Goal: Task Accomplishment & Management: Manage account settings

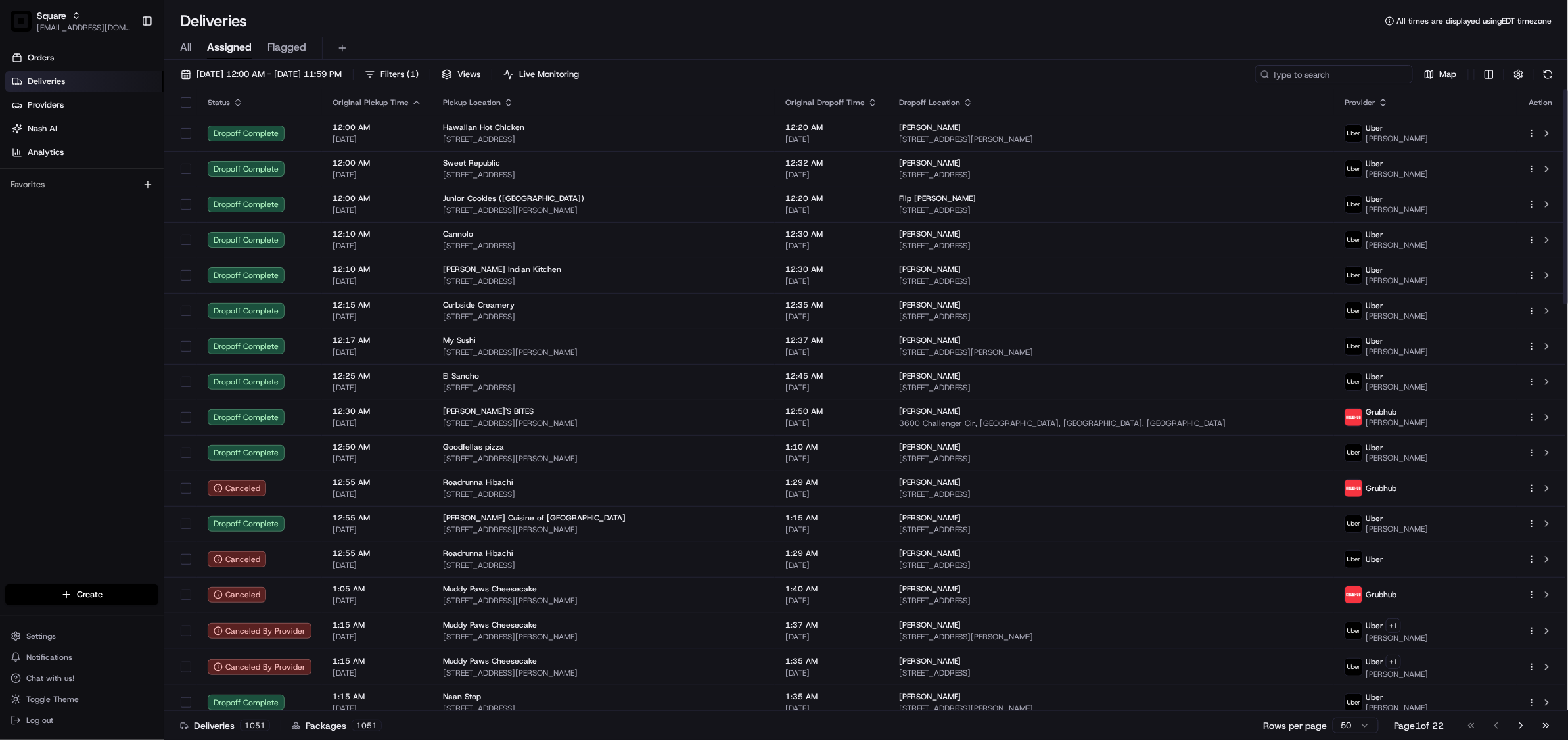
click at [1362, 74] on input at bounding box center [1334, 74] width 158 height 18
paste input "9207756"
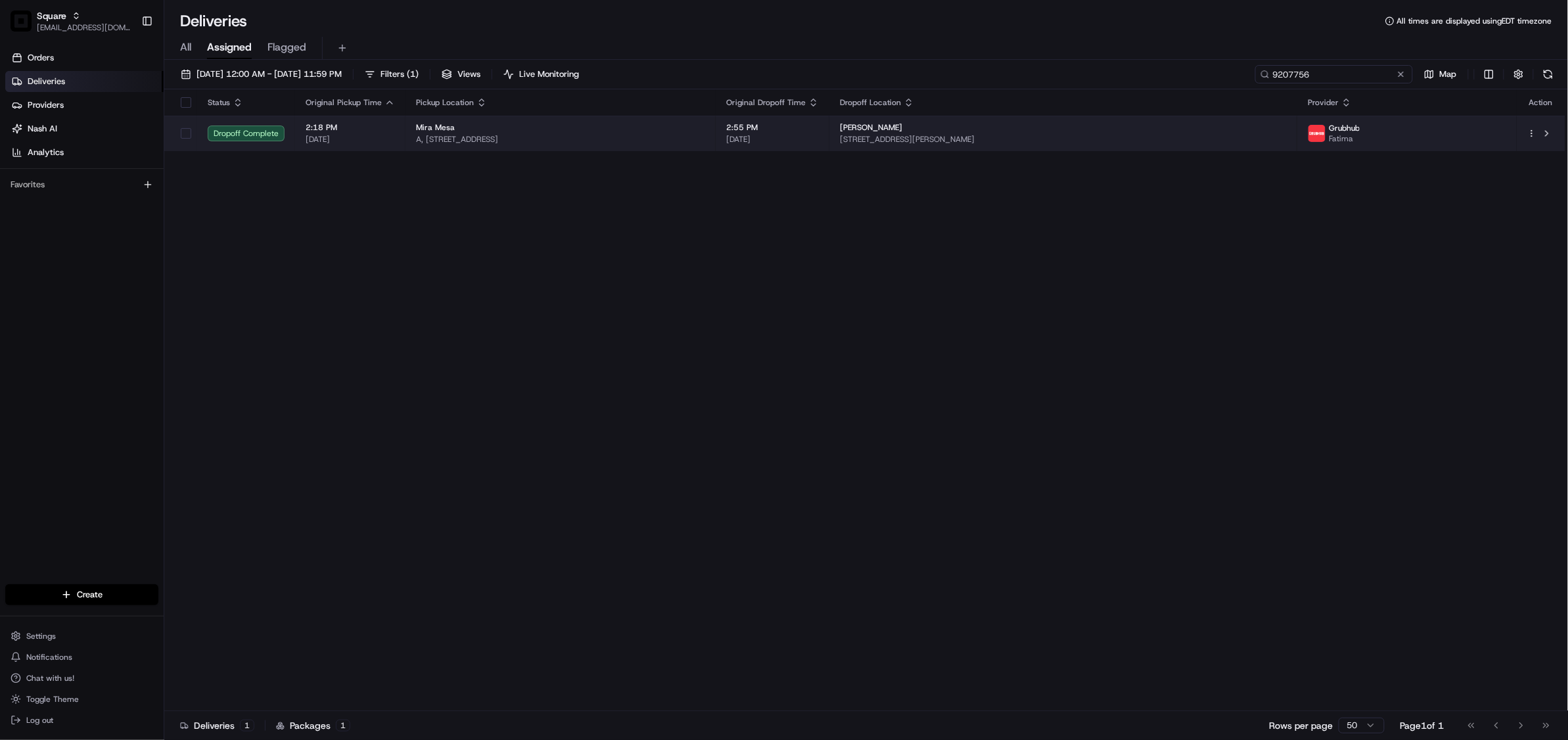
type input "9207756"
click at [819, 133] on span "2:55 PM" at bounding box center [773, 127] width 93 height 10
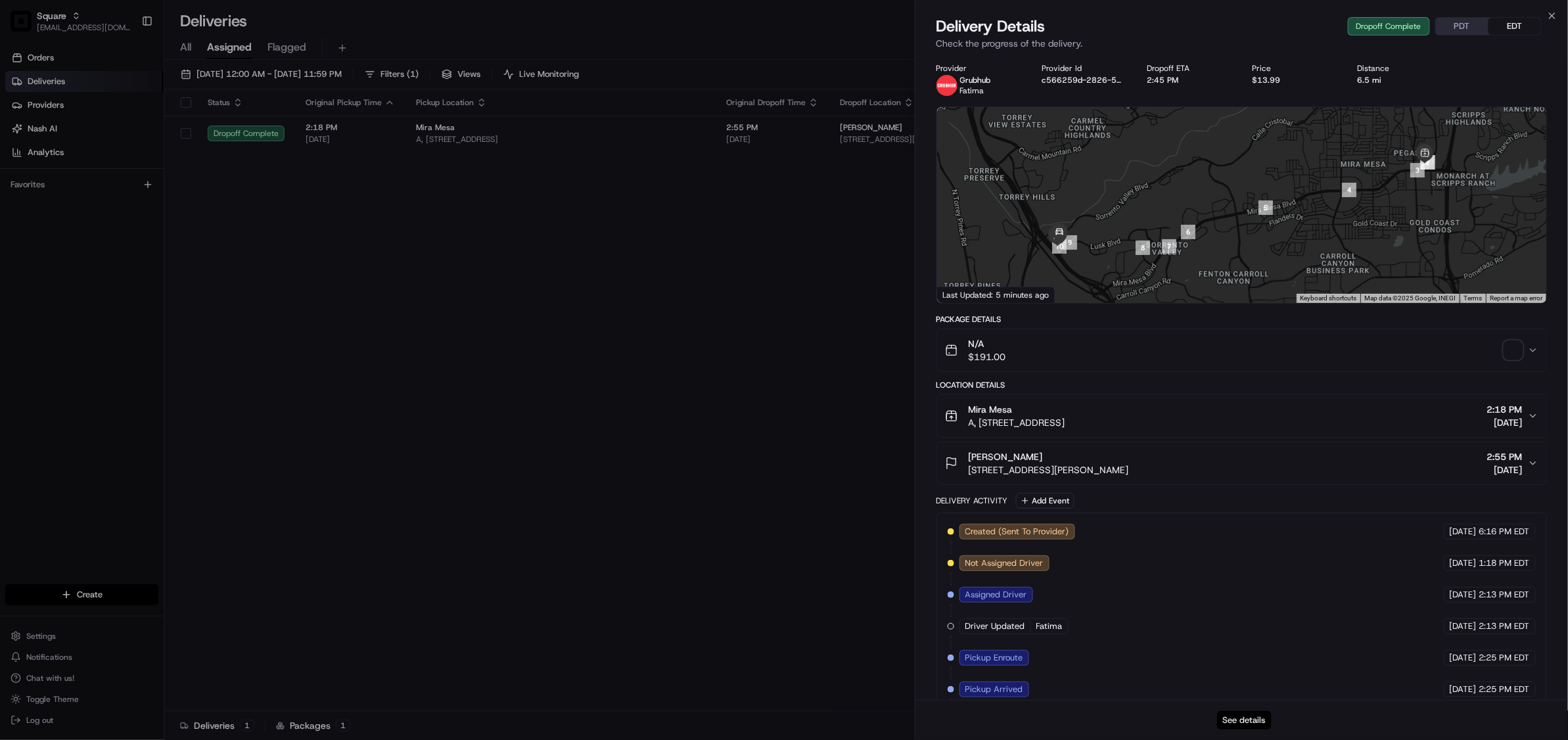
click at [1240, 721] on button "See details" at bounding box center [1244, 720] width 55 height 18
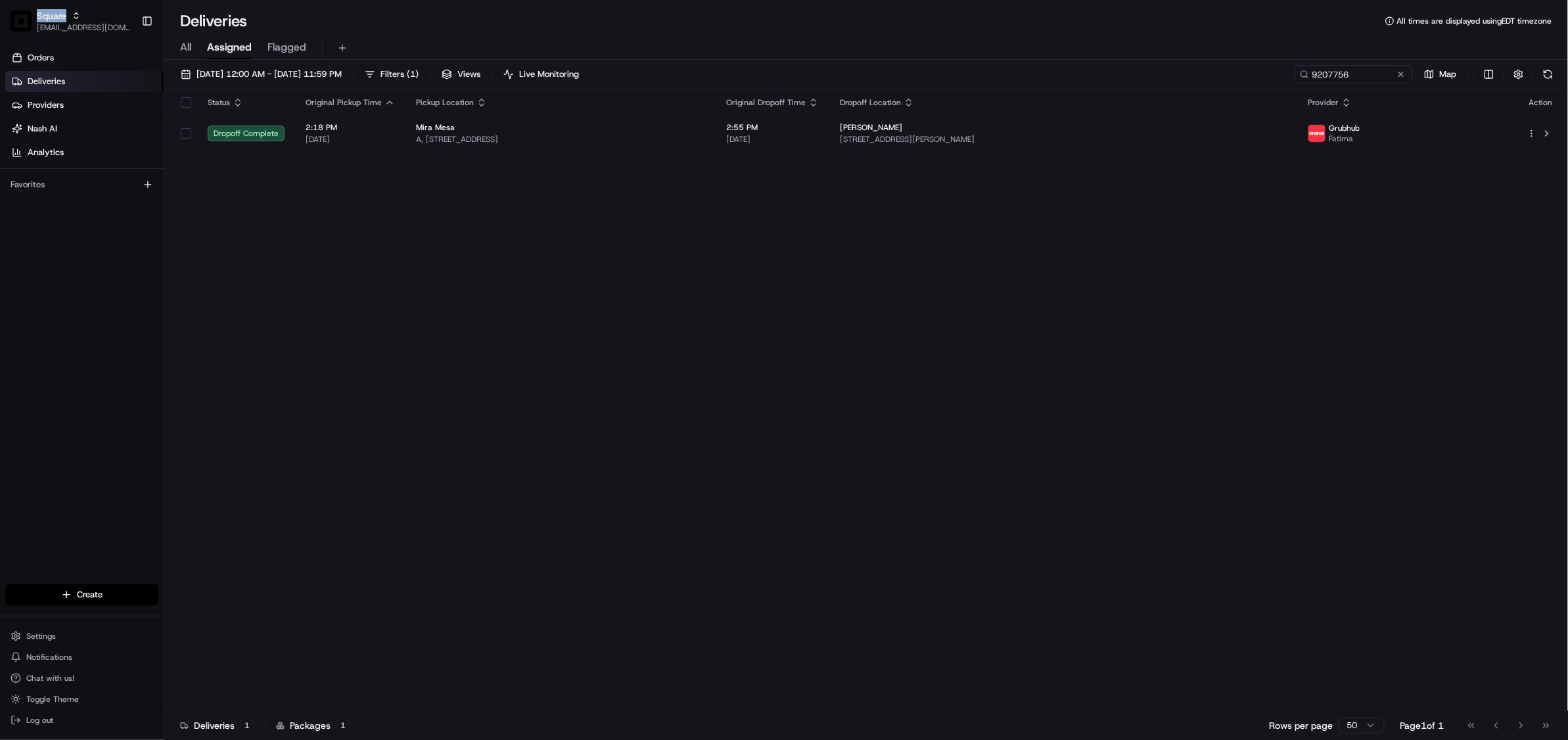
click at [51, 16] on span "Square" at bounding box center [51, 16] width 29 height 13
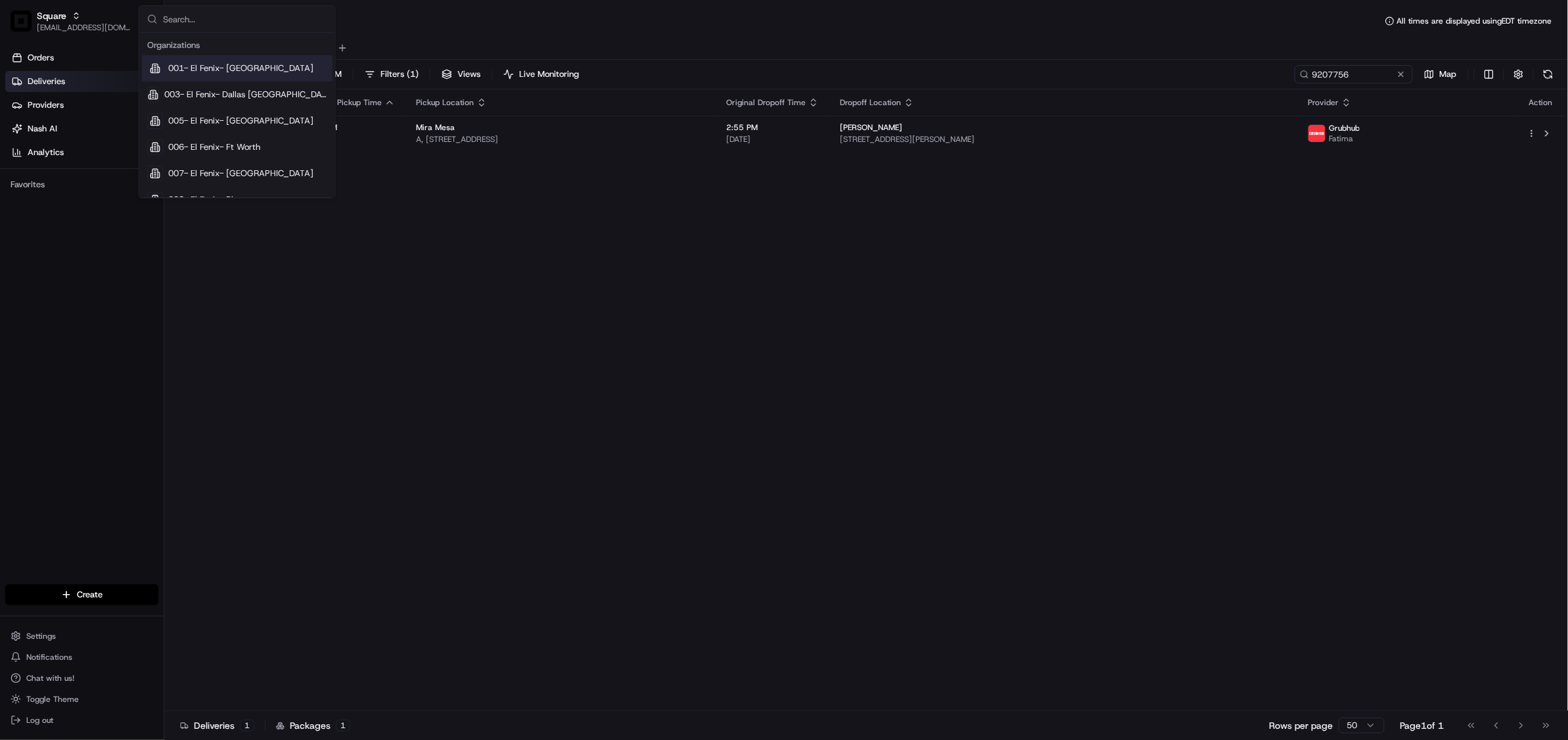
click at [240, 23] on input "text" at bounding box center [246, 19] width 164 height 26
type input "cava"
click at [212, 67] on div "Cava" at bounding box center [237, 68] width 191 height 26
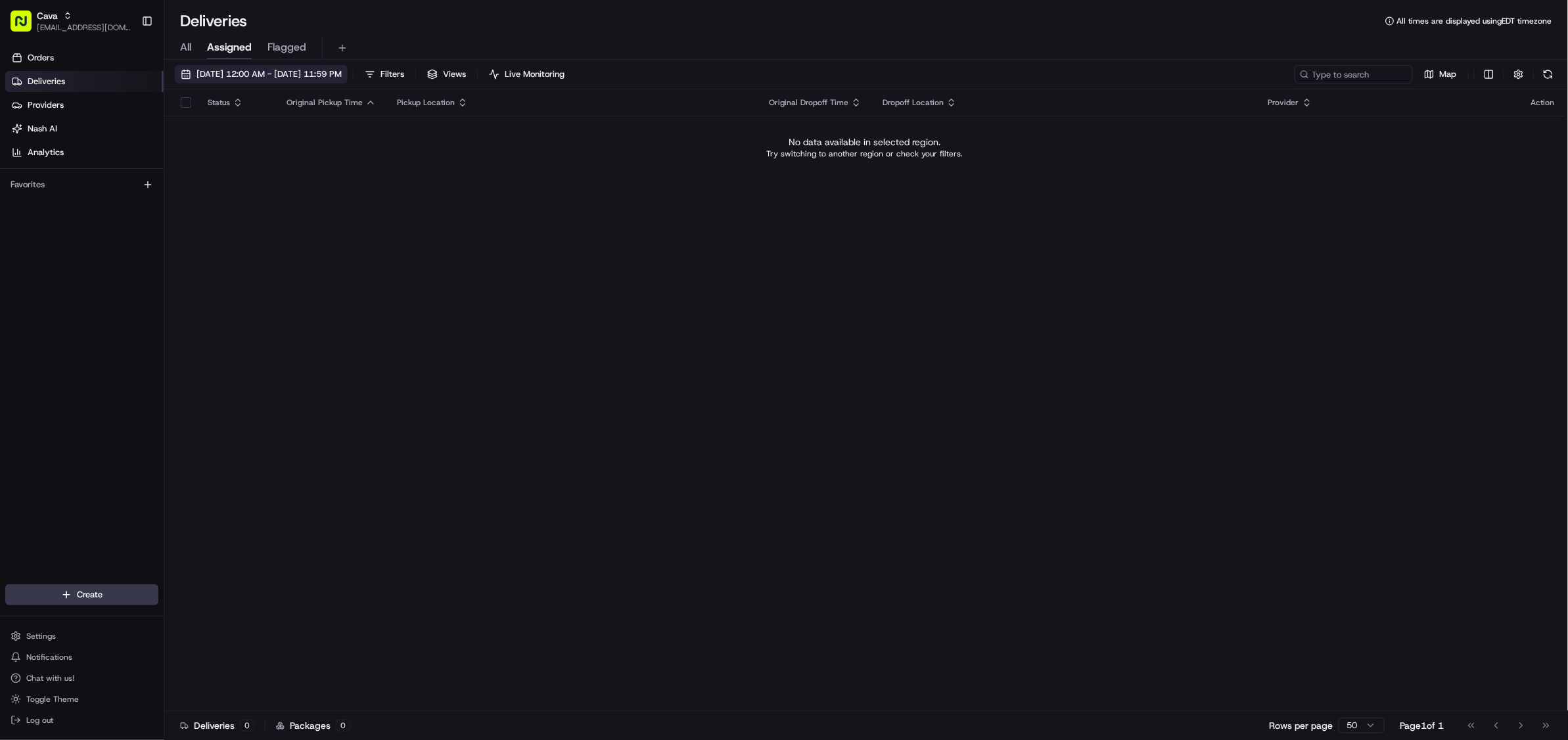
click at [258, 73] on span "08/20/2025 12:00 AM - 08/20/2025 11:59 PM" at bounding box center [269, 74] width 145 height 12
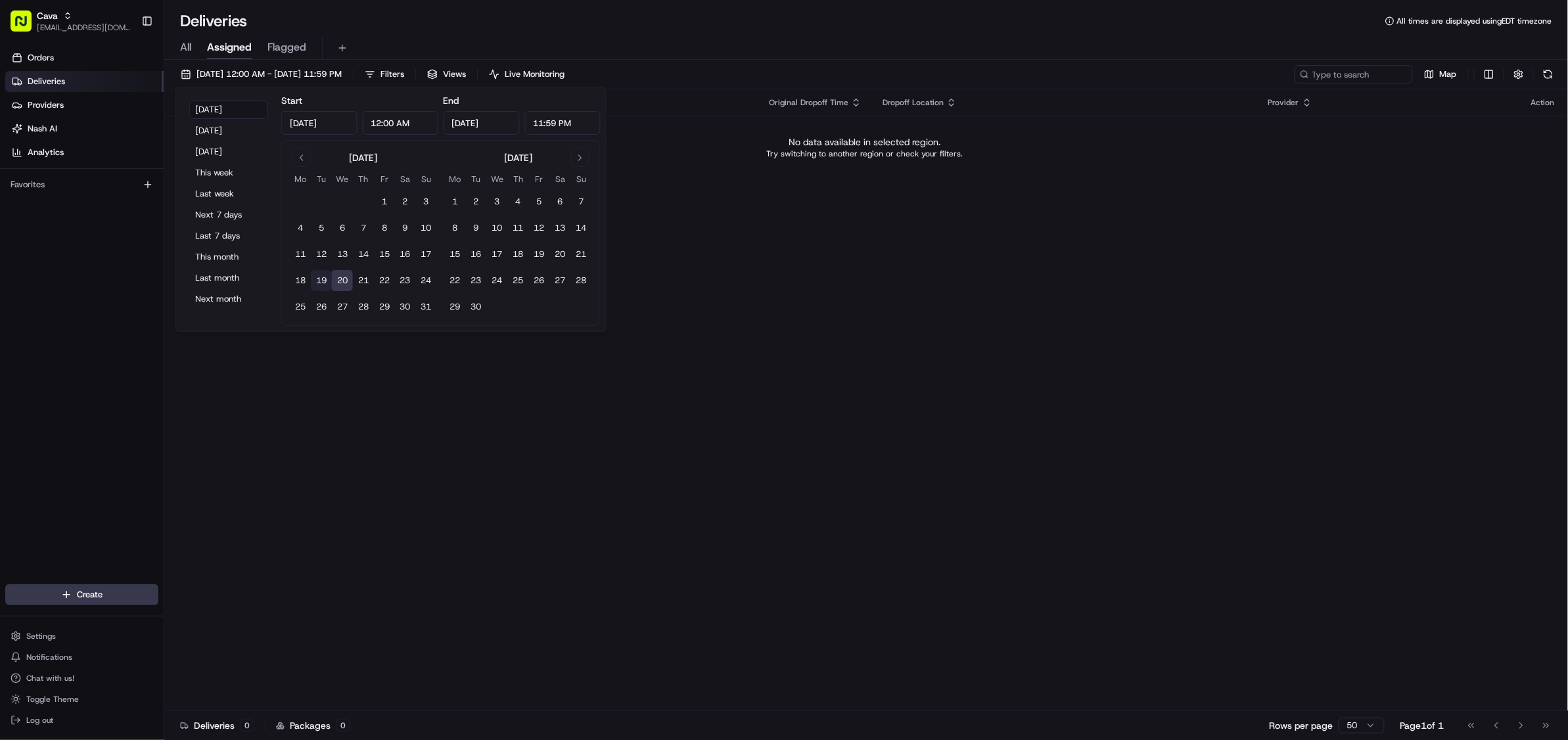
click at [326, 284] on button "19" at bounding box center [321, 281] width 21 height 21
type input "[DATE]"
click at [50, 13] on span "Cava" at bounding box center [47, 16] width 21 height 13
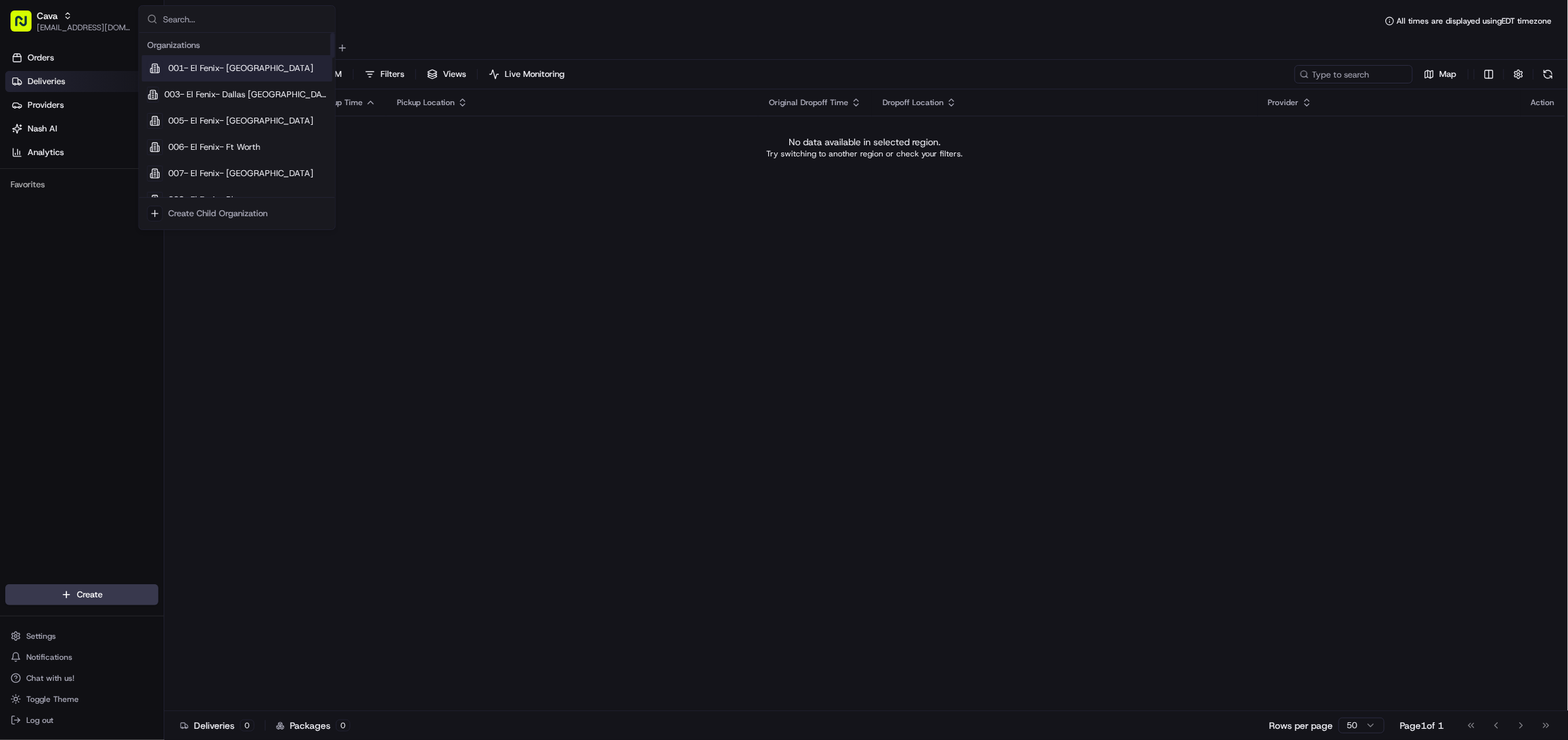
click at [197, 14] on input "text" at bounding box center [246, 19] width 164 height 26
type input "cava"
click at [229, 113] on span "Cava - DTC South" at bounding box center [202, 112] width 69 height 12
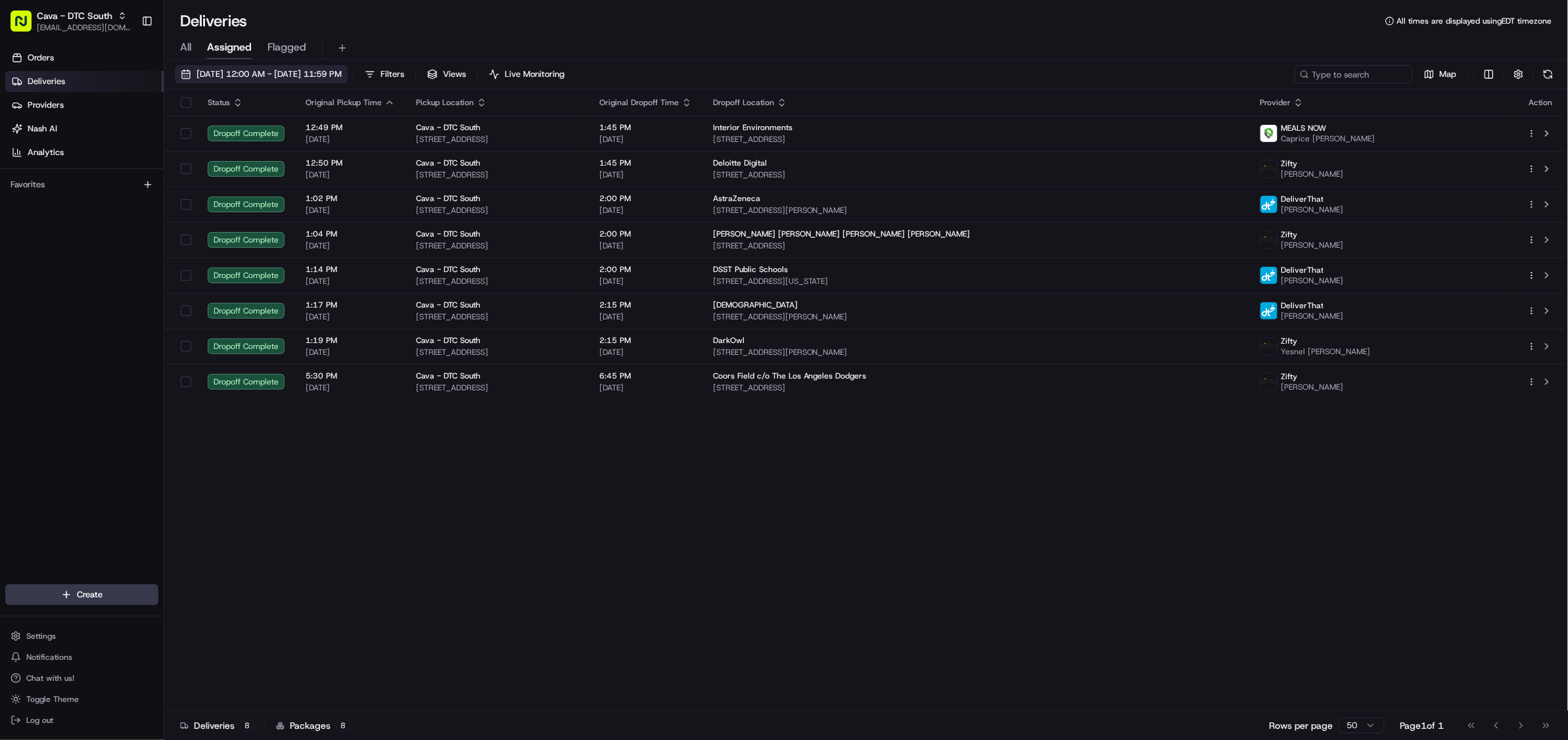
click at [325, 80] on button "08/19/2025 12:00 AM - 08/19/2025 11:59 PM" at bounding box center [261, 74] width 173 height 18
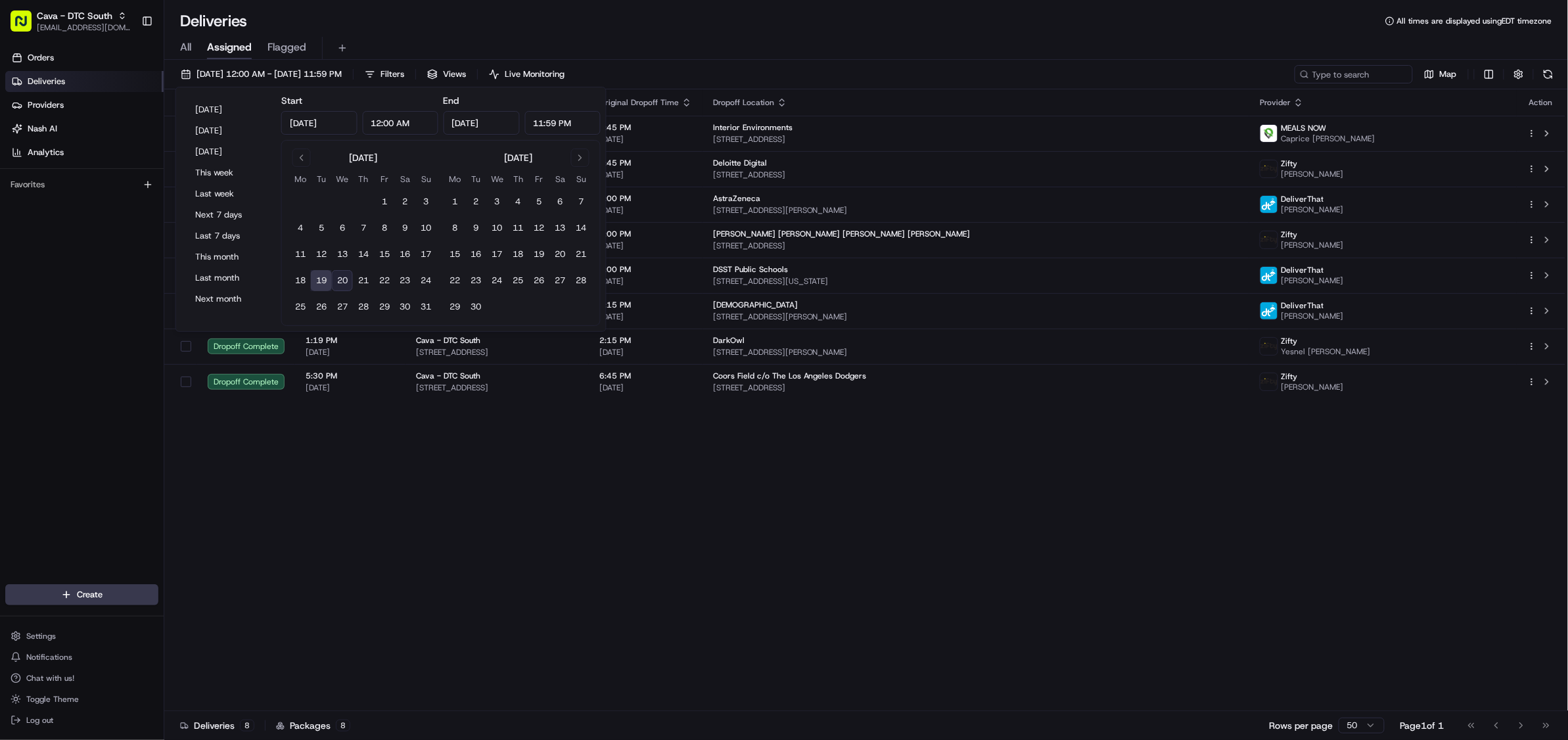
click at [703, 643] on div "Status Original Pickup Time Pickup Location Original Dropoff Time Dropoff Locat…" at bounding box center [864, 401] width 1401 height 622
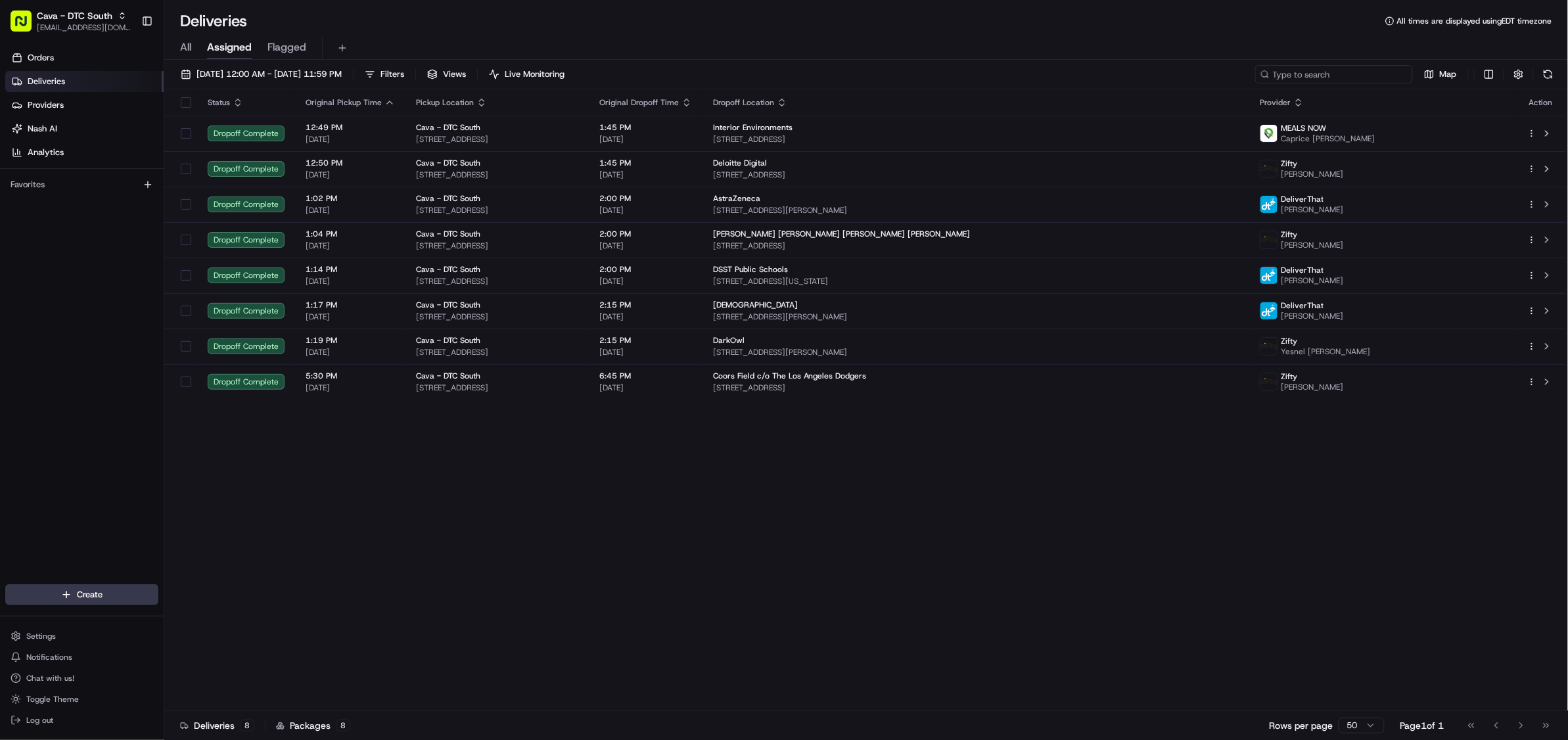
click at [1368, 77] on input at bounding box center [1334, 74] width 158 height 18
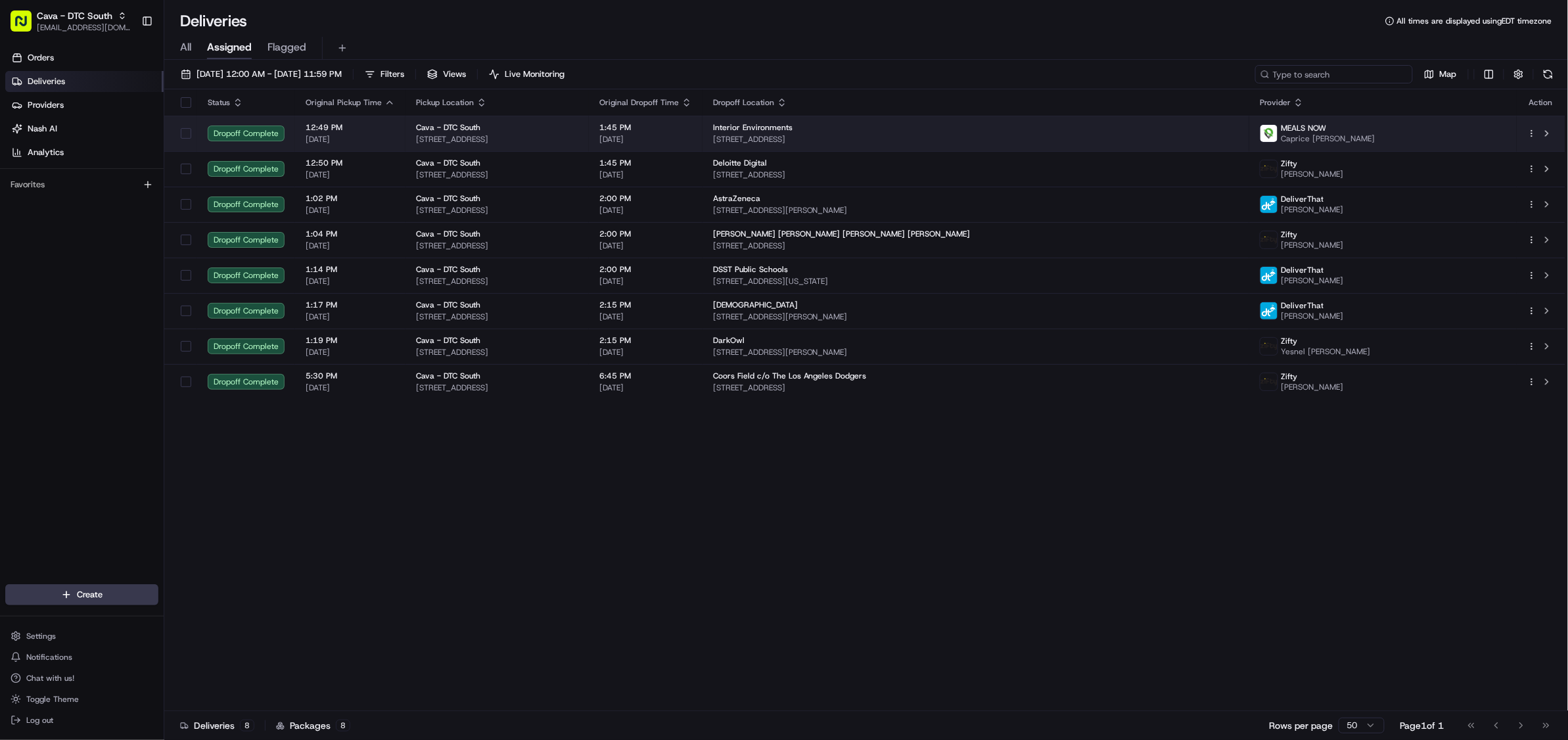
paste input "Darianna Arape"
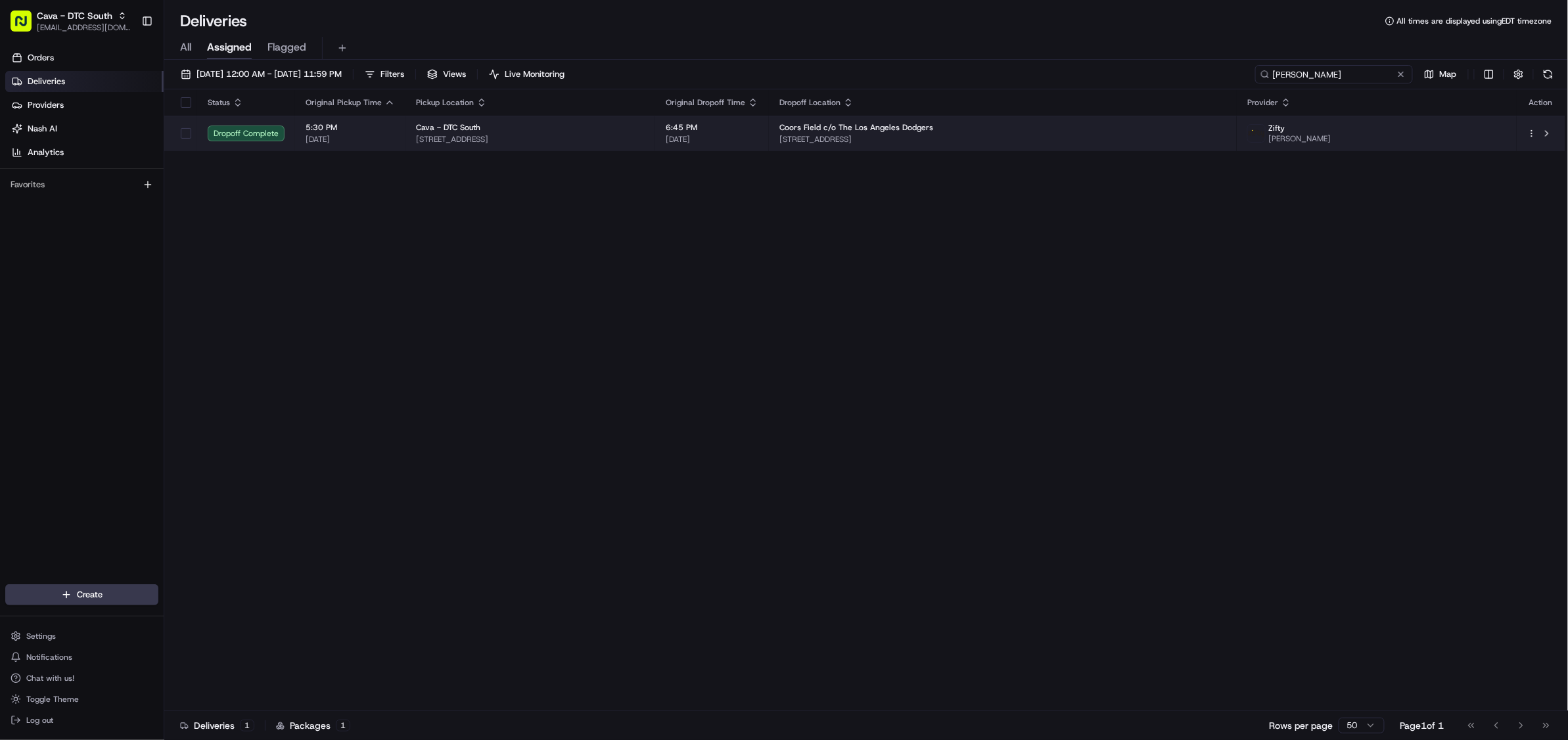
type input "Darianna Arape"
click at [758, 139] on span "08/19/2025" at bounding box center [712, 139] width 93 height 10
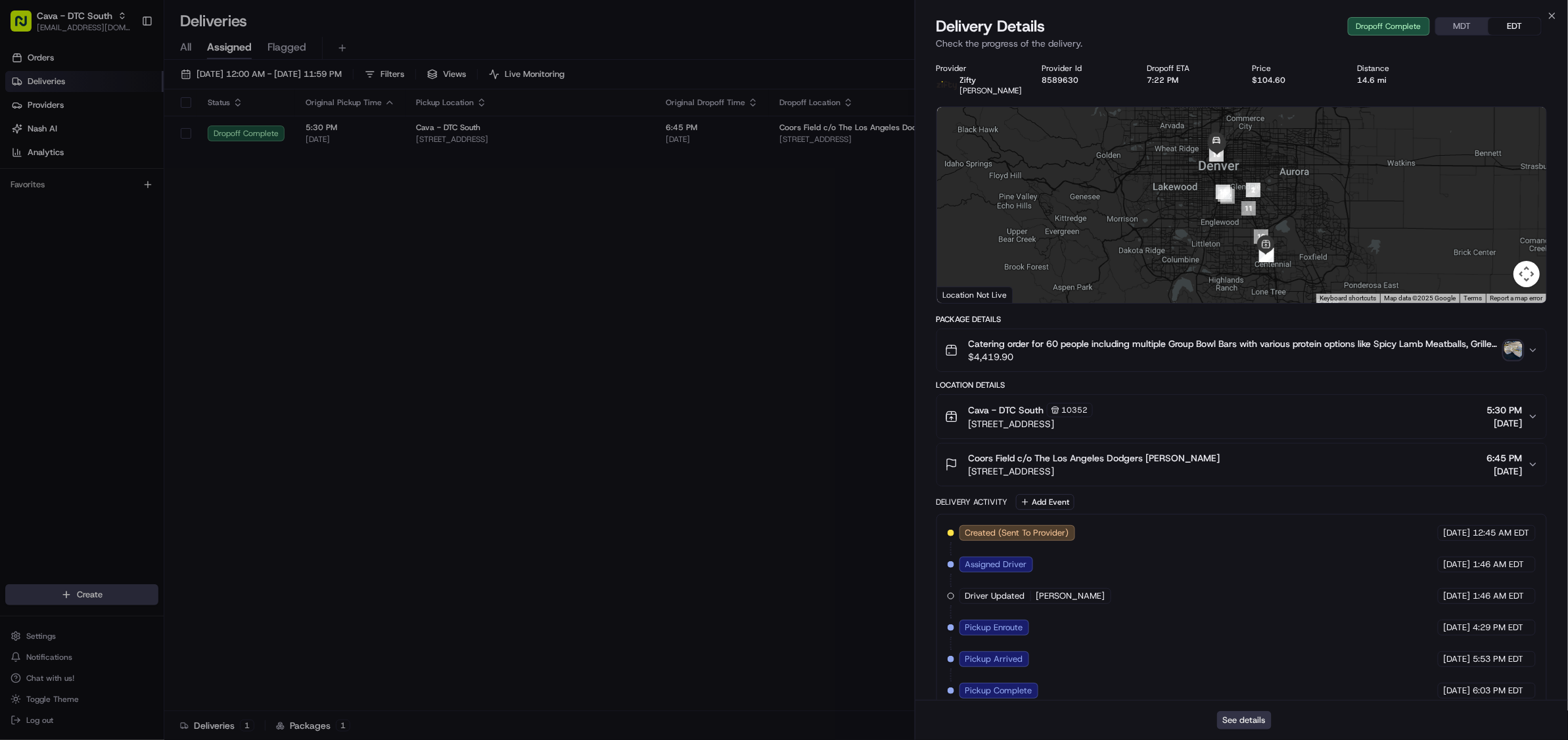
click at [1238, 721] on button "See details" at bounding box center [1244, 720] width 55 height 18
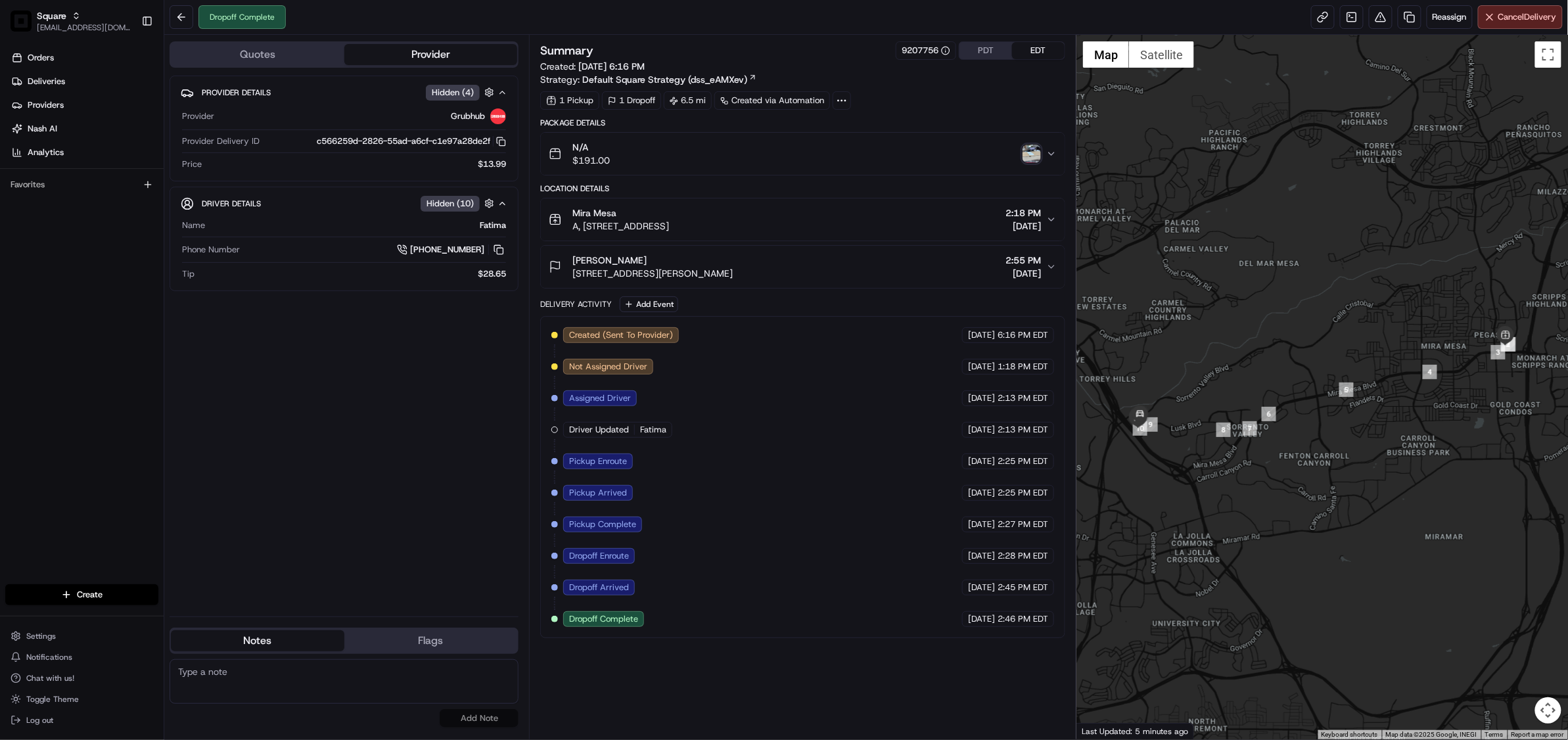
click at [1052, 217] on icon "button" at bounding box center [1050, 219] width 10 height 10
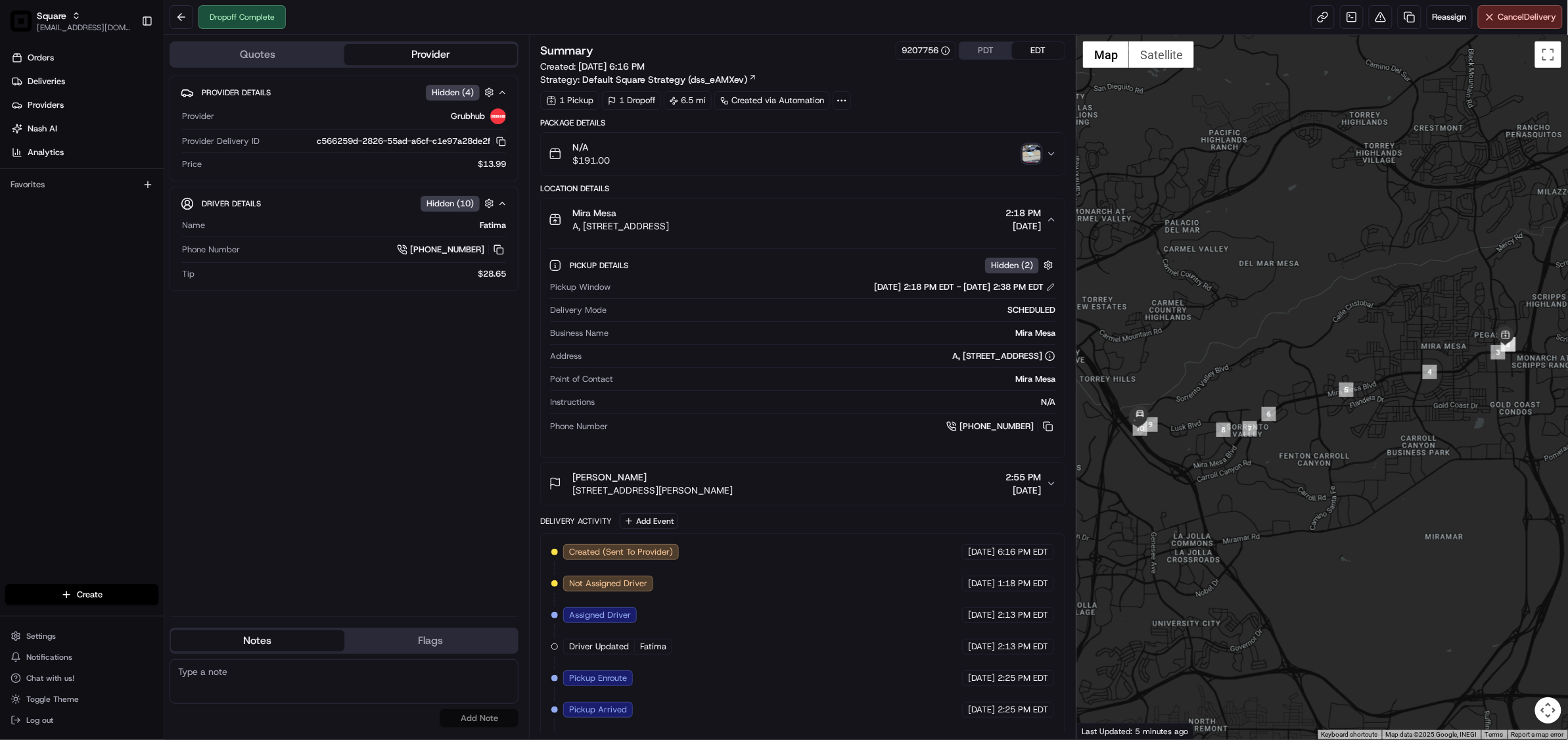
click at [280, 680] on textarea at bounding box center [343, 681] width 349 height 44
paste textarea "Chat/Caller Information: End CX Reason for Call:"
click at [274, 689] on textarea "Chat/Caller Information: End CX Reason for Call:" at bounding box center [343, 681] width 349 height 44
type textarea "Chat/Caller Information: End CX Reason for Call: missing items."
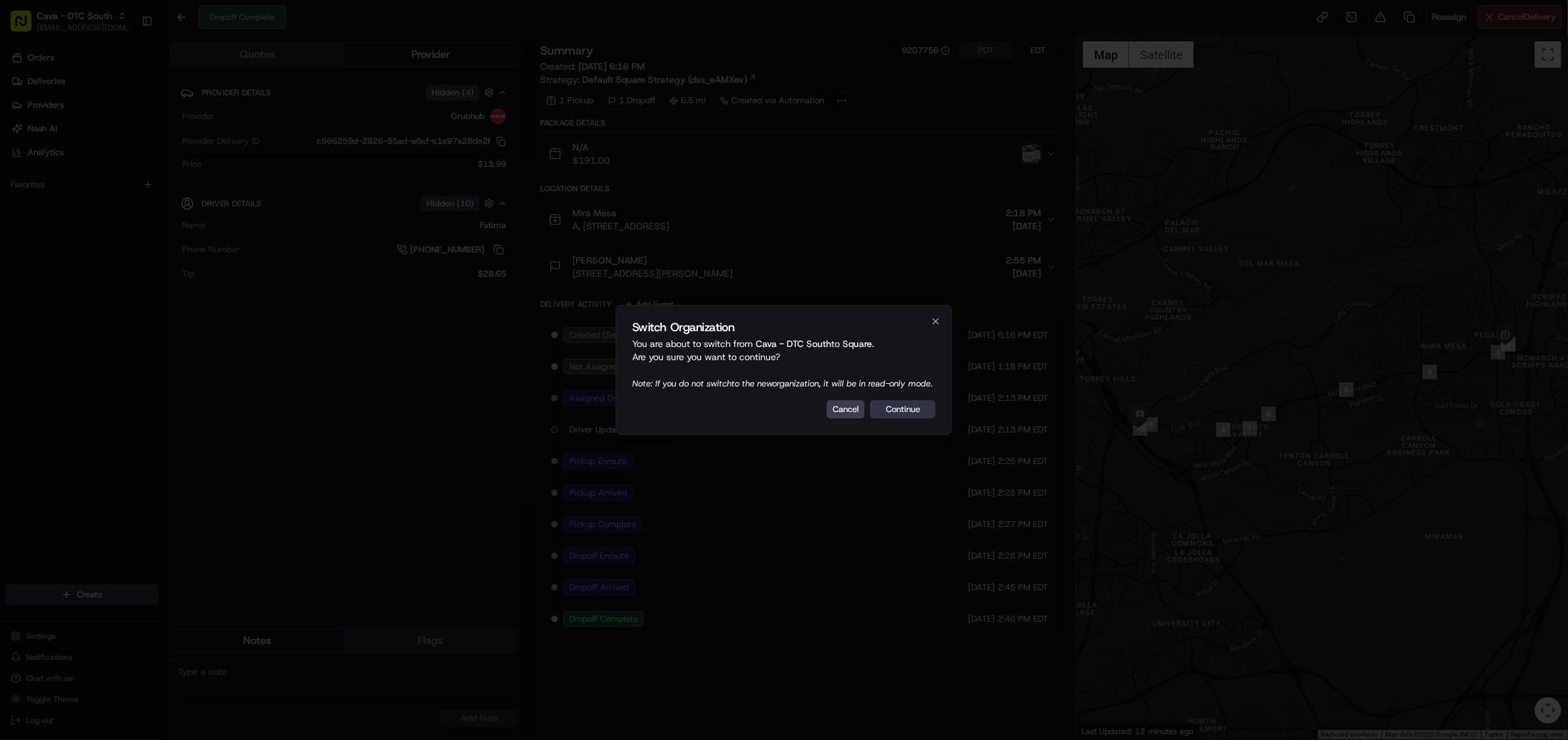
click at [908, 419] on button "Continue" at bounding box center [903, 409] width 66 height 18
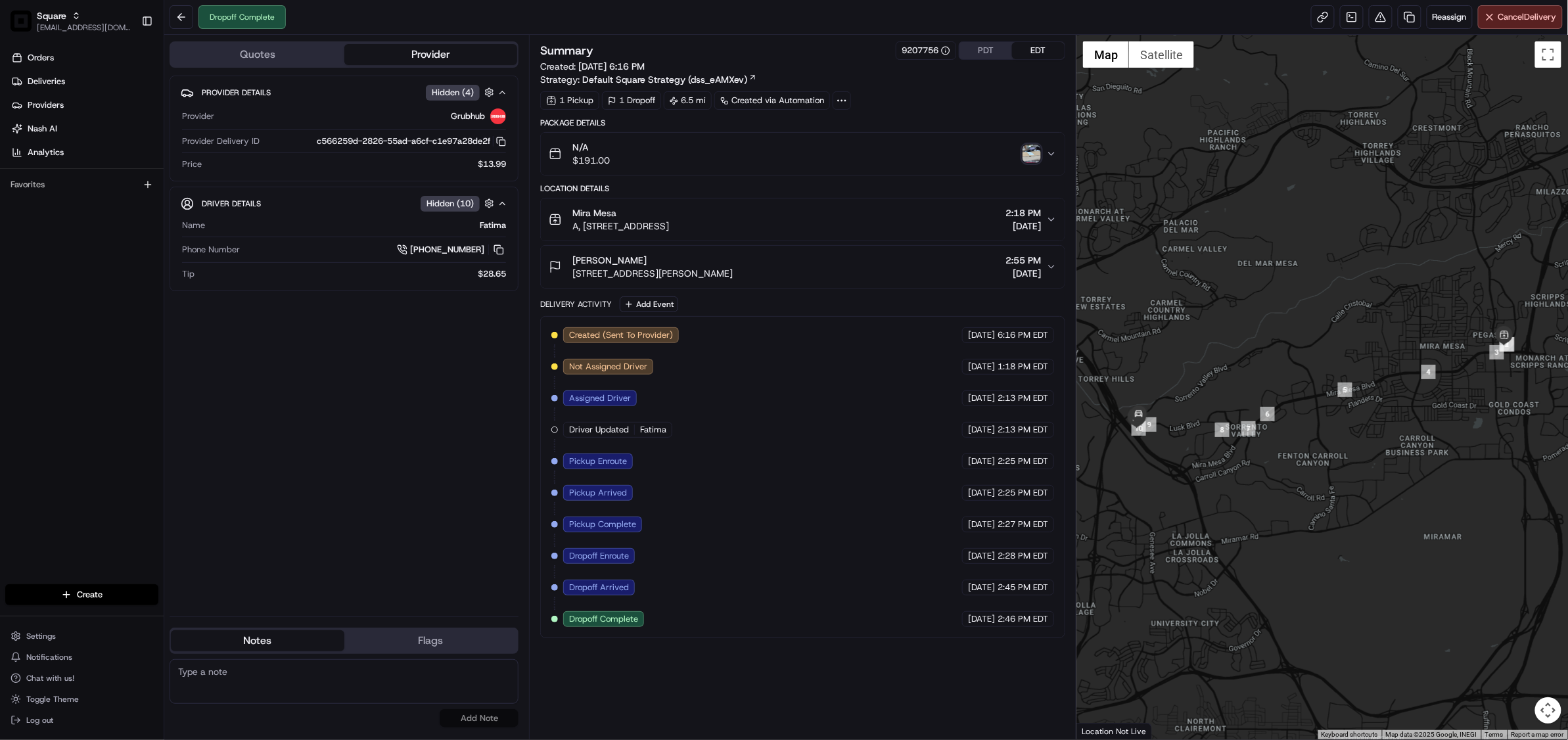
click at [302, 677] on textarea at bounding box center [343, 681] width 349 height 44
paste textarea "Chat/Caller Information: Merchant Reason for Call:"
click at [274, 687] on textarea "Chat/Caller Information: Merchant Reason for Call:" at bounding box center [343, 681] width 349 height 44
type textarea "Chat/Caller Information: Merchant Reason for Call: missing items. call merchant…"
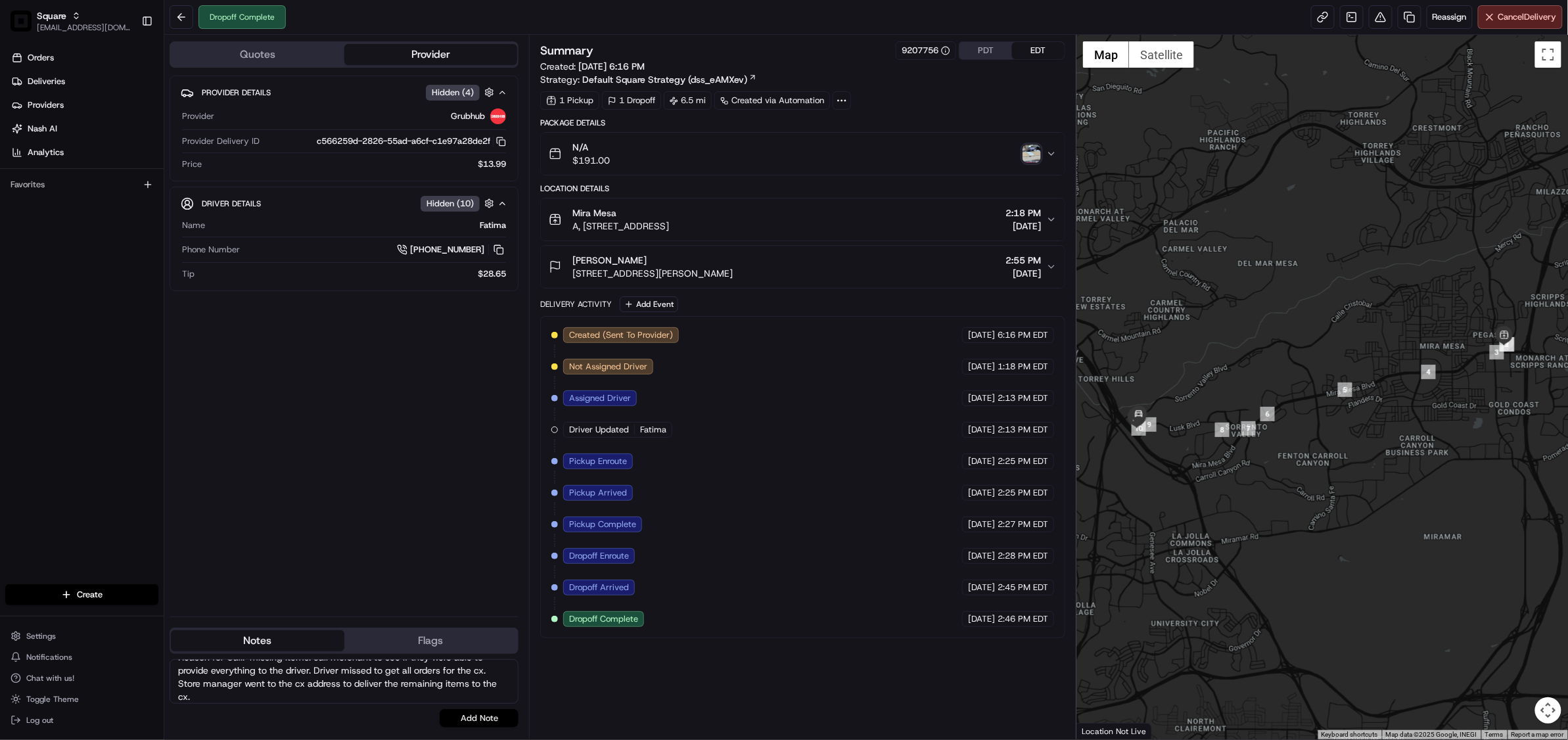
click at [489, 722] on button "Add Note" at bounding box center [478, 718] width 78 height 18
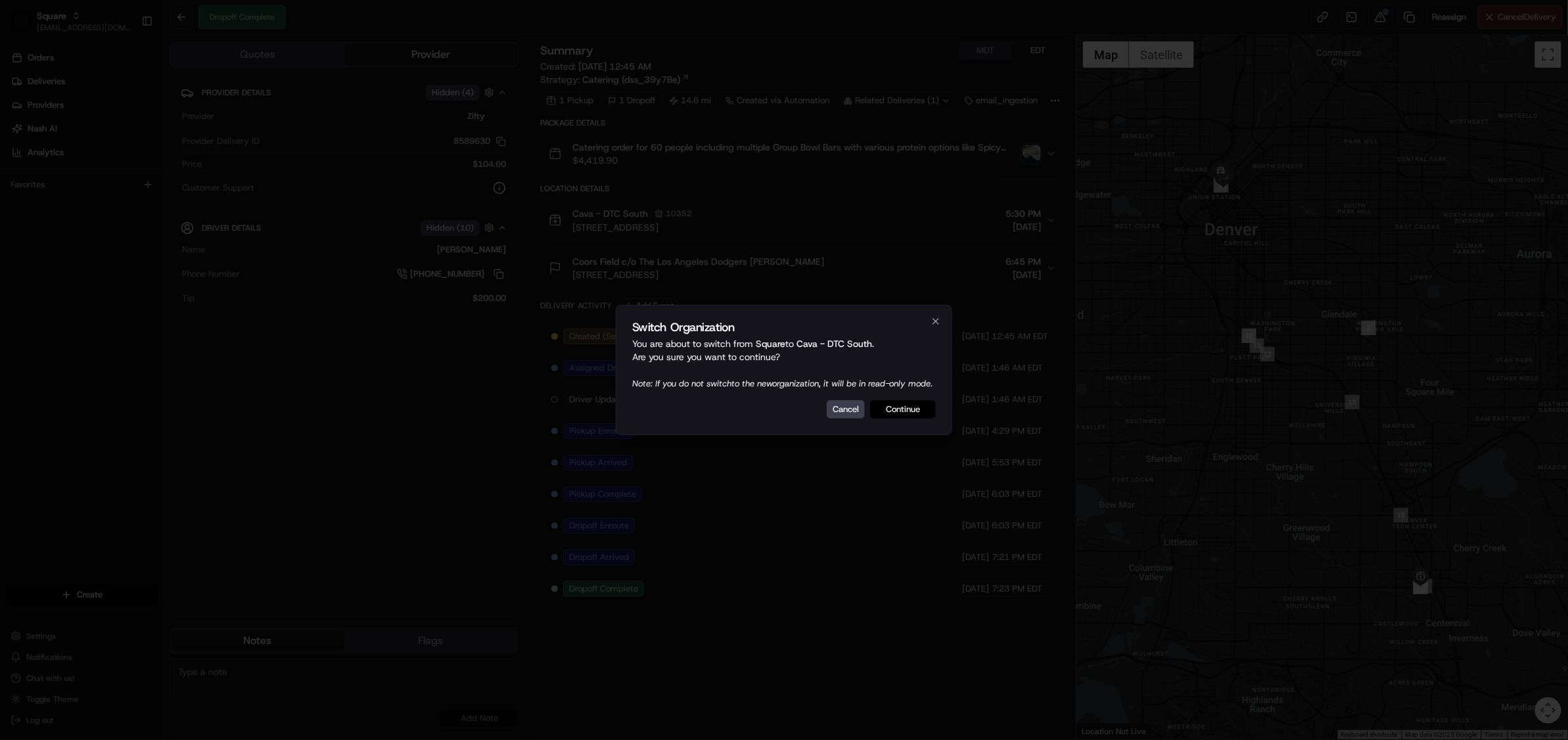
click at [889, 416] on button "Continue" at bounding box center [903, 409] width 66 height 18
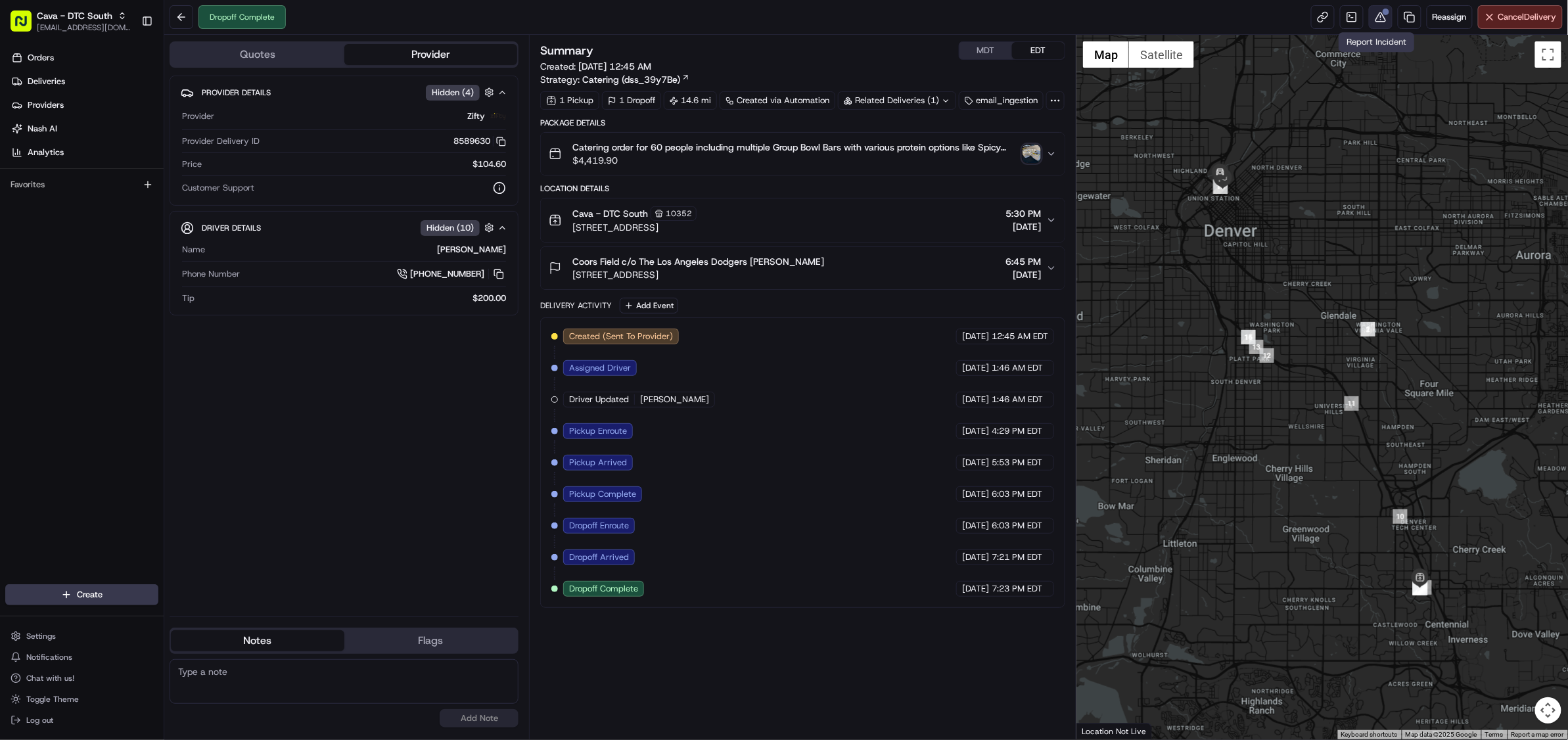
click at [1378, 25] on button at bounding box center [1380, 17] width 24 height 24
click at [256, 681] on textarea at bounding box center [343, 681] width 349 height 44
paste textarea "Chat/Caller Information: Merchant Reason for Call"
click at [259, 686] on textarea "Chat/Caller Information: Merchant Reason for Call" at bounding box center [343, 681] width 349 height 44
click at [320, 688] on textarea "Chat/Caller Information: Merchant Reason for Call/chat: please have he driver b…" at bounding box center [343, 681] width 349 height 44
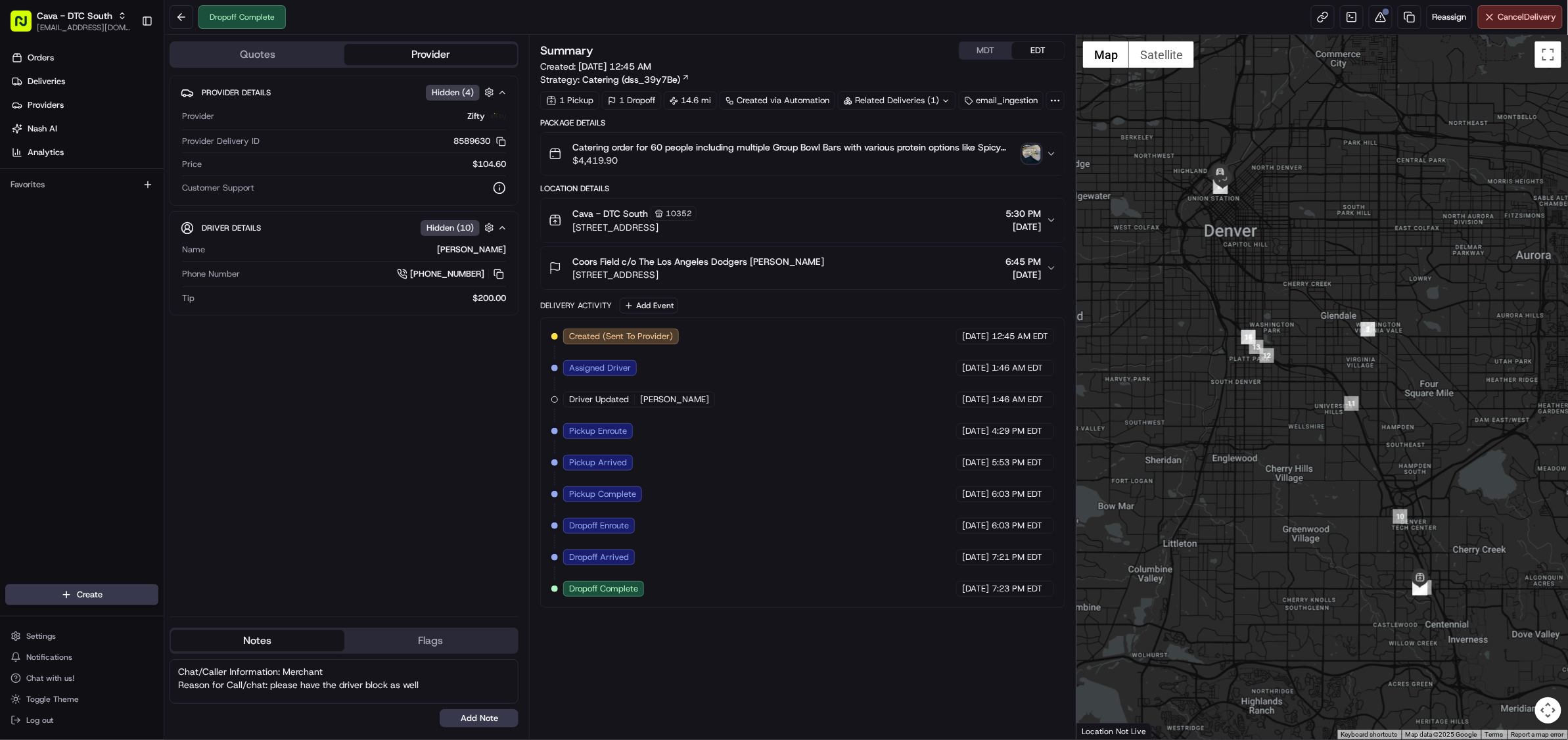
click at [430, 688] on textarea "Chat/Caller Information: Merchant Reason for Call/chat: please have the driver …" at bounding box center [343, 681] width 349 height 44
type textarea "Chat/Caller Information: Merchant Reason for Call/chat: please have the driver …"
click at [503, 716] on button "Add Note" at bounding box center [478, 718] width 78 height 18
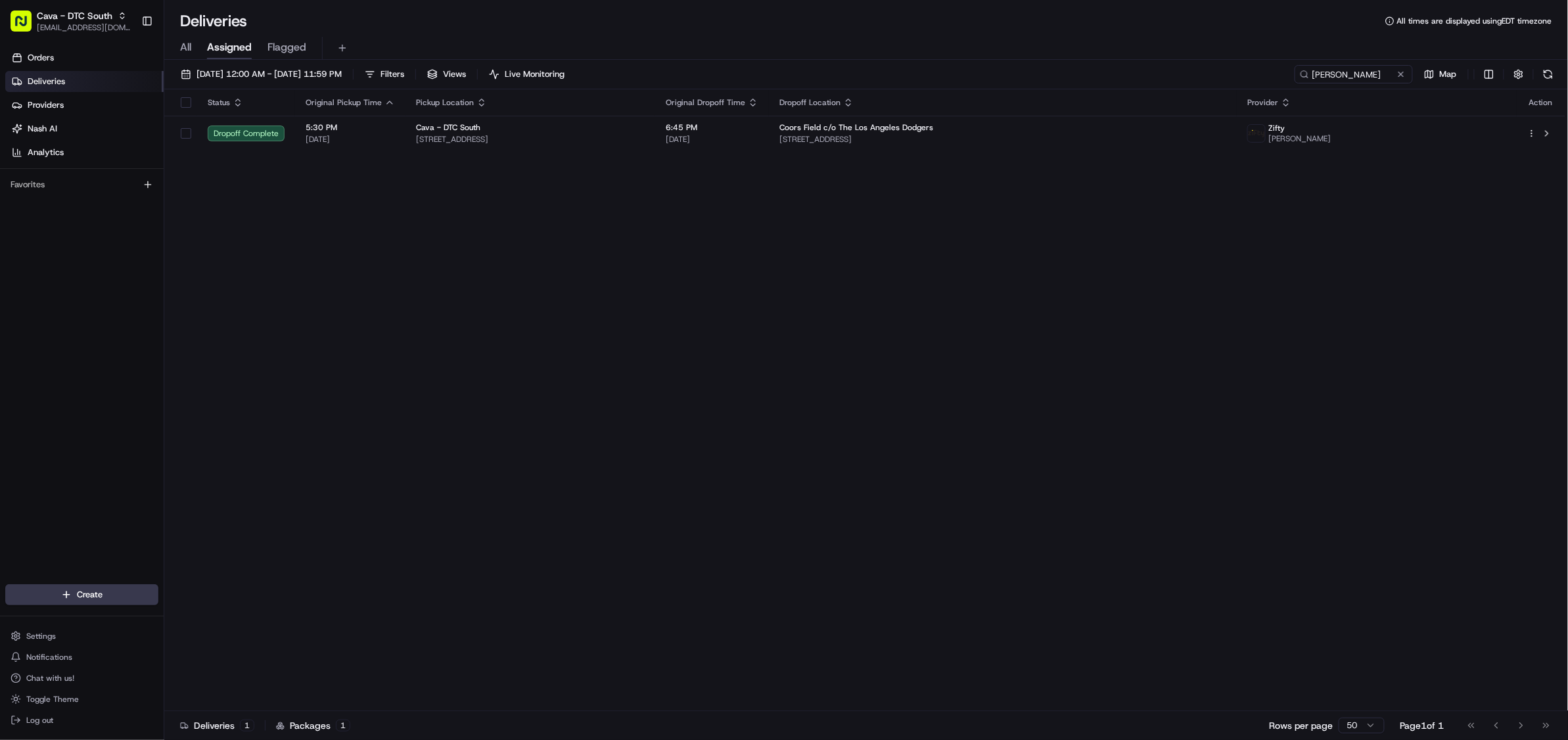
click at [421, 348] on div "Status Original Pickup Time Pickup Location Original Dropoff Time Dropoff Locat…" at bounding box center [864, 401] width 1401 height 622
click at [66, 16] on span "Cava - DTC South" at bounding box center [75, 16] width 76 height 13
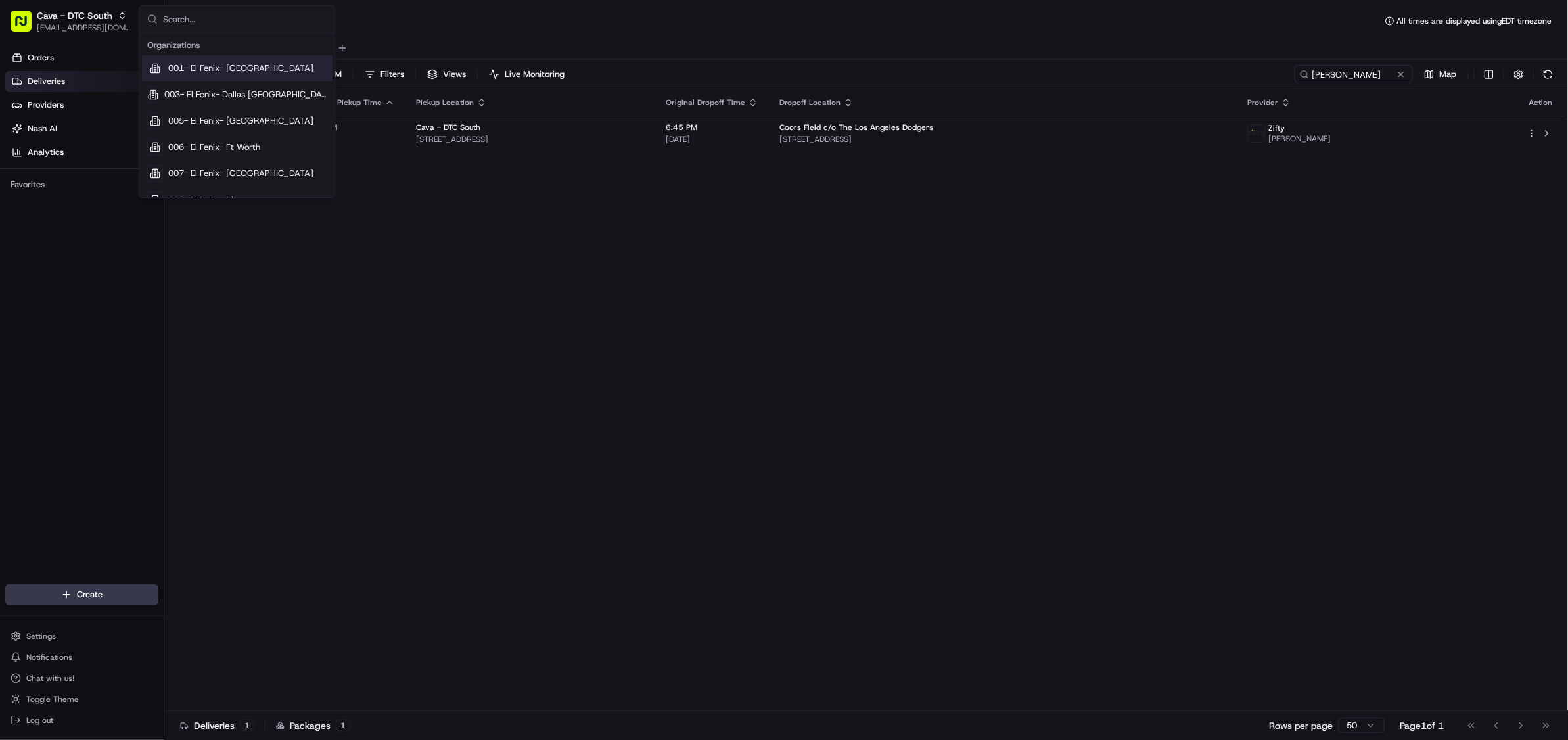
click at [191, 21] on input "text" at bounding box center [246, 19] width 164 height 26
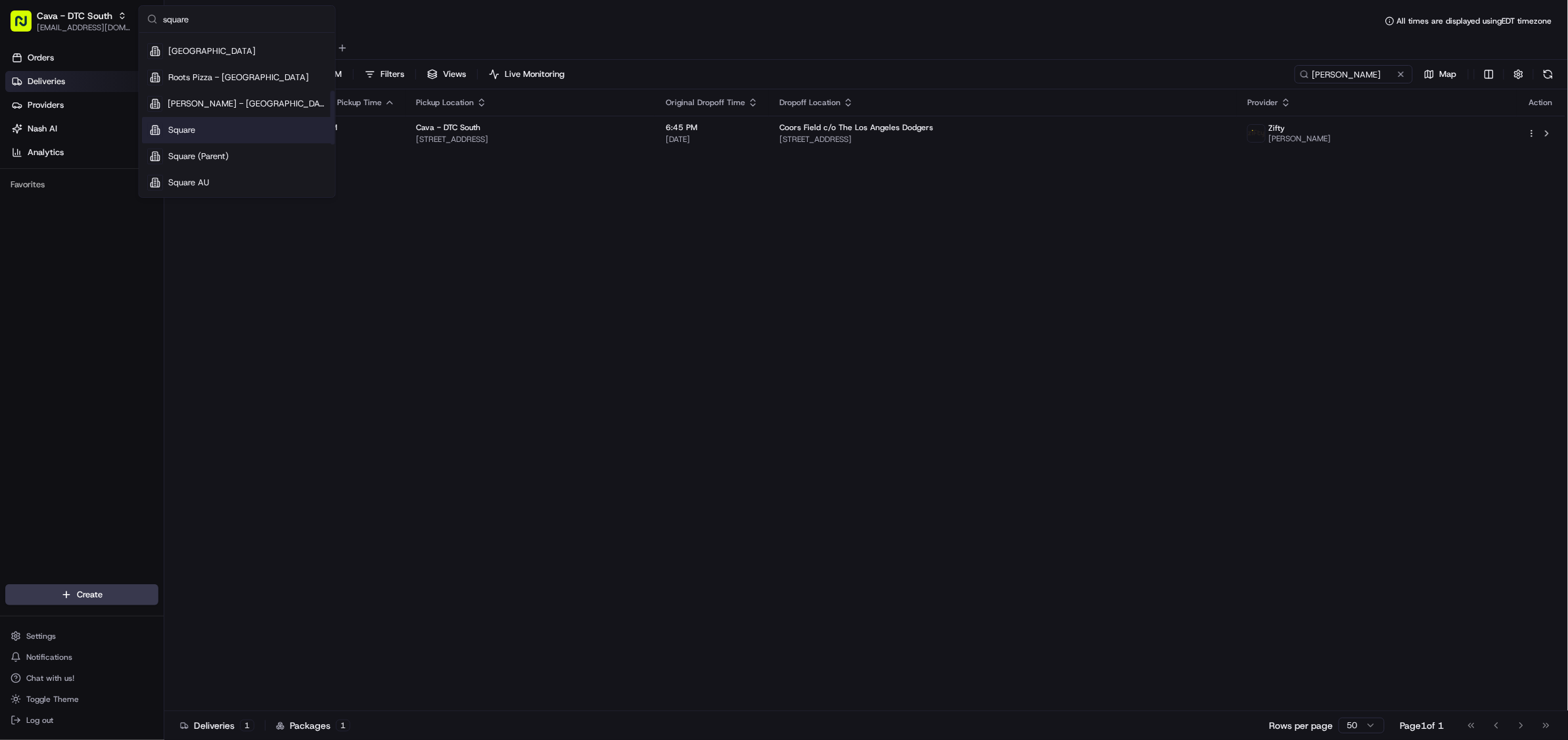
type input "square"
click at [196, 129] on span "Square" at bounding box center [181, 129] width 27 height 12
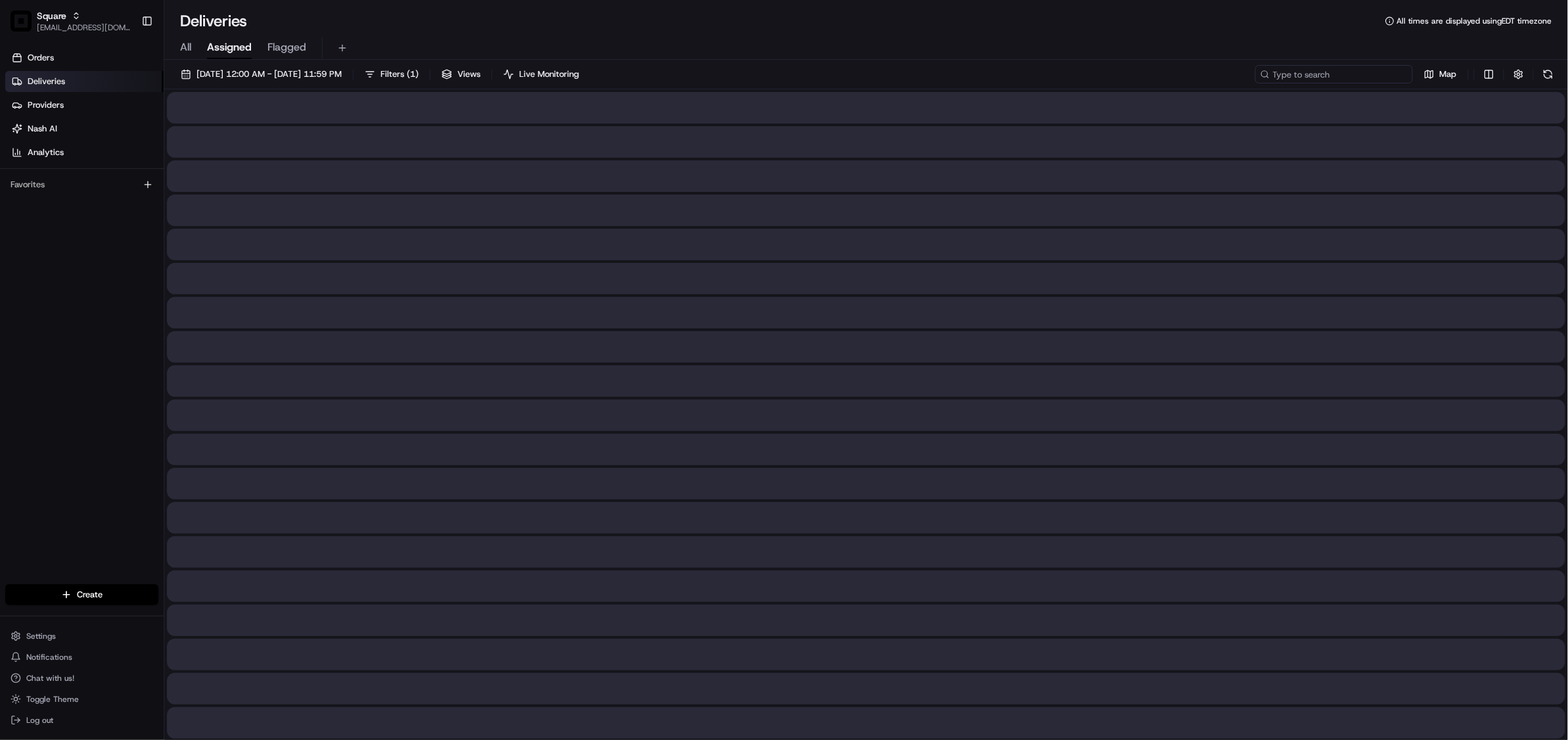
click at [1341, 77] on input at bounding box center [1334, 74] width 158 height 18
paste input "8449585"
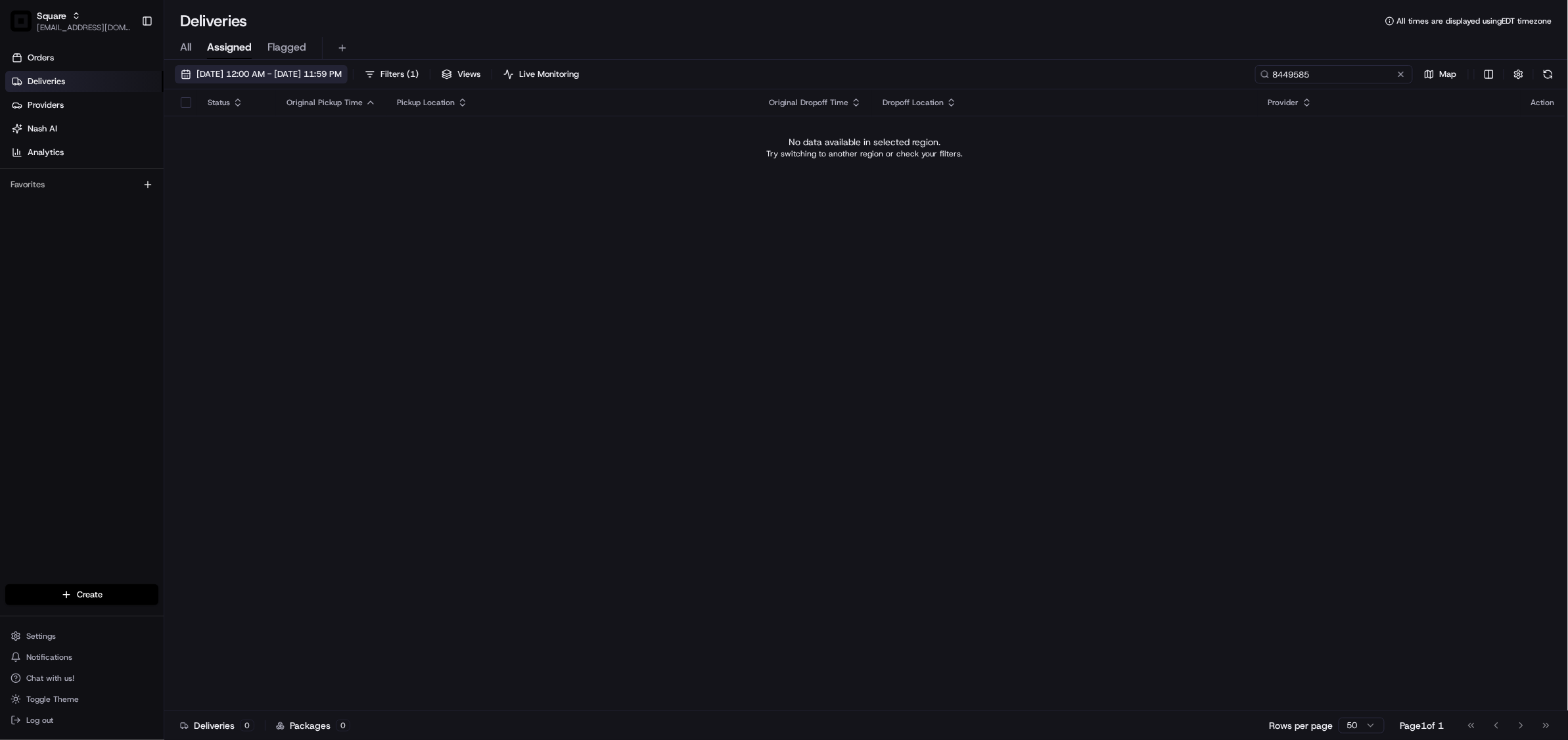
type input "8449585"
click at [316, 75] on span "[DATE] 12:00 AM - [DATE] 11:59 PM" at bounding box center [269, 74] width 145 height 12
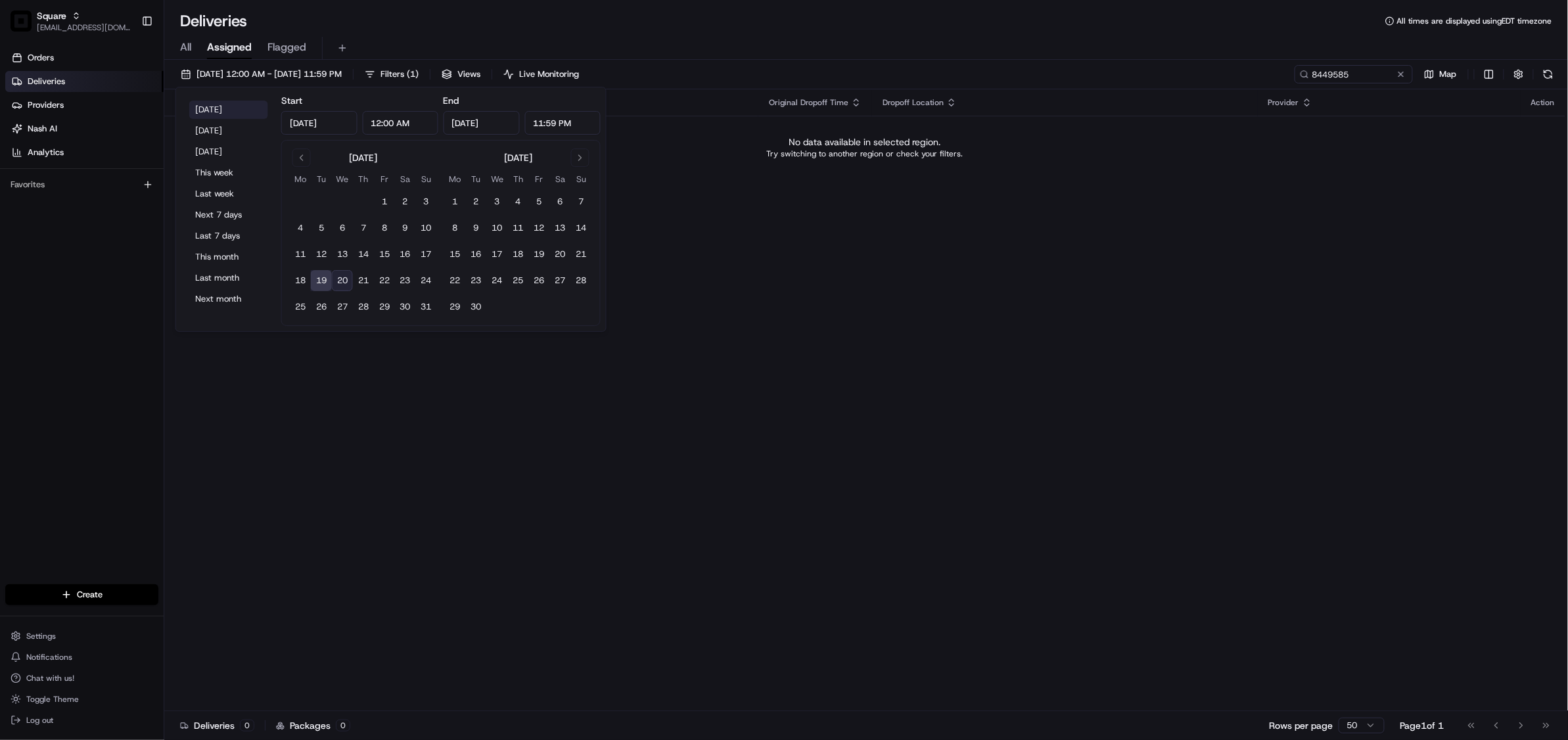
click at [200, 114] on button "Today" at bounding box center [228, 109] width 78 height 18
type input "Aug 20, 2025"
click at [830, 228] on div "Status Original Pickup Time Pickup Location Original Dropoff Time Dropoff Locat…" at bounding box center [864, 401] width 1401 height 622
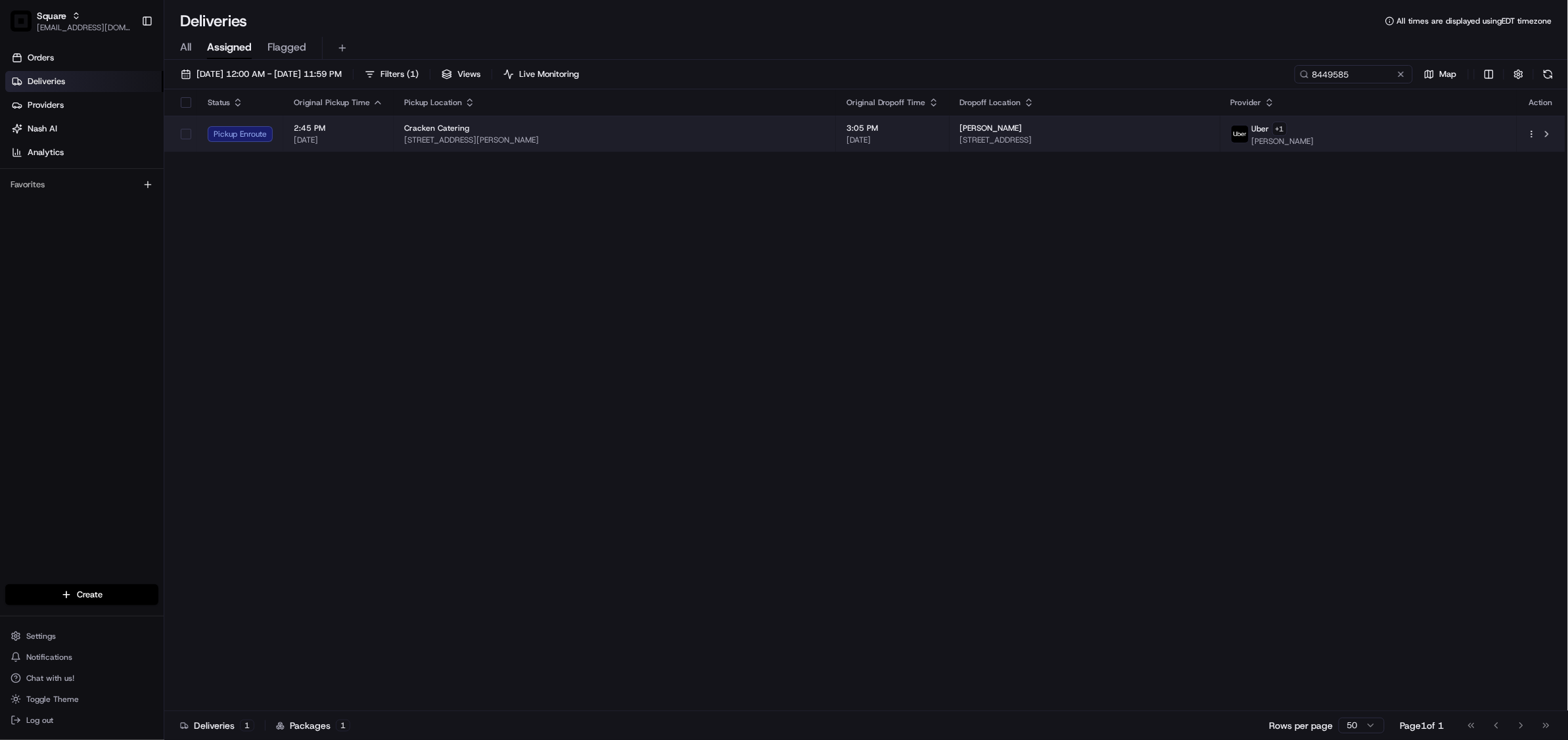
click at [783, 127] on div "Cracken Catering" at bounding box center [615, 128] width 421 height 10
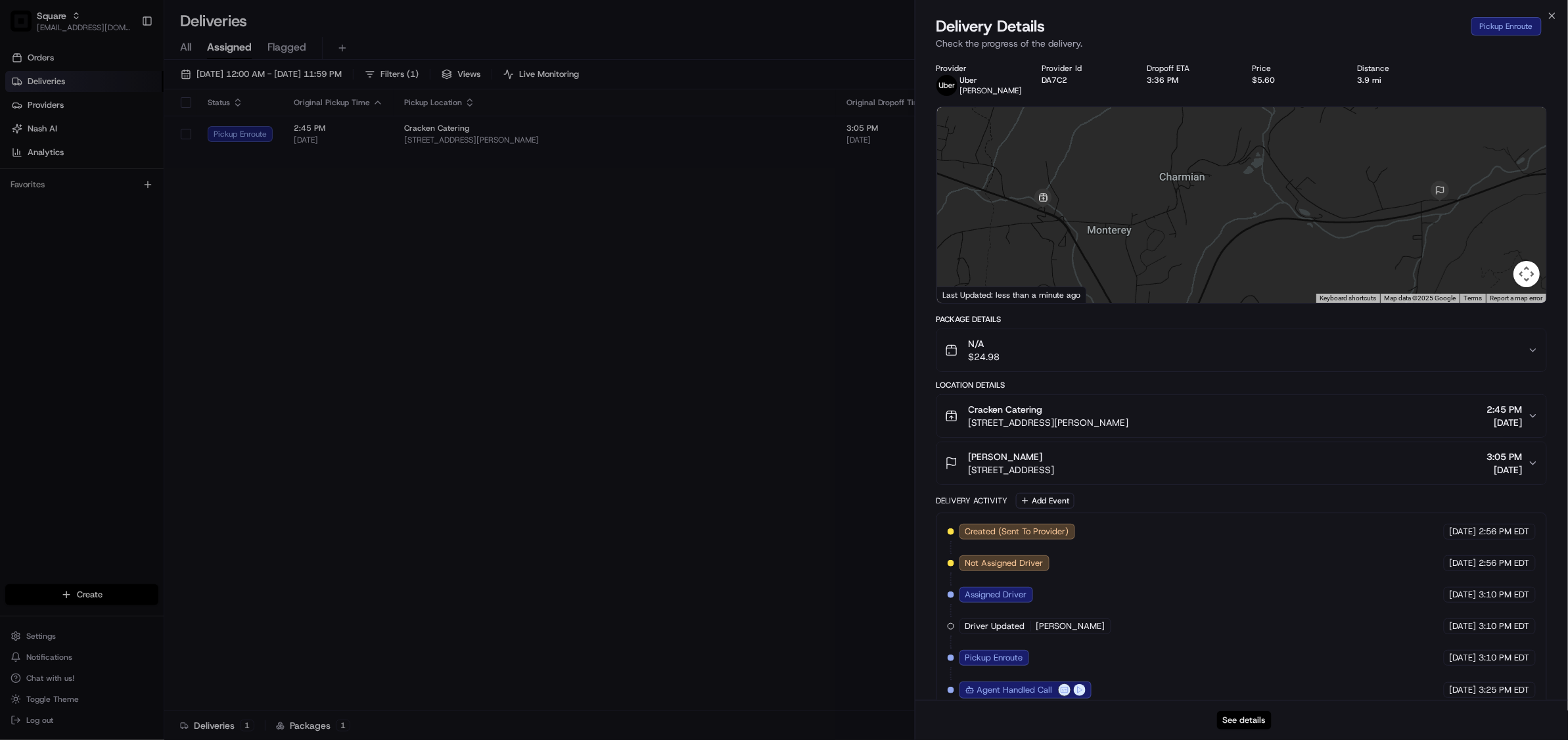
click at [1257, 720] on button "See details" at bounding box center [1244, 720] width 55 height 18
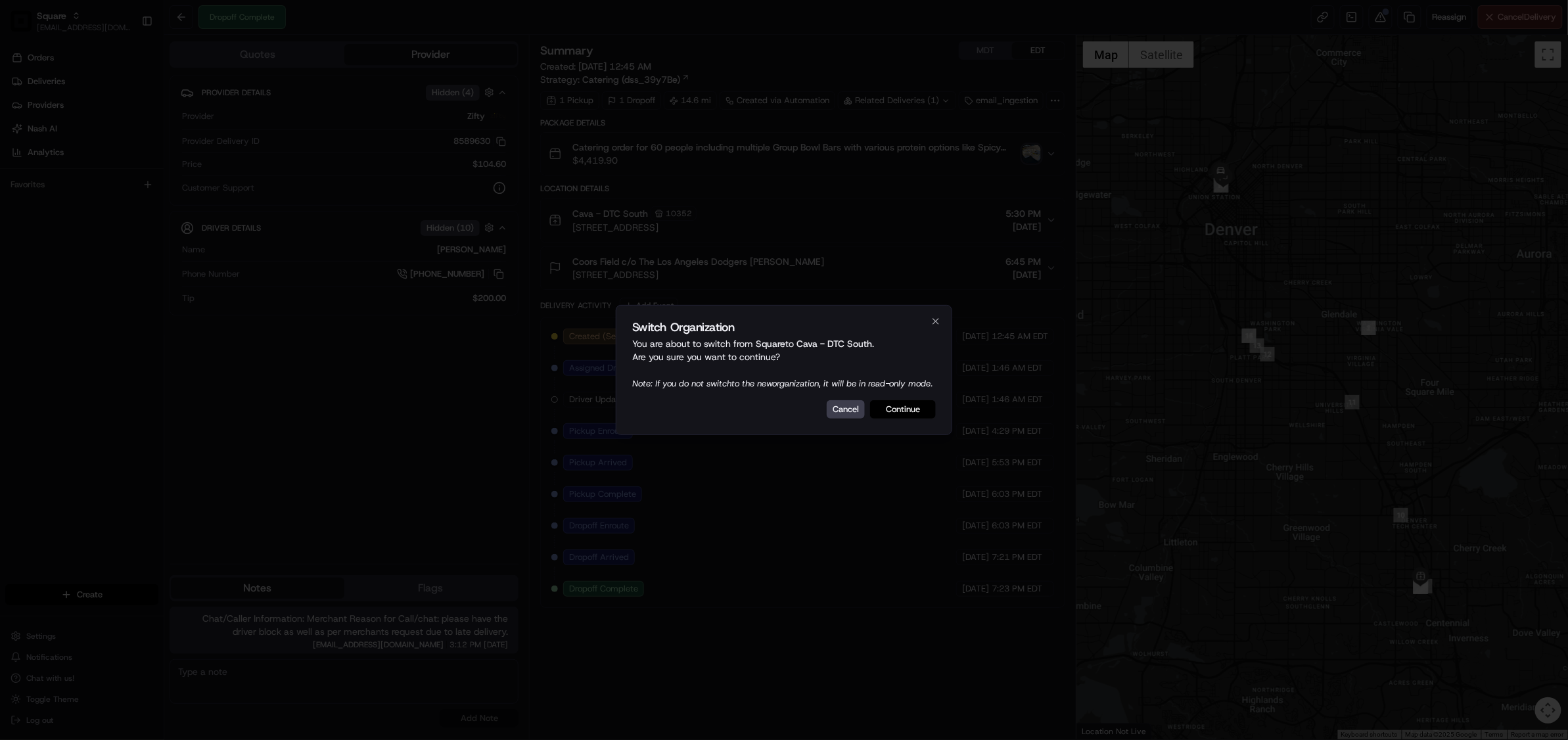
click at [916, 408] on button "Continue" at bounding box center [903, 409] width 66 height 18
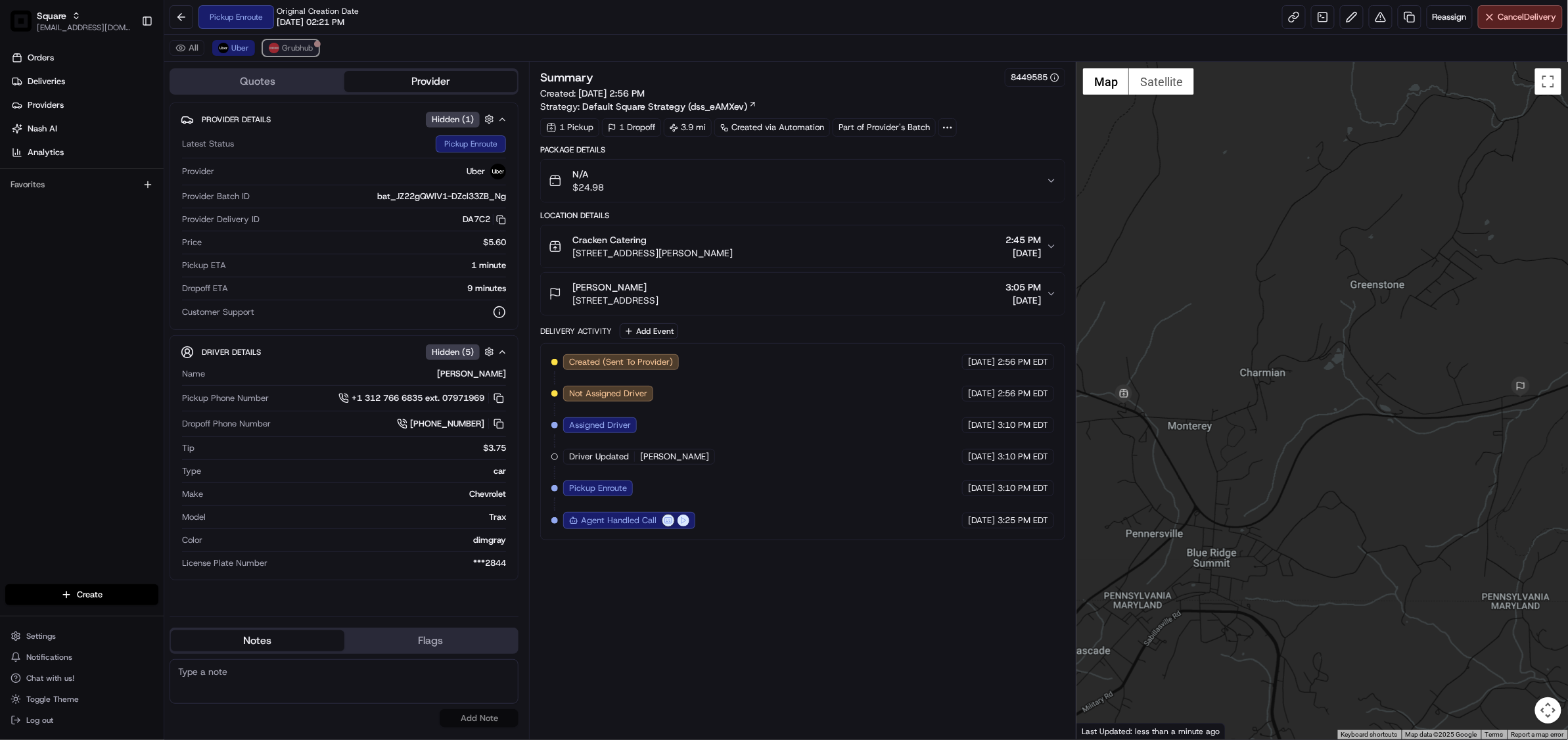
click at [297, 50] on span "Grubhub" at bounding box center [297, 47] width 31 height 10
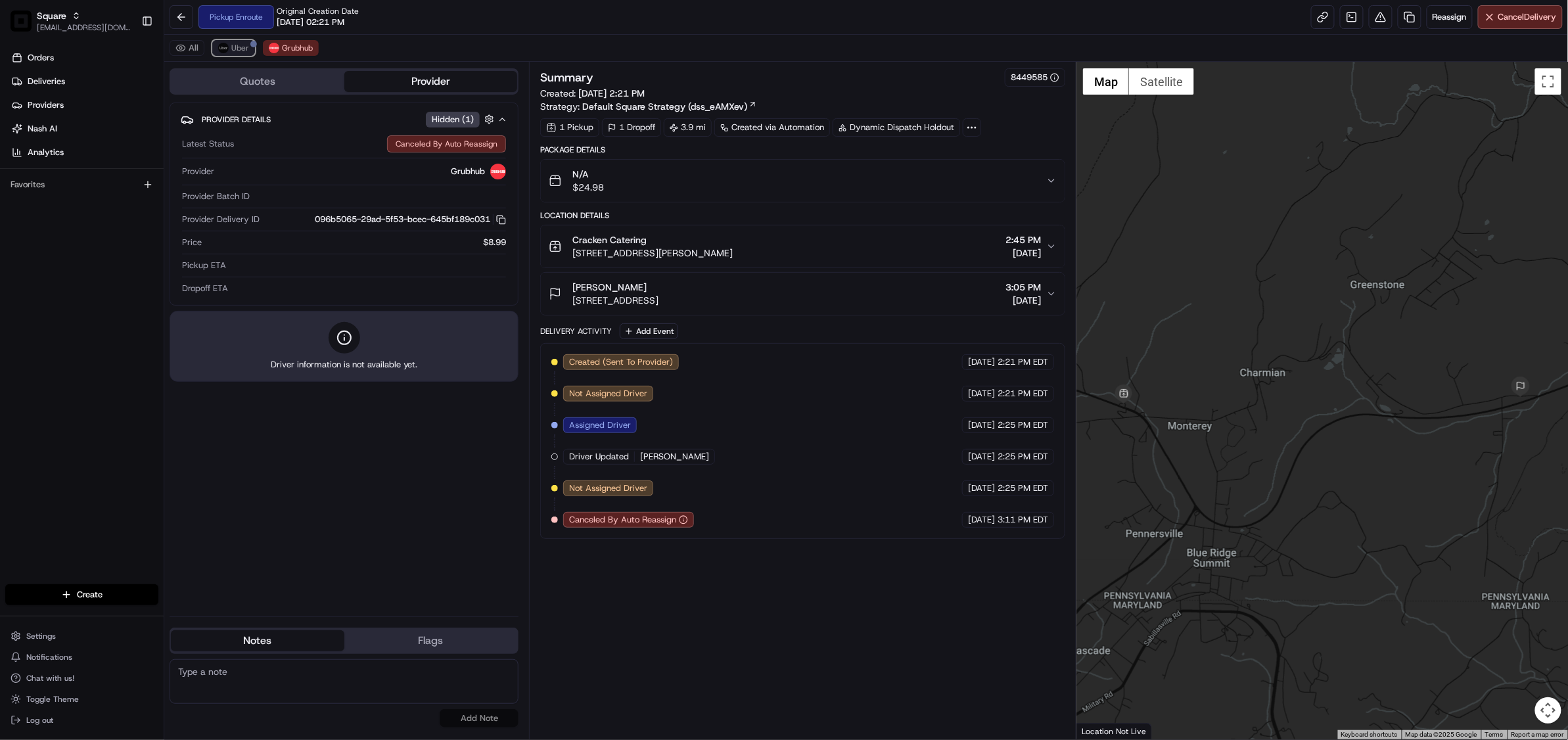
click at [232, 44] on span "Uber" at bounding box center [240, 47] width 18 height 10
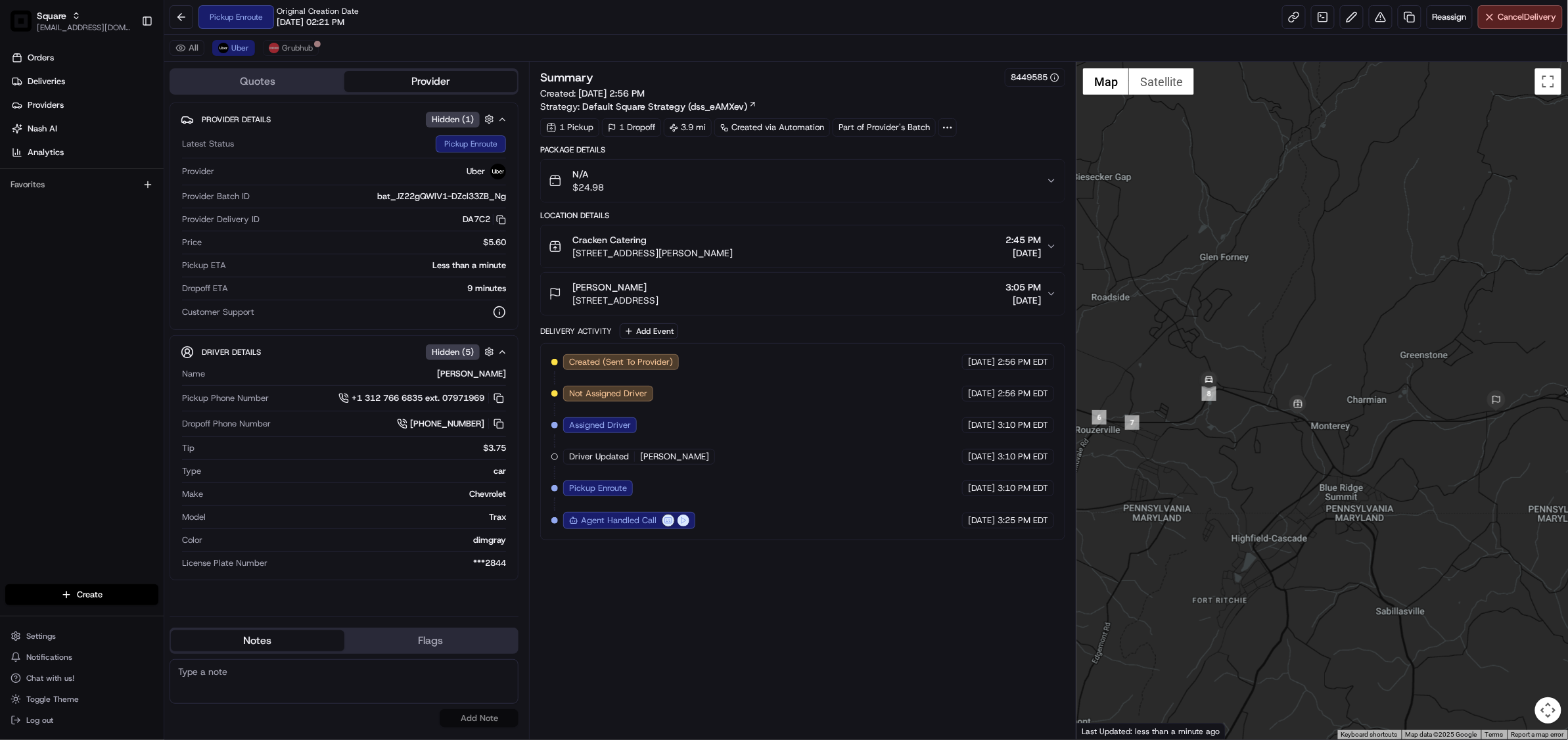
drag, startPoint x: 1185, startPoint y: 450, endPoint x: 1290, endPoint y: 450, distance: 105.0
click at [1290, 450] on div at bounding box center [1321, 400] width 491 height 678
drag, startPoint x: 1262, startPoint y: 485, endPoint x: 1270, endPoint y: 498, distance: 15.3
click at [1270, 498] on div at bounding box center [1321, 400] width 491 height 678
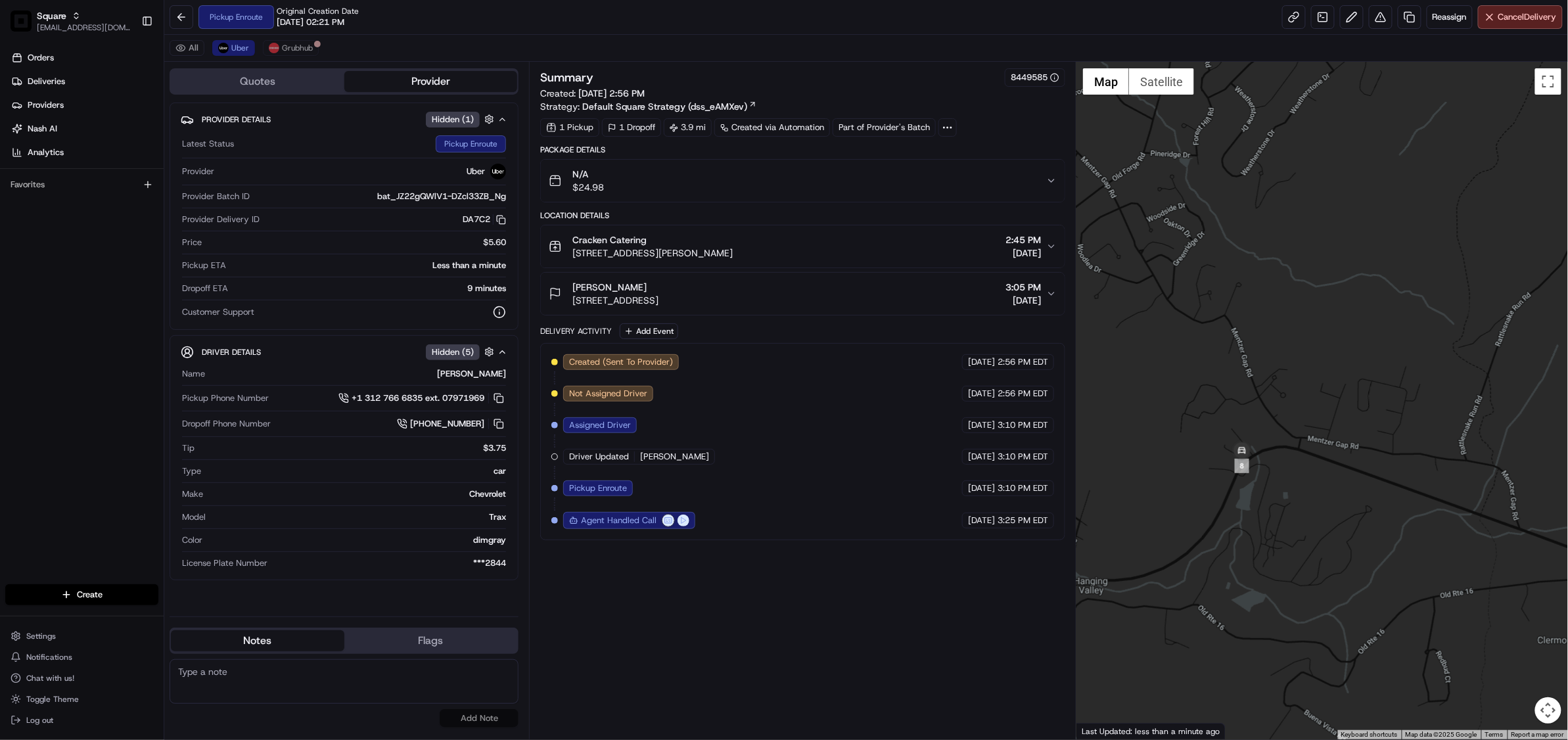
drag, startPoint x: 1236, startPoint y: 439, endPoint x: 1260, endPoint y: 534, distance: 98.0
click at [1260, 534] on div at bounding box center [1321, 400] width 491 height 678
click at [300, 48] on span "Grubhub" at bounding box center [297, 47] width 31 height 10
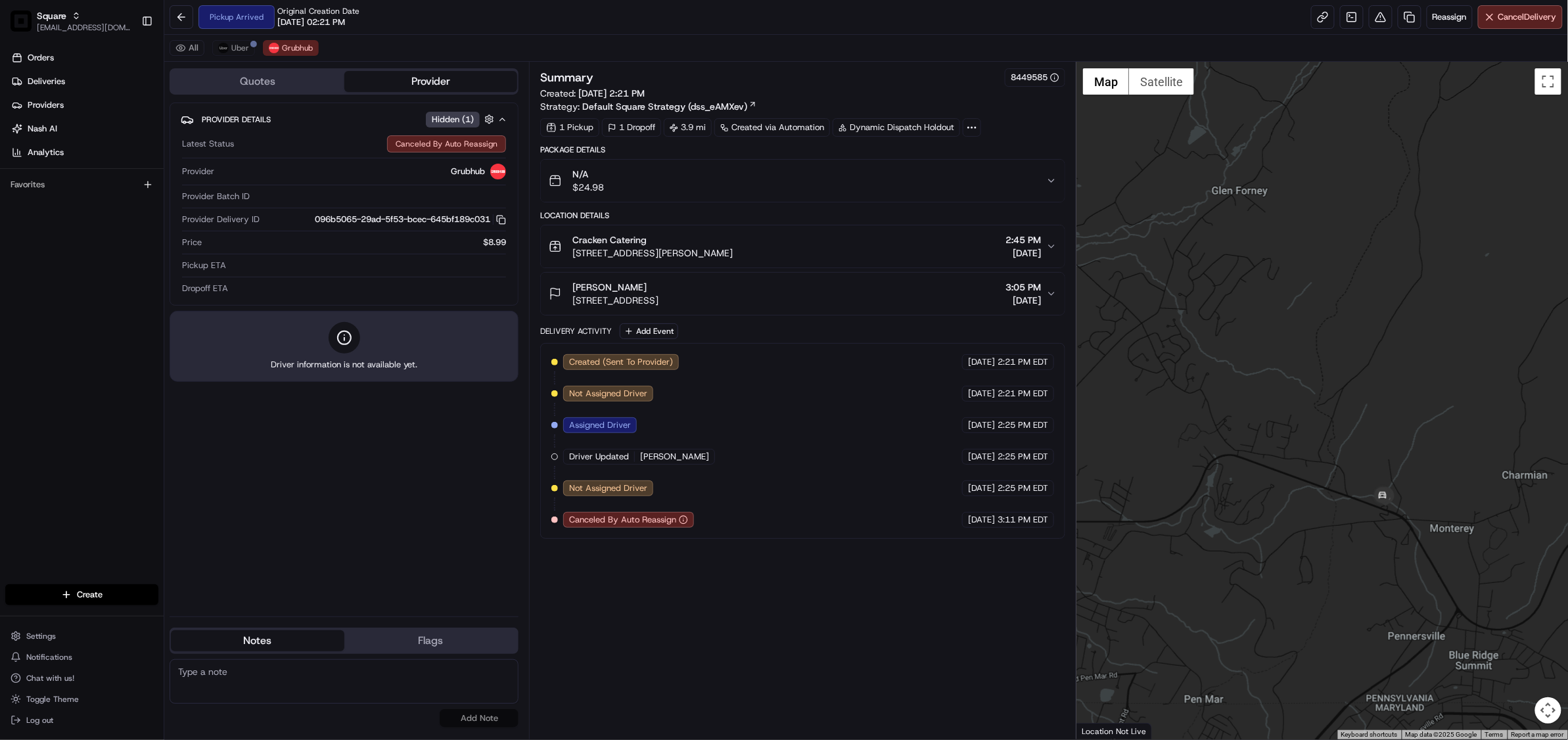
drag, startPoint x: 1346, startPoint y: 532, endPoint x: 1312, endPoint y: 526, distance: 34.5
click at [1312, 526] on div at bounding box center [1321, 400] width 491 height 678
click at [301, 50] on span "Grubhub" at bounding box center [297, 47] width 31 height 10
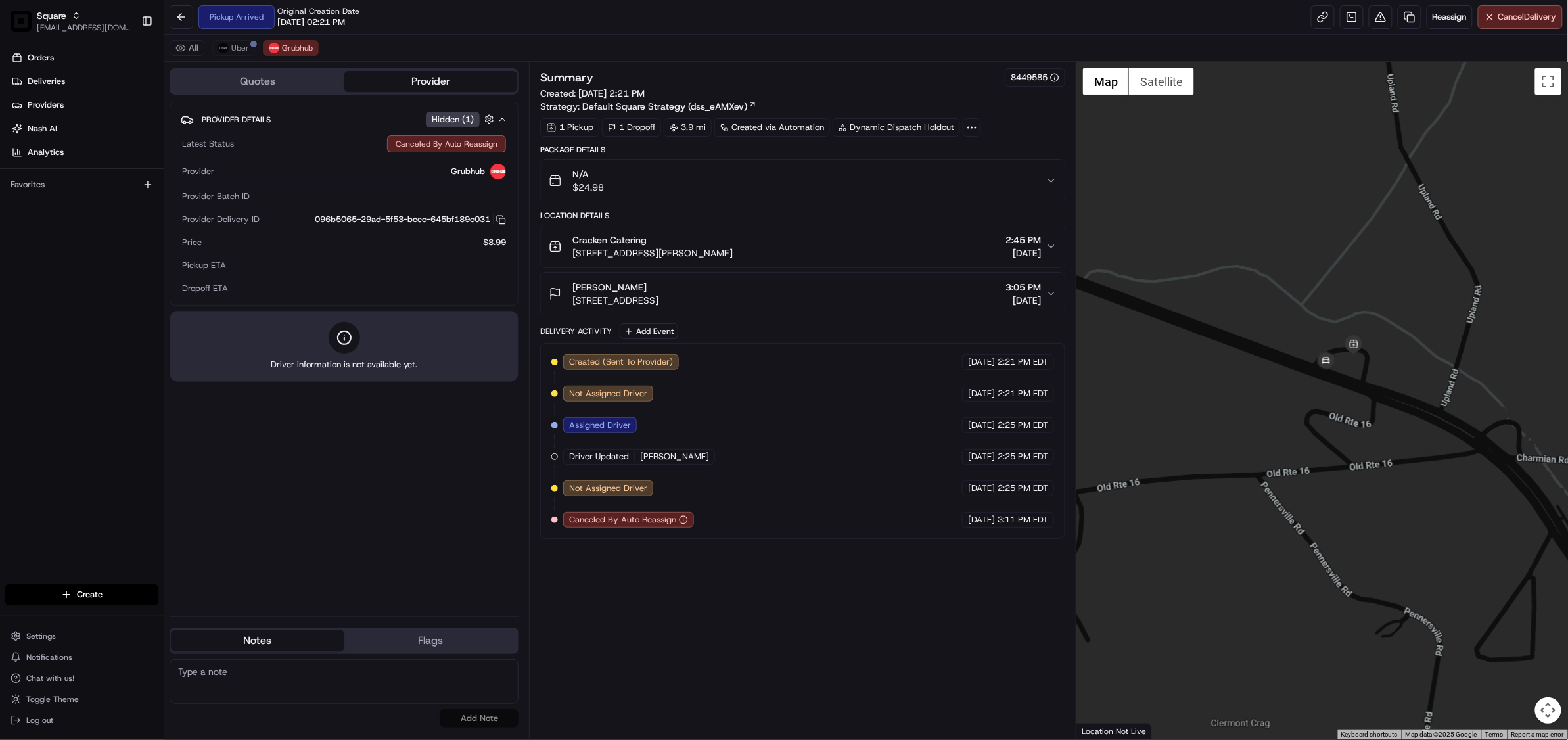
drag, startPoint x: 1307, startPoint y: 389, endPoint x: 1383, endPoint y: 506, distance: 139.5
click at [1383, 506] on div at bounding box center [1321, 400] width 491 height 678
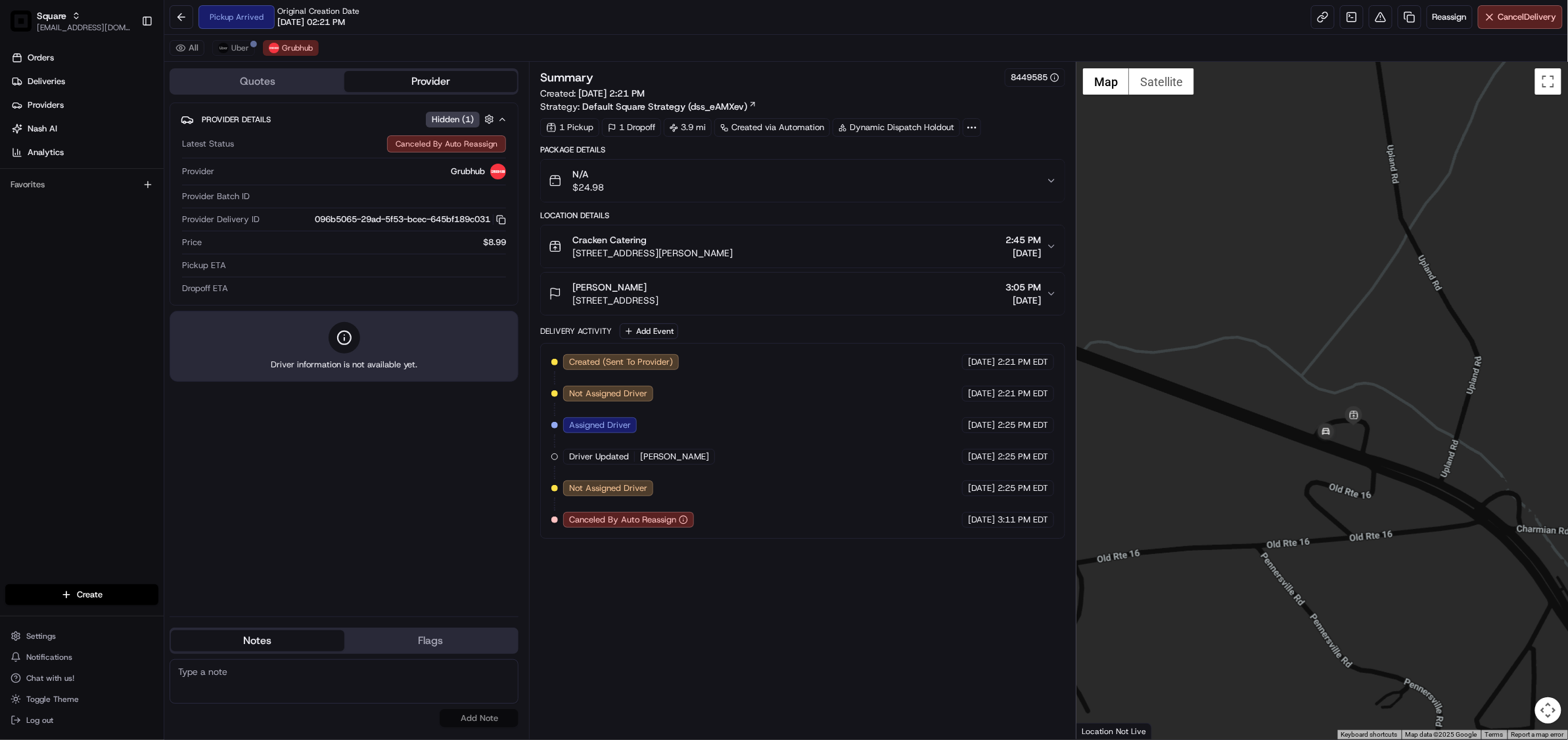
drag, startPoint x: 1355, startPoint y: 429, endPoint x: 1355, endPoint y: 502, distance: 73.0
click at [1355, 502] on div at bounding box center [1321, 400] width 491 height 678
click at [243, 53] on span "Uber" at bounding box center [240, 47] width 18 height 10
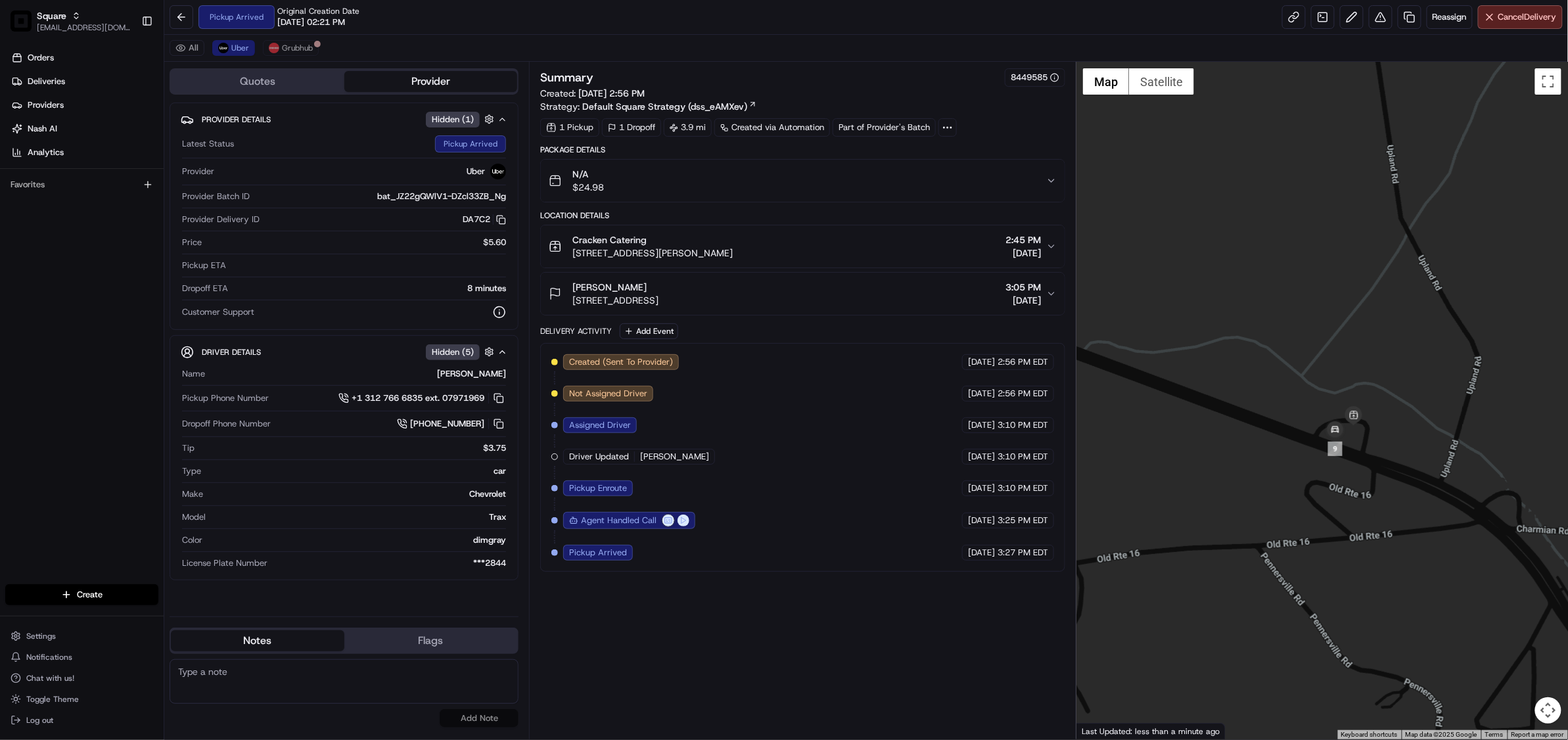
click at [292, 675] on textarea at bounding box center [343, 681] width 349 height 44
paste textarea "Chat/Caller Information: Merchant Reason for Call:"
click at [290, 681] on textarea "Chat/Caller Information: Merchant Reason for Call:" at bounding box center [343, 681] width 349 height 44
type textarea "Chat/Caller Information: Merchant Reason for Call: pick up ETA status."
click at [483, 721] on button "Add Note" at bounding box center [478, 718] width 78 height 18
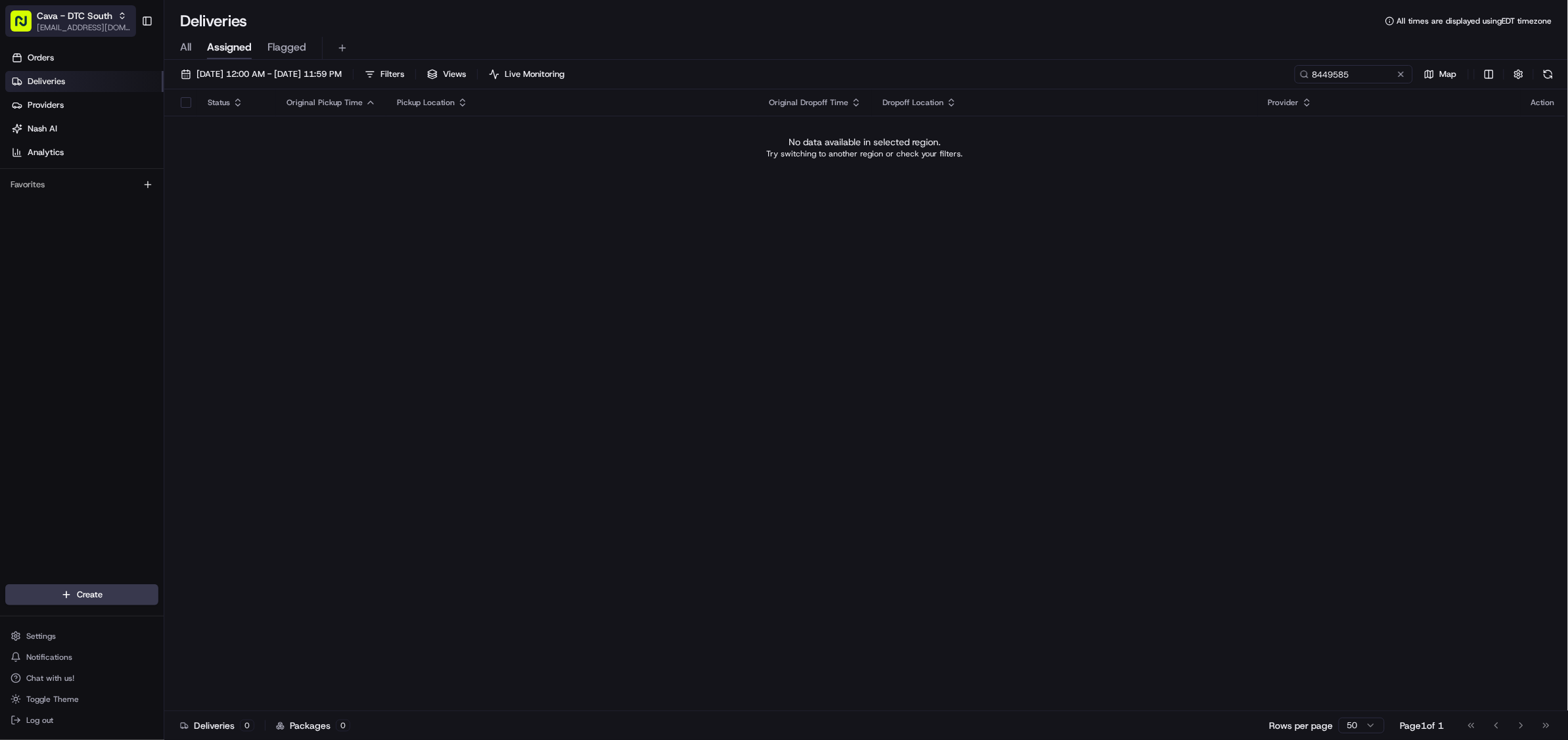
click at [70, 14] on span "Cava - DTC South" at bounding box center [75, 16] width 76 height 13
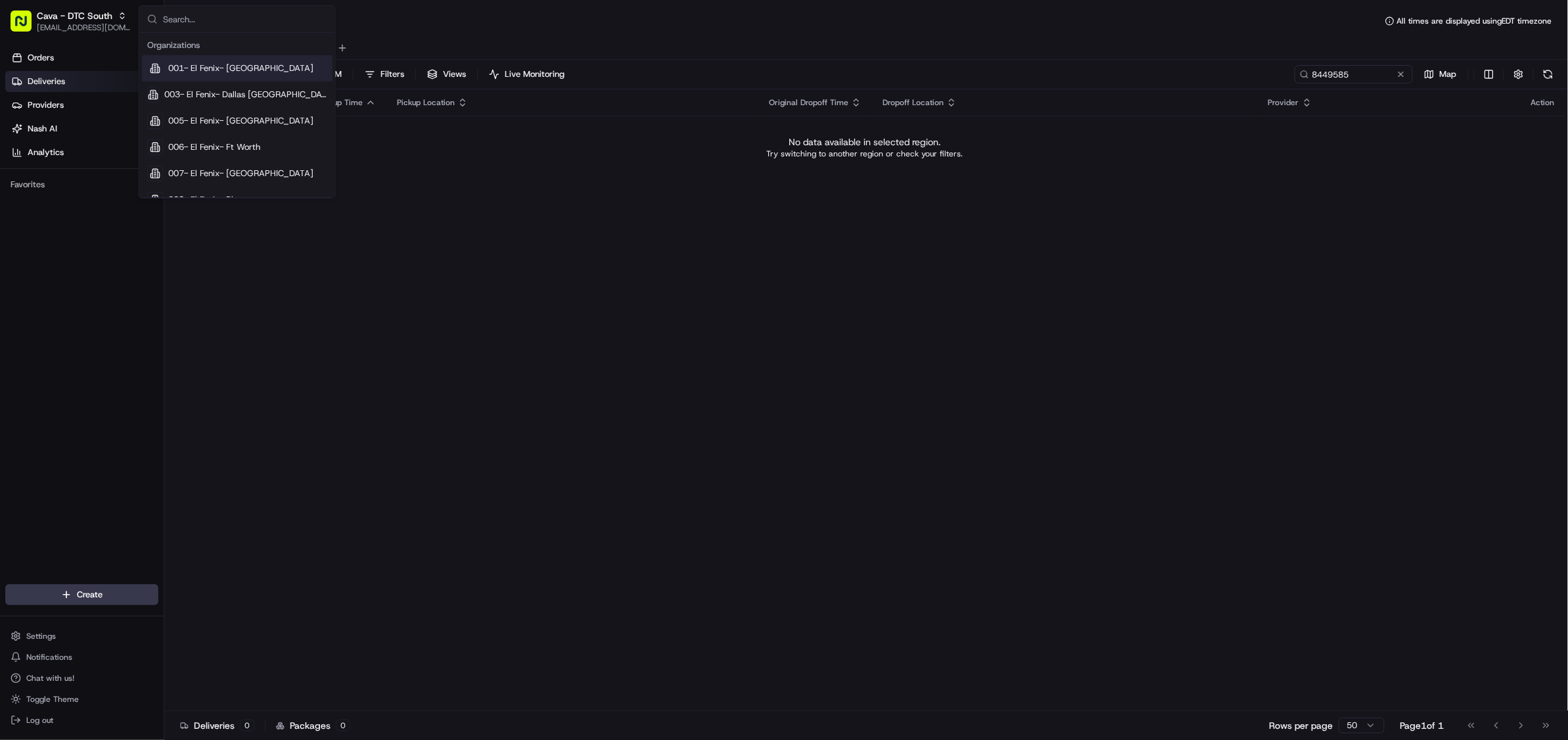
click at [206, 21] on input "text" at bounding box center [246, 19] width 164 height 26
type input "cava"
click at [214, 66] on div "Cava" at bounding box center [237, 68] width 191 height 26
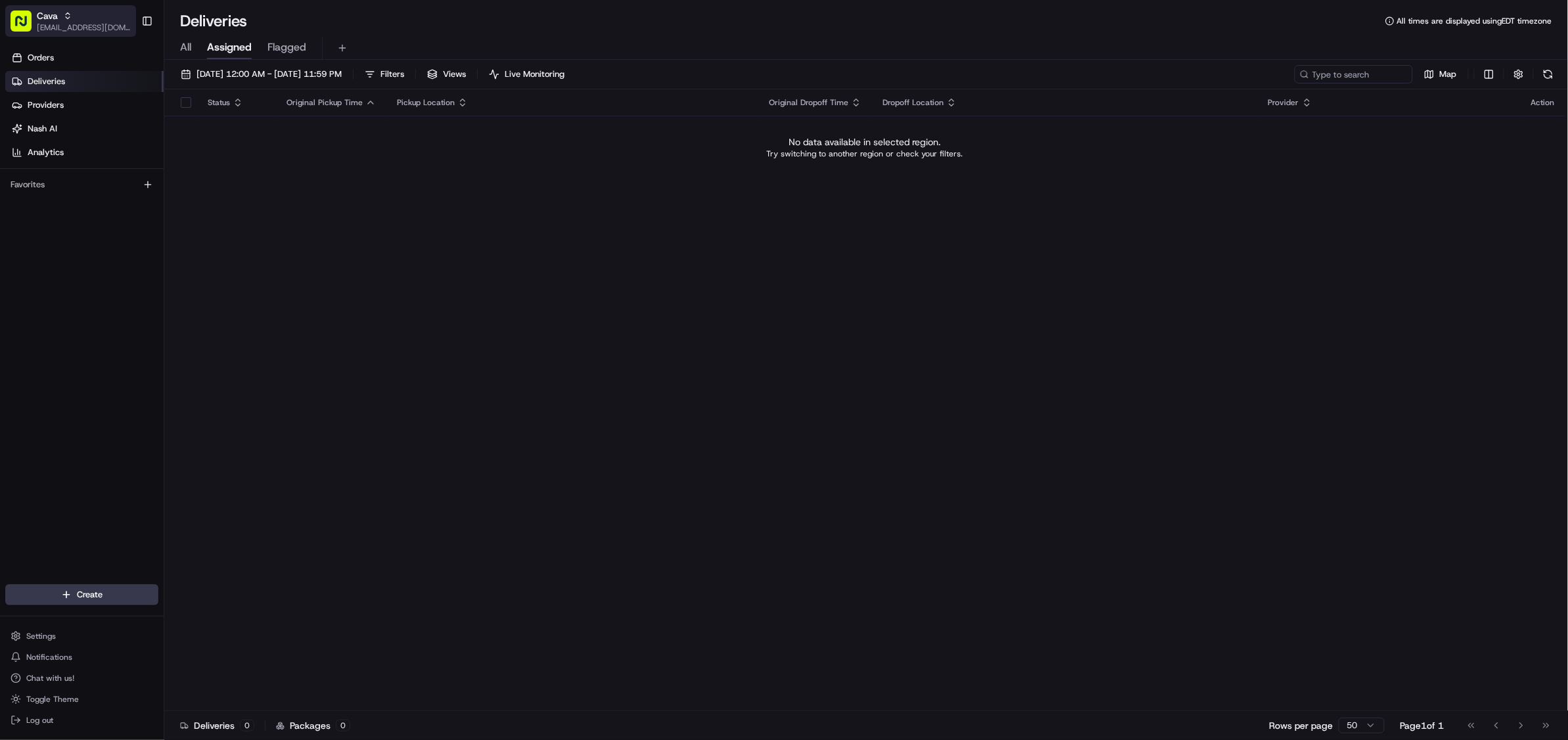
click at [63, 16] on icon "button" at bounding box center [68, 16] width 9 height 9
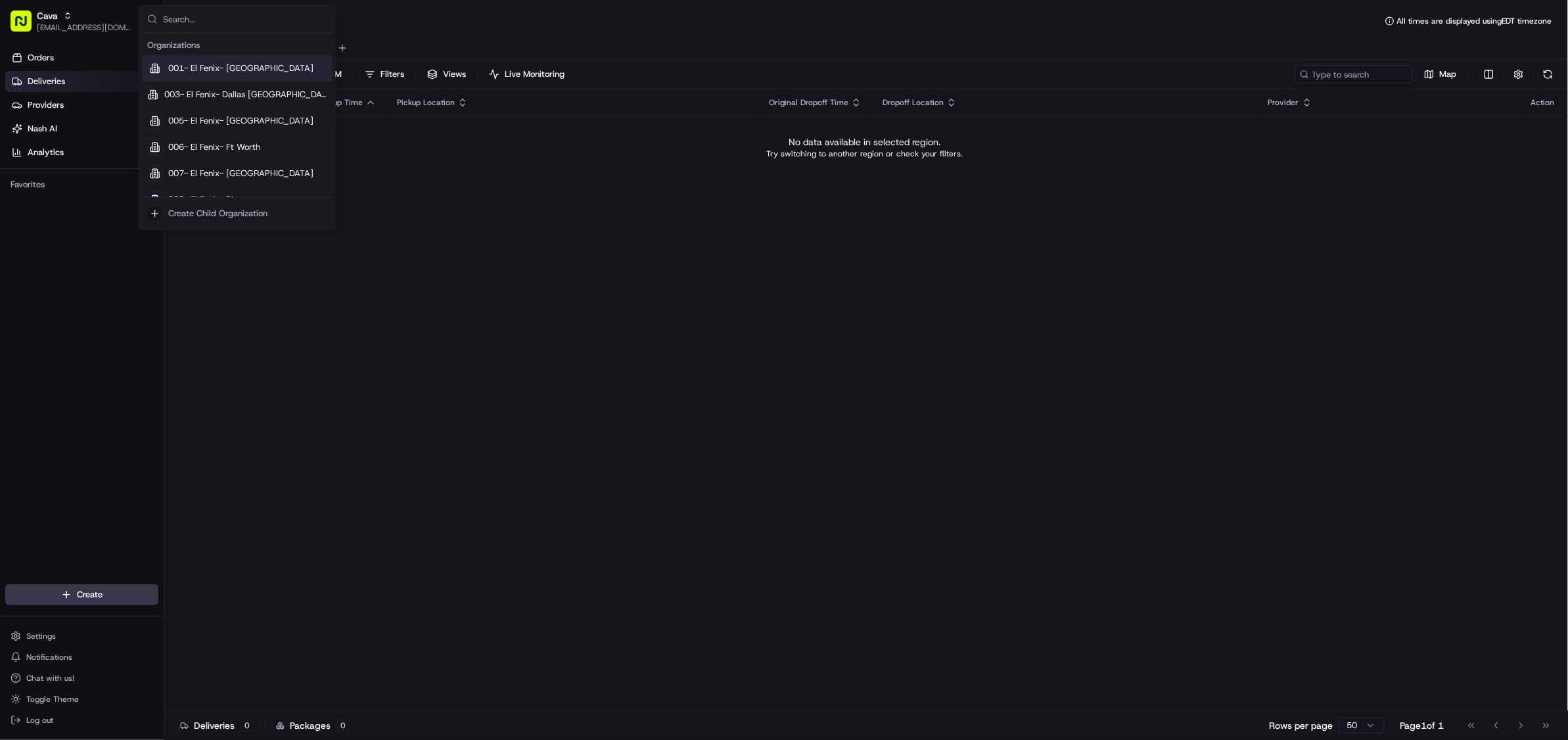
click at [213, 14] on input "text" at bounding box center [246, 19] width 164 height 26
click at [201, 21] on input "cava" at bounding box center [246, 19] width 164 height 26
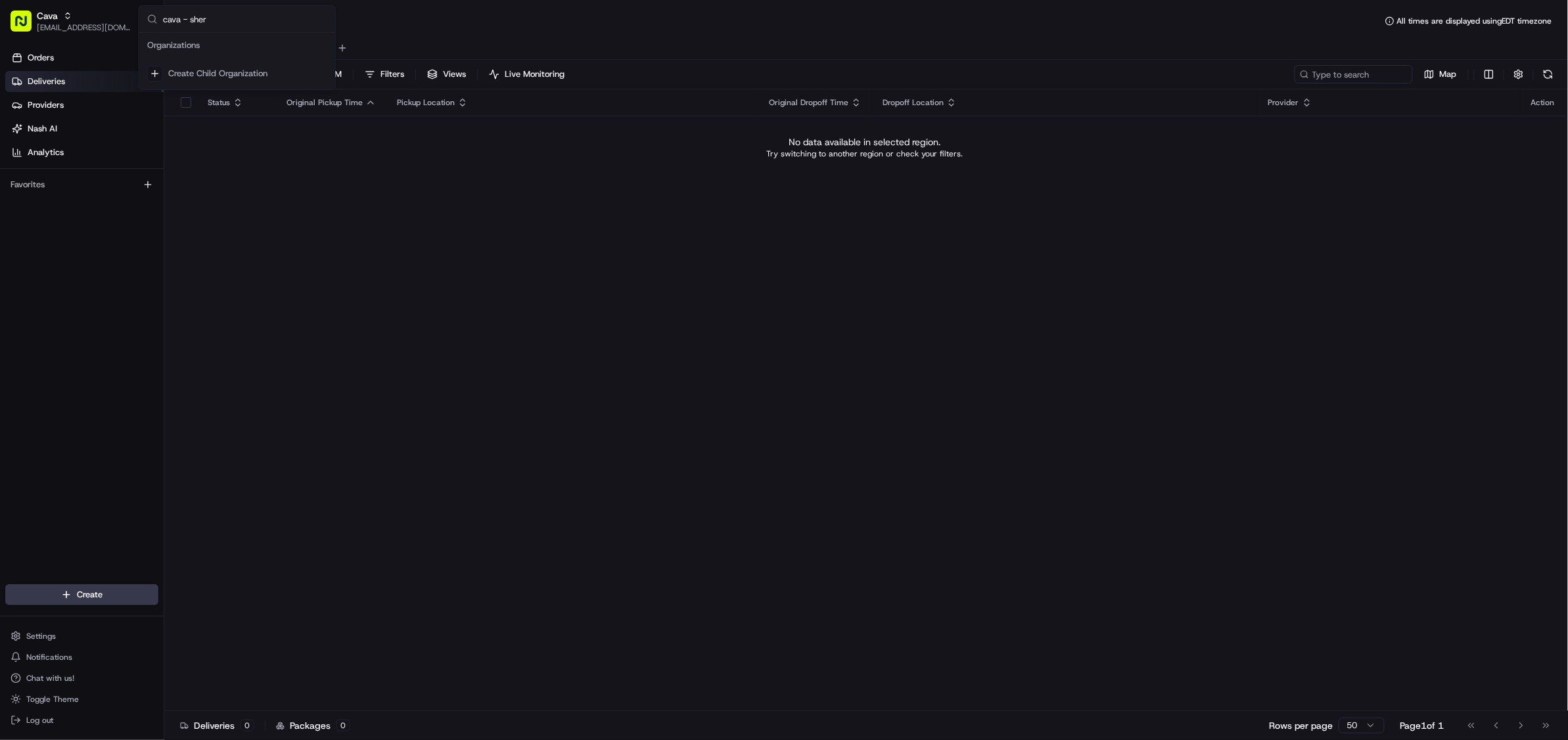
scroll to position [0, 0]
type input "cava - sher"
click at [226, 66] on span "Cava - Sherman Oaks" at bounding box center [247, 68] width 157 height 12
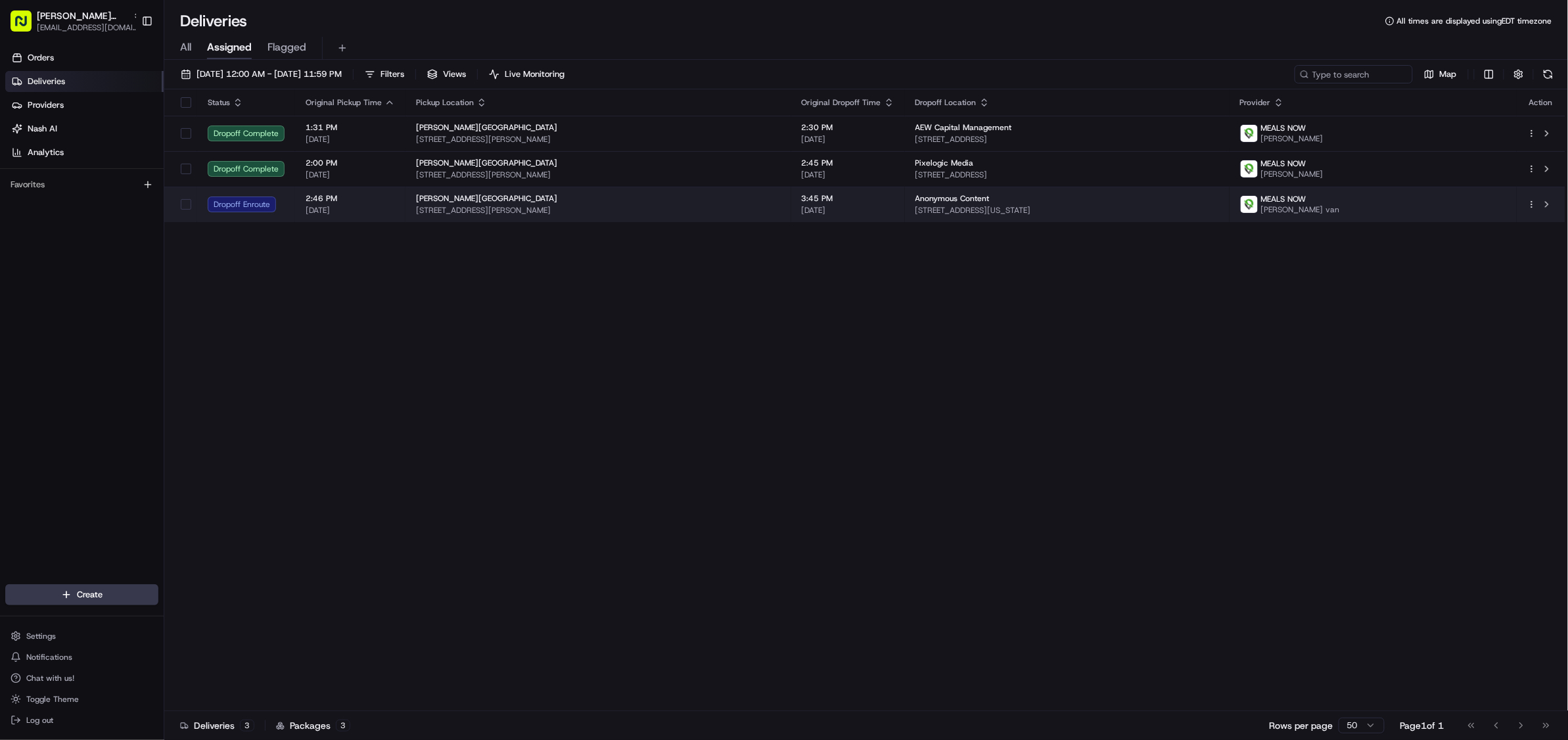
click at [871, 205] on span "[DATE]" at bounding box center [848, 210] width 93 height 10
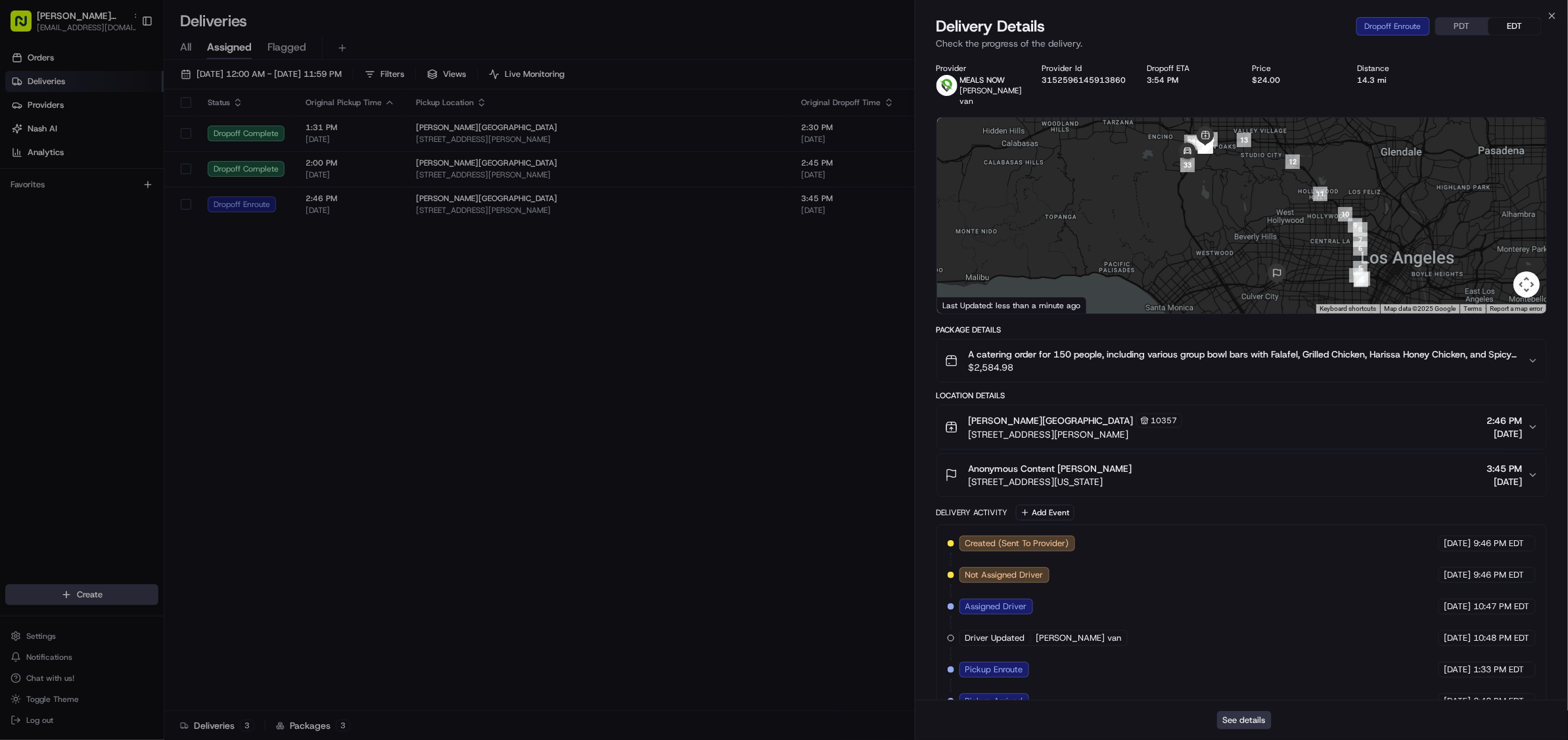
click at [1241, 729] on button "See details" at bounding box center [1244, 720] width 55 height 18
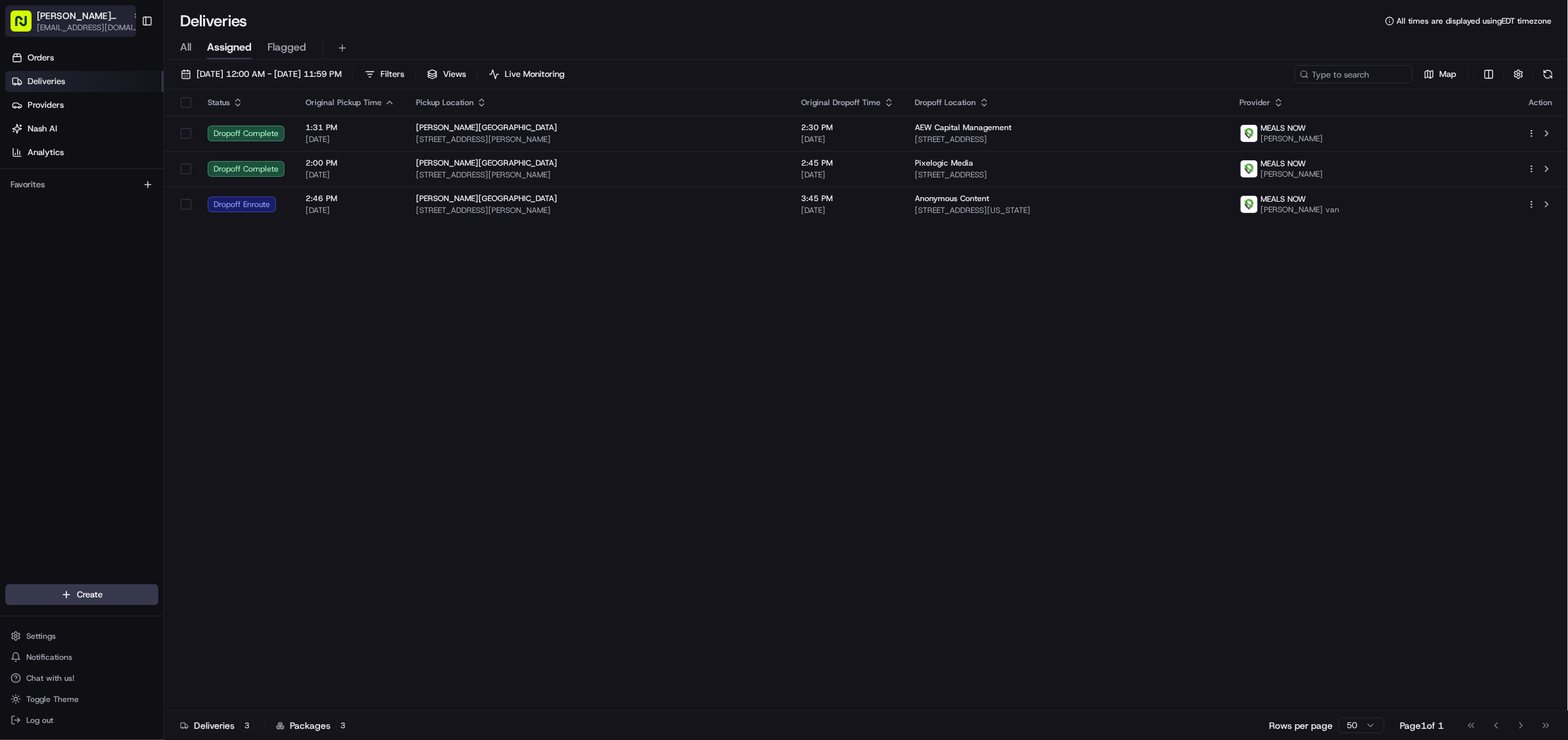
click at [48, 14] on span "Cava - Sherman Oaks" at bounding box center [82, 16] width 91 height 13
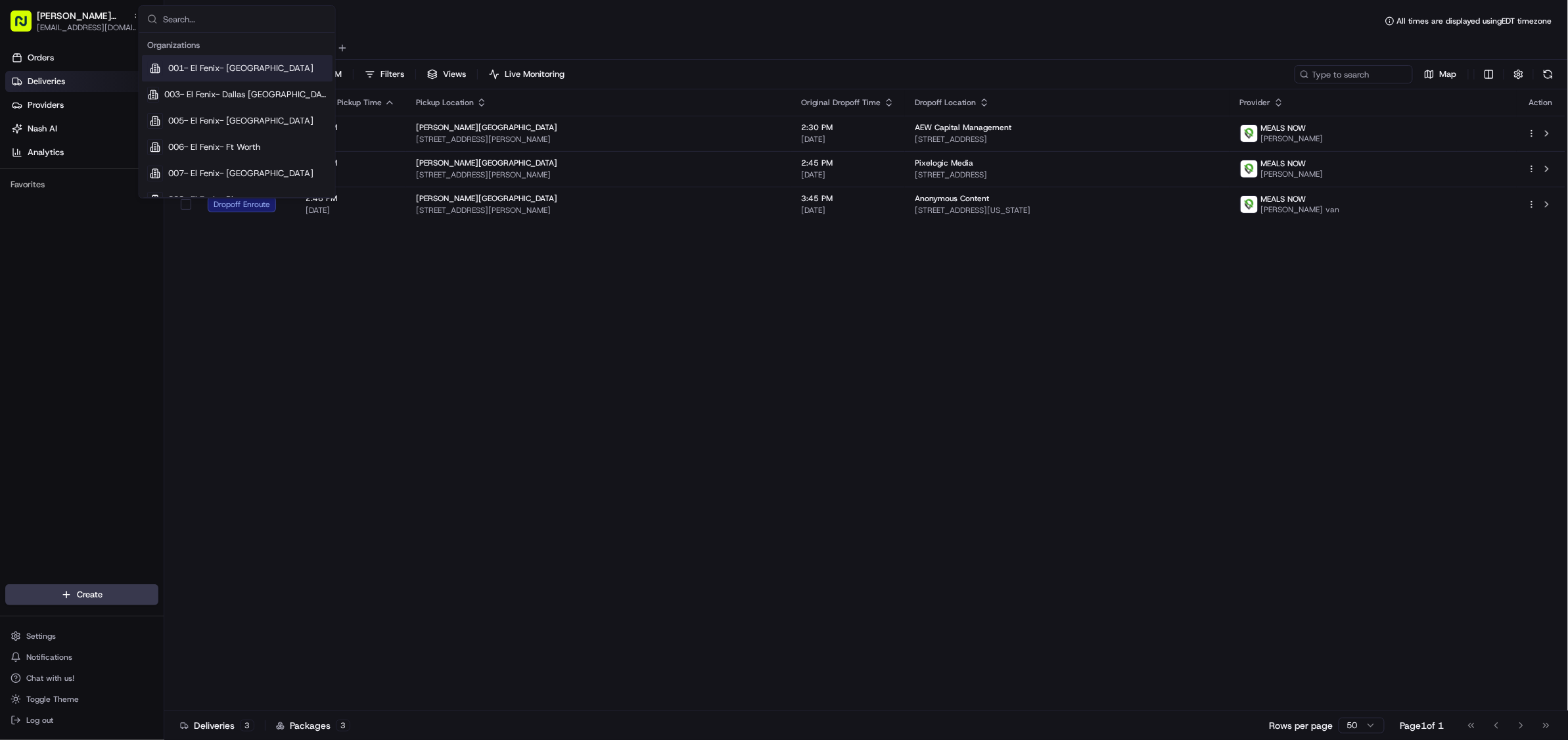
click at [187, 16] on input "text" at bounding box center [246, 19] width 164 height 26
type input "square"
click at [188, 54] on div "Square" at bounding box center [237, 43] width 191 height 26
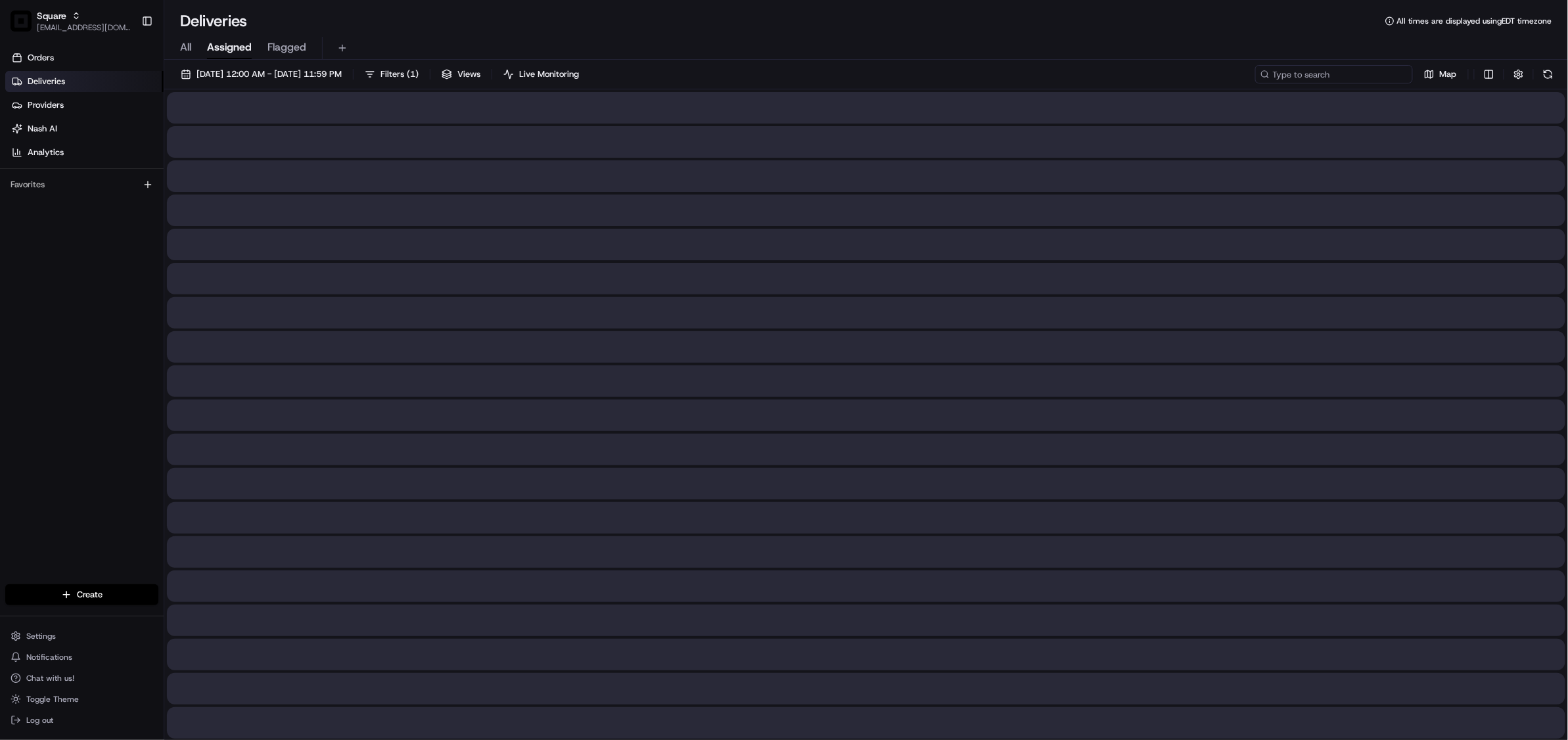
click at [1322, 73] on input at bounding box center [1334, 74] width 158 height 18
paste input "3084176"
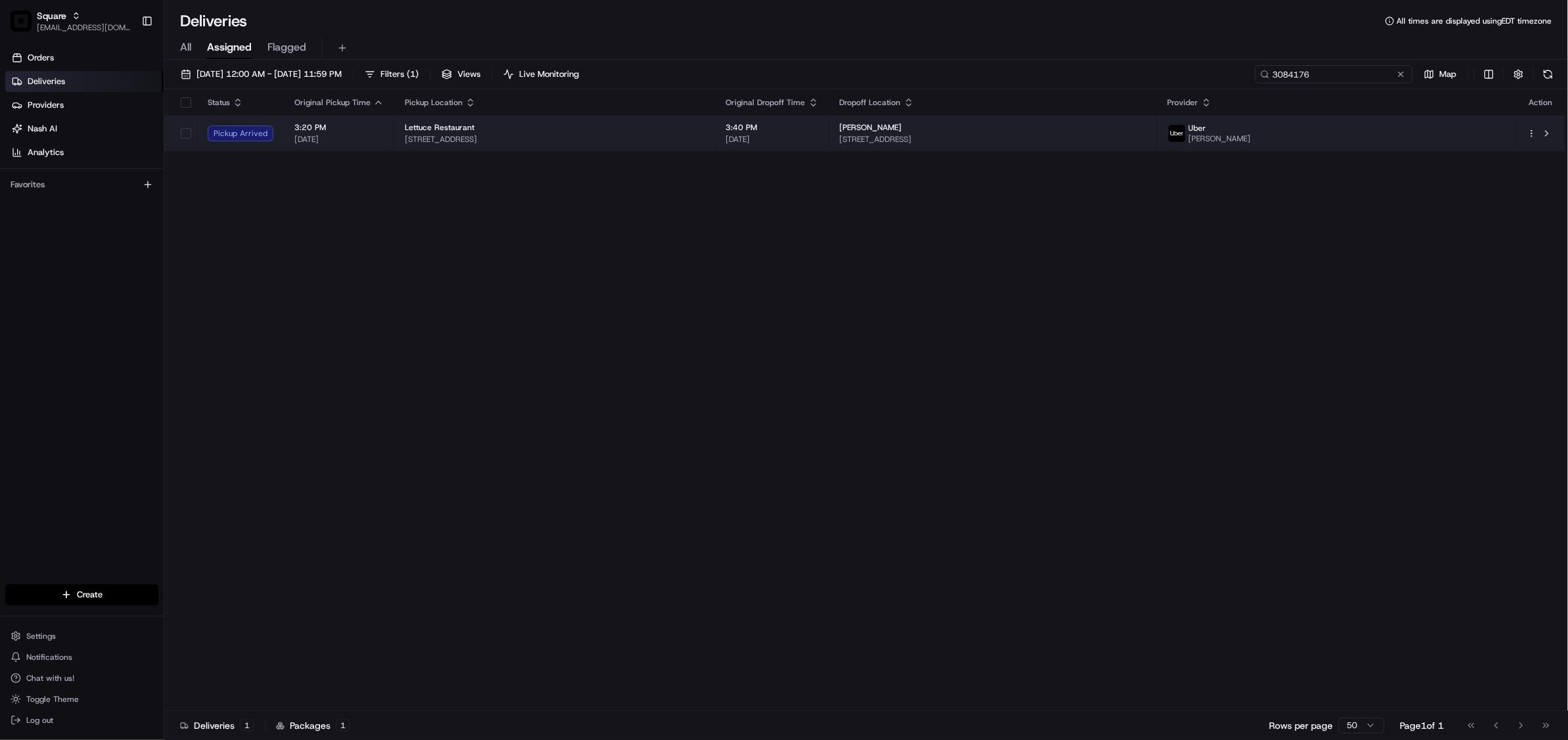
type input "3084176"
click at [705, 135] on span "[STREET_ADDRESS]" at bounding box center [555, 139] width 300 height 10
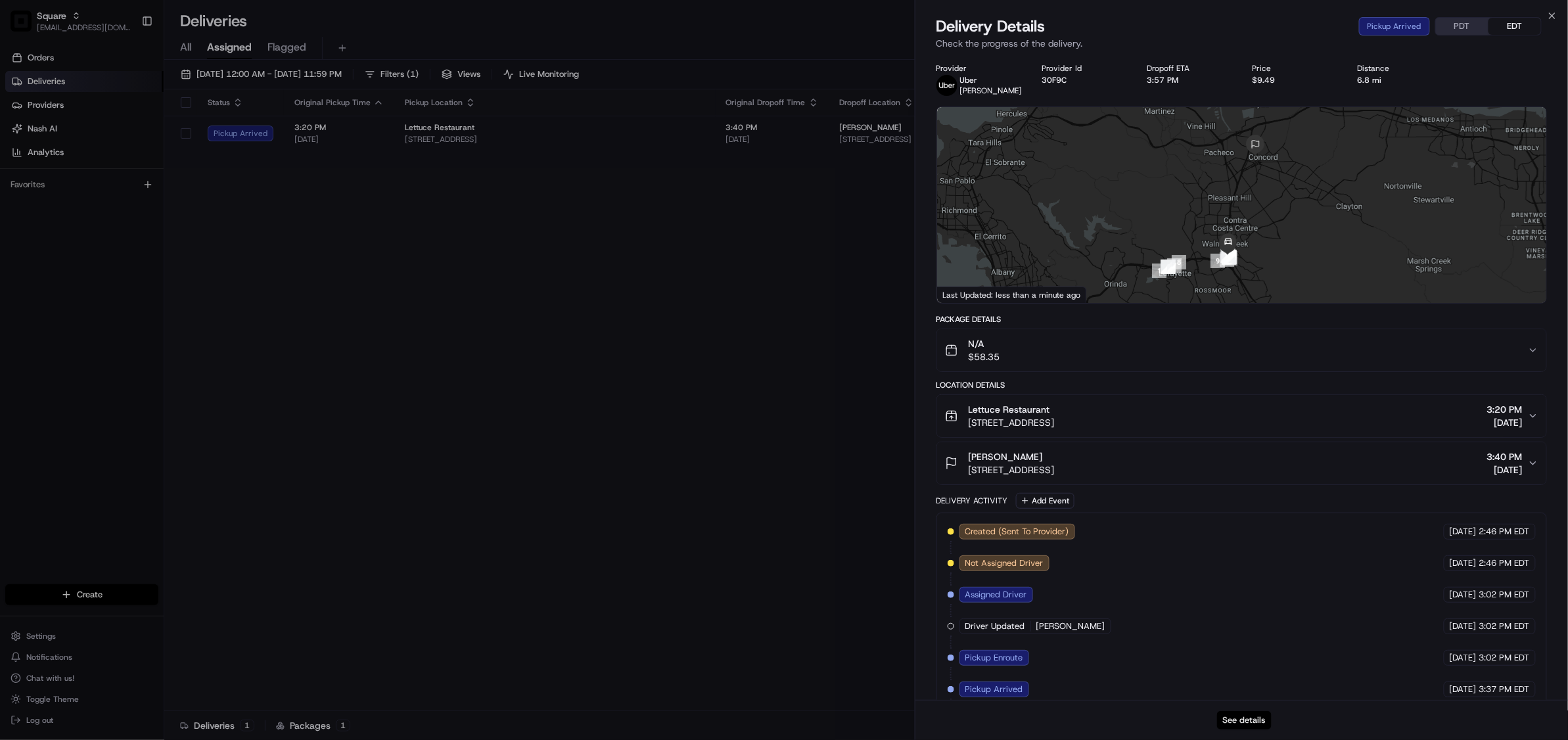
click at [1245, 722] on button "See details" at bounding box center [1244, 720] width 55 height 18
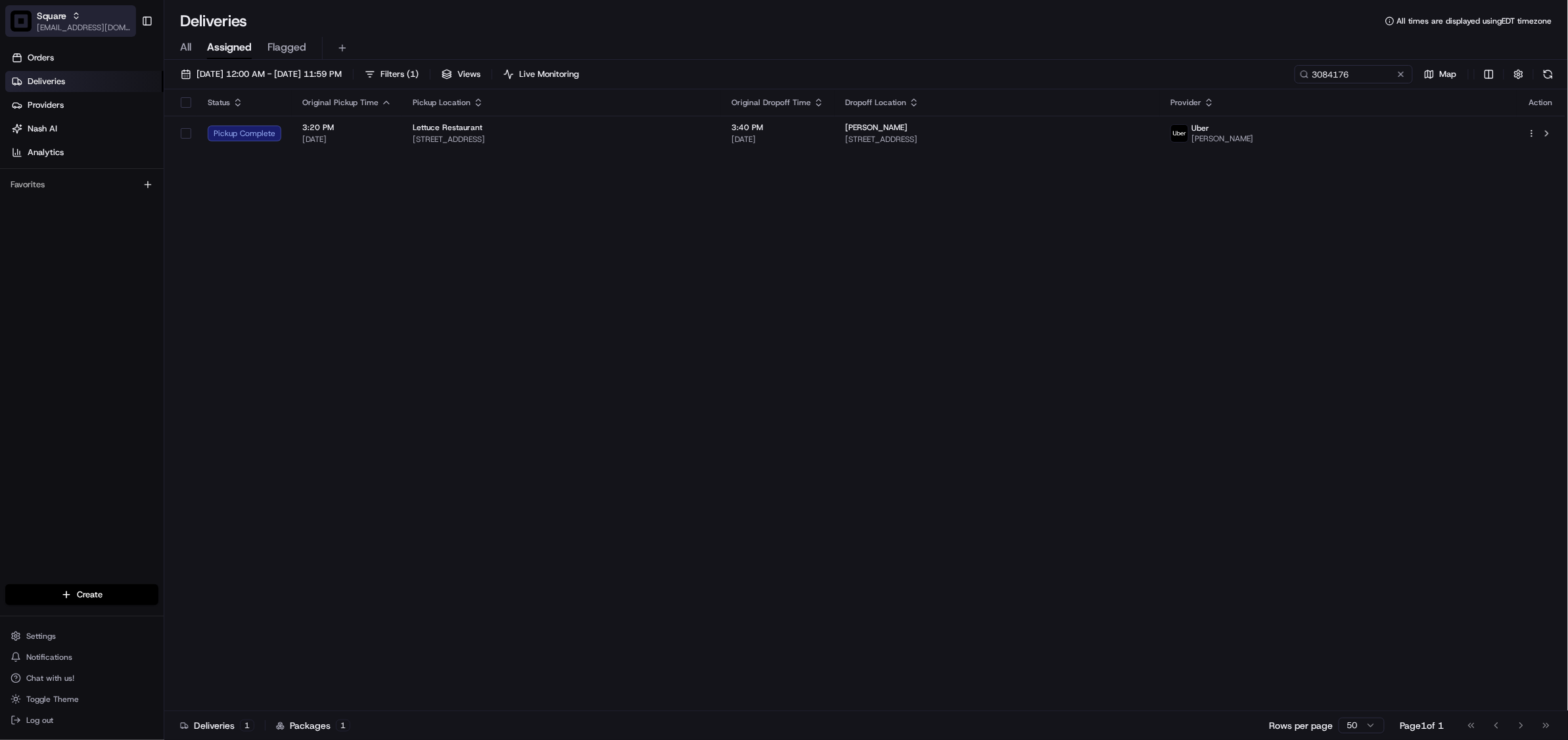
click at [69, 18] on div "Square" at bounding box center [83, 16] width 94 height 13
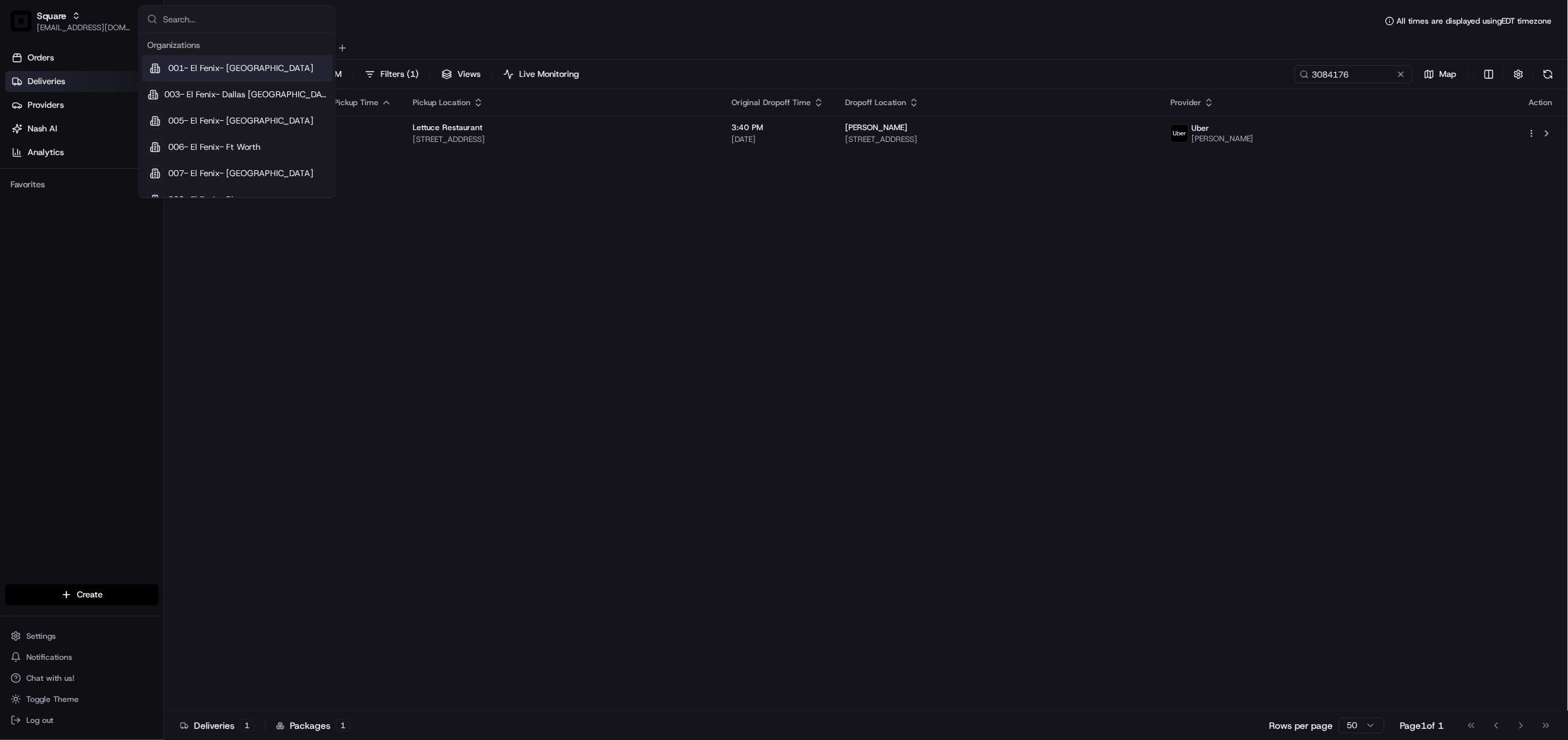
click at [221, 22] on input "text" at bounding box center [246, 19] width 164 height 26
click at [1396, 77] on button at bounding box center [1401, 75] width 13 height 13
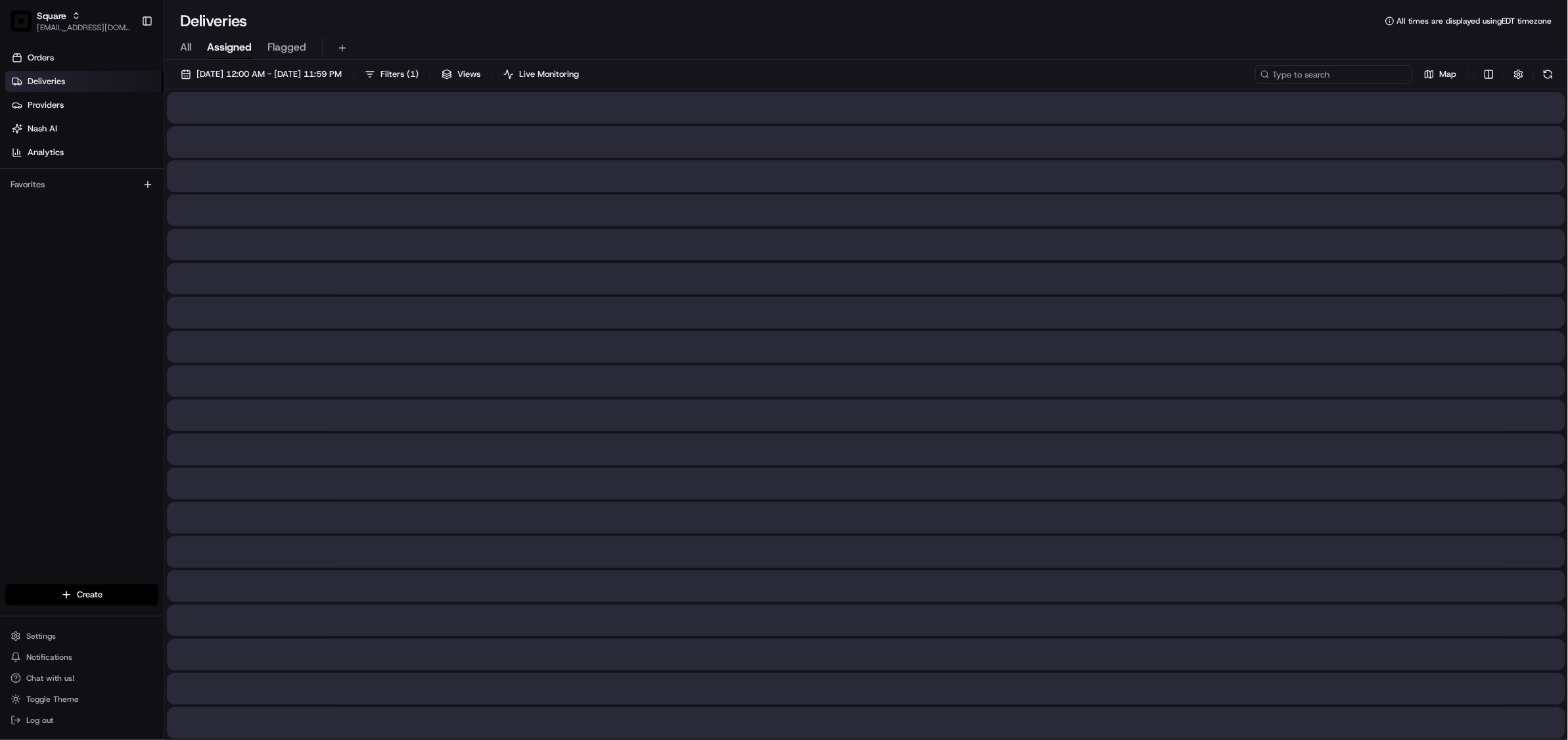
click at [1353, 77] on input at bounding box center [1334, 74] width 158 height 18
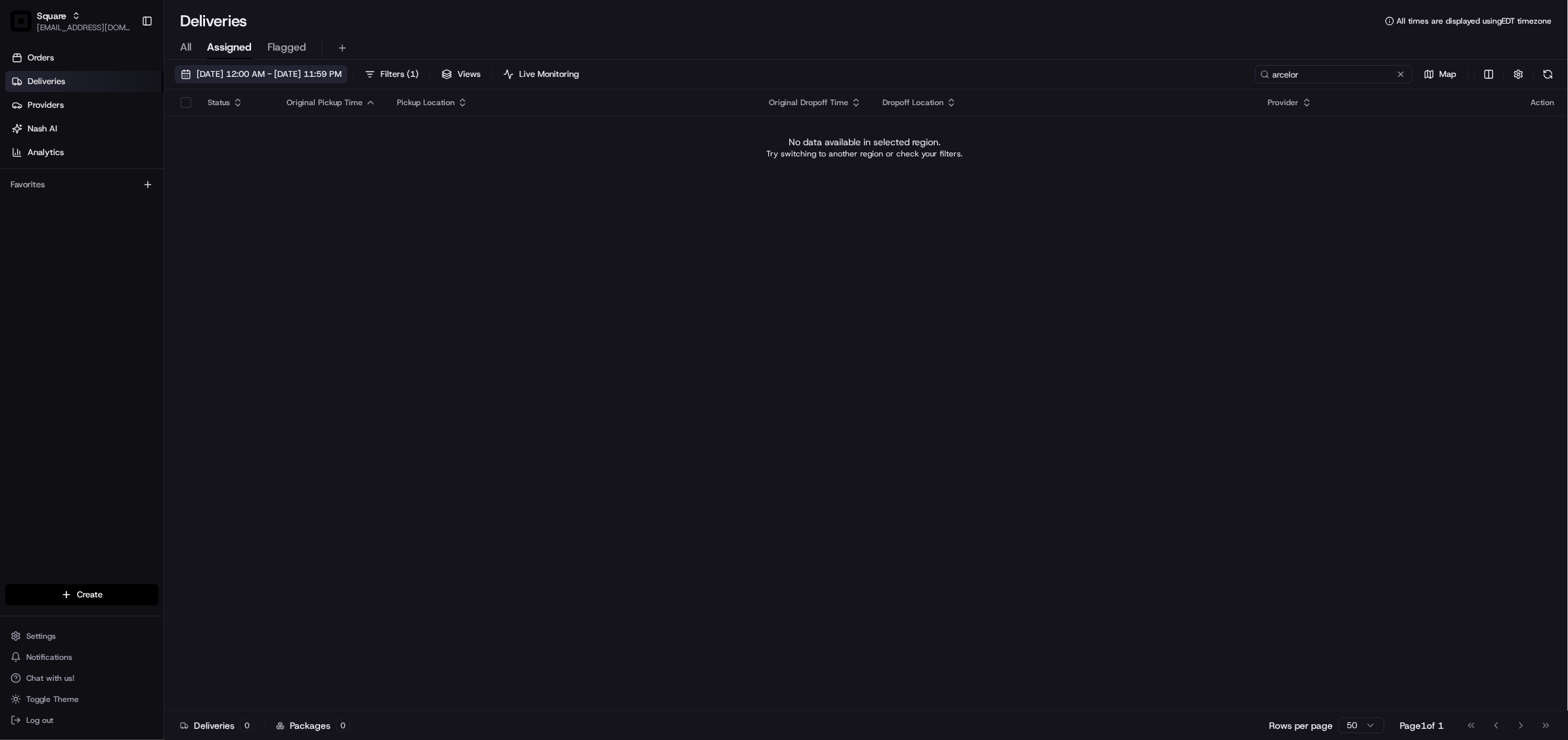
type input "arcelor"
click at [288, 81] on button "08/20/2025 12:00 AM - 08/20/2025 11:59 PM" at bounding box center [261, 74] width 173 height 18
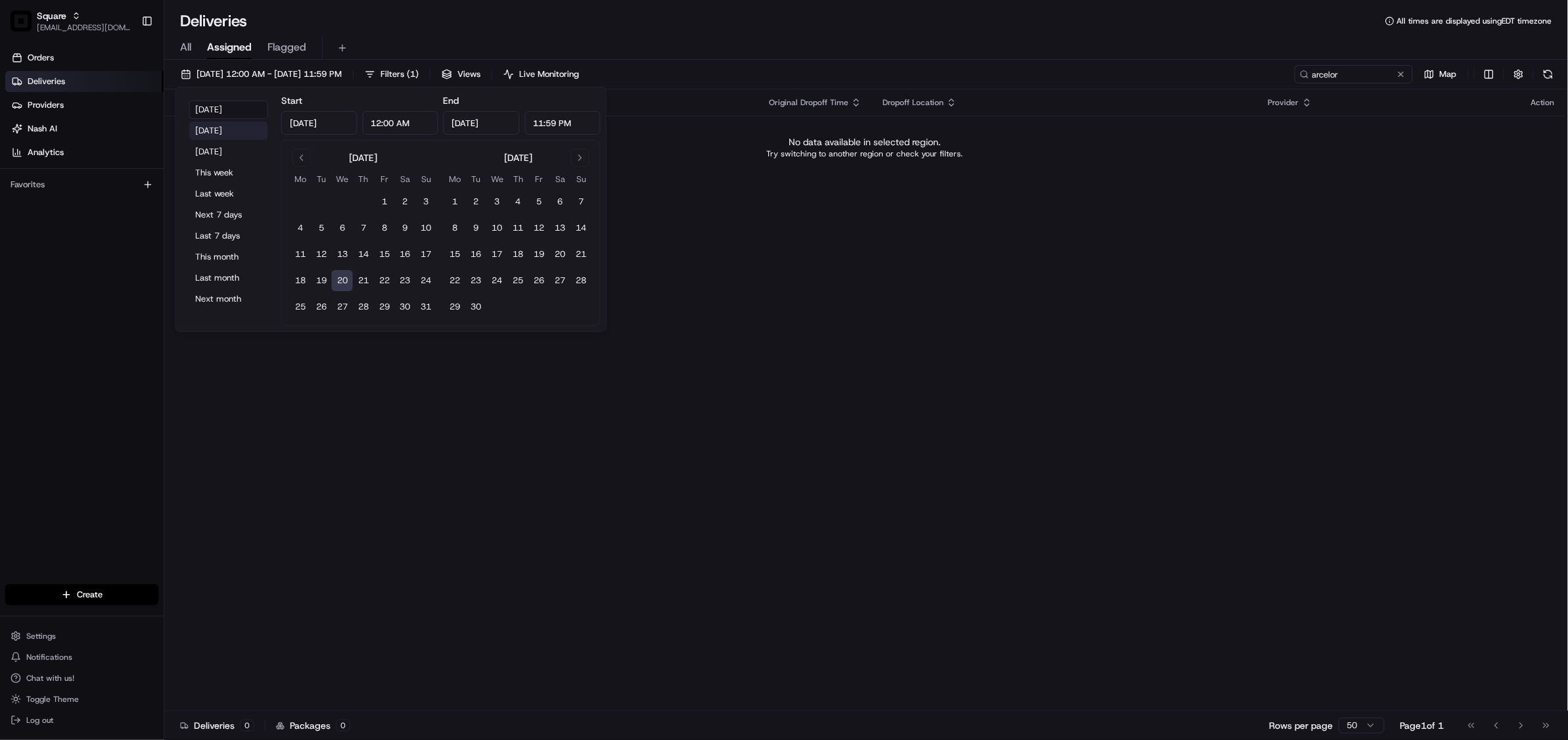
click at [230, 129] on button "Yesterday" at bounding box center [228, 130] width 78 height 18
type input "Aug 19, 2025"
click at [690, 400] on div "Status Original Pickup Time Pickup Location Original Dropoff Time Dropoff Locat…" at bounding box center [864, 401] width 1401 height 622
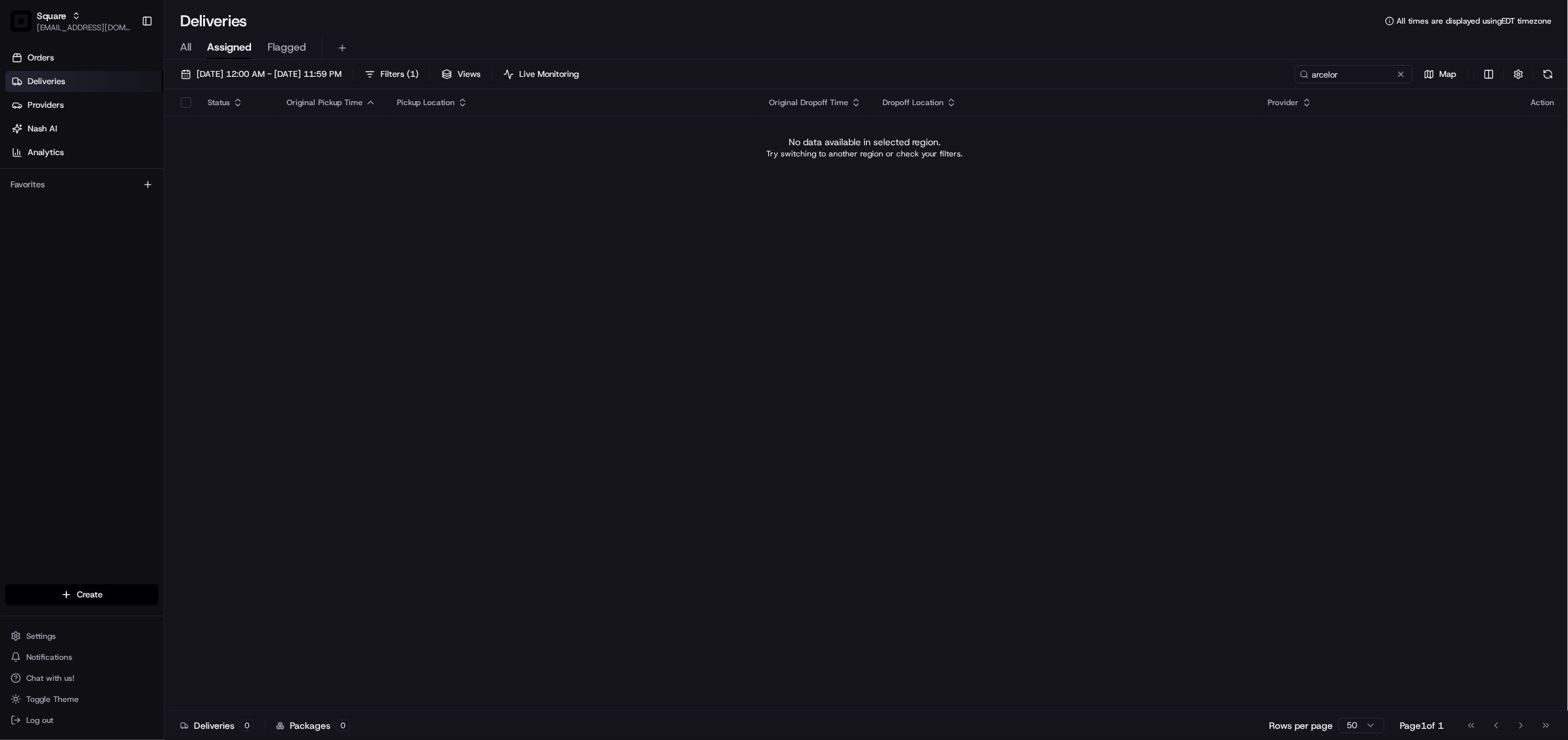
drag, startPoint x: 681, startPoint y: 483, endPoint x: 338, endPoint y: 90, distance: 521.6
click at [681, 483] on div "Status Original Pickup Time Pickup Location Original Dropoff Time Dropoff Locat…" at bounding box center [864, 401] width 1401 height 622
click at [1317, 74] on input "arcelor" at bounding box center [1334, 74] width 158 height 18
paste input "3797260"
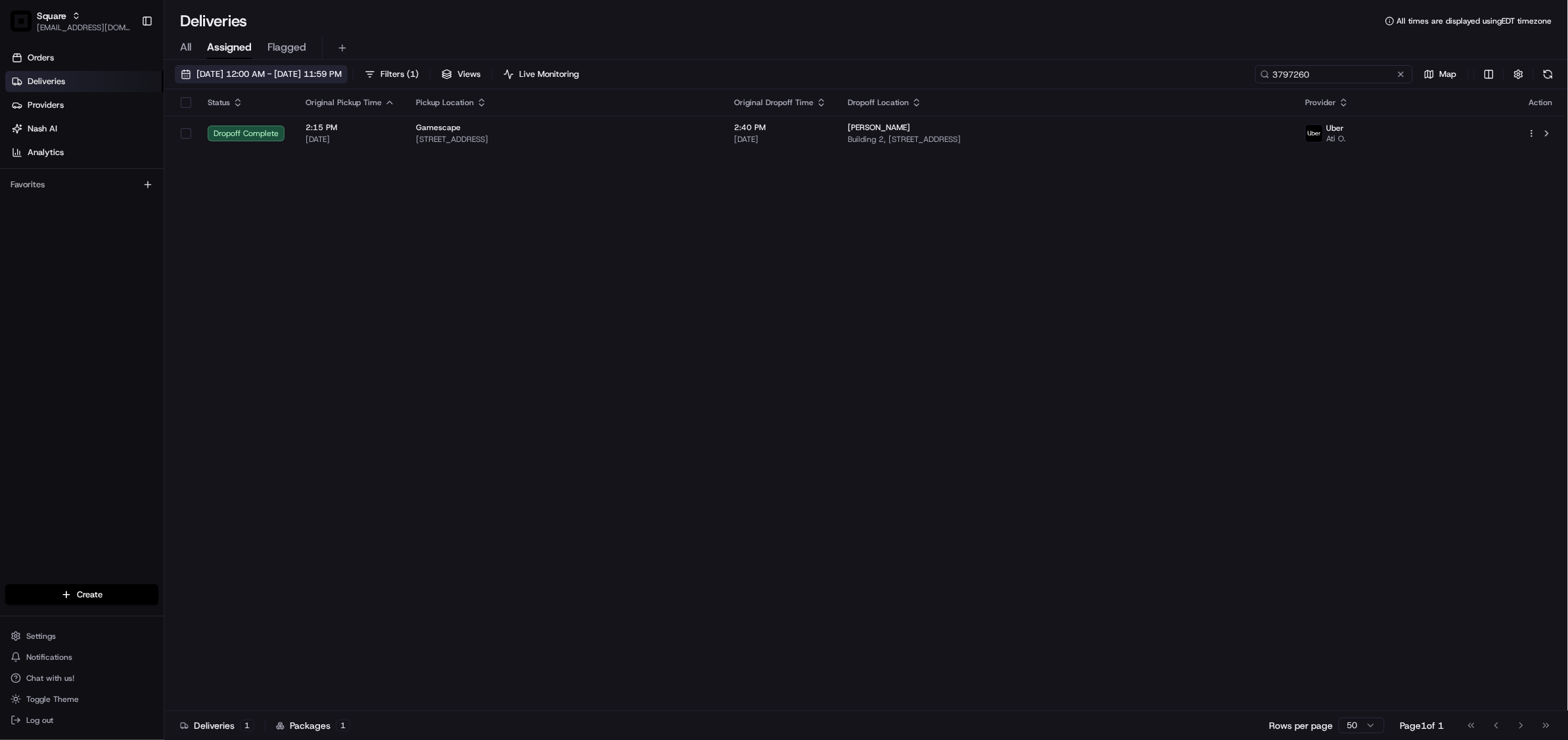
type input "3797260"
click at [231, 71] on span "08/19/2025 12:00 AM - 08/19/2025 11:59 PM" at bounding box center [269, 74] width 145 height 12
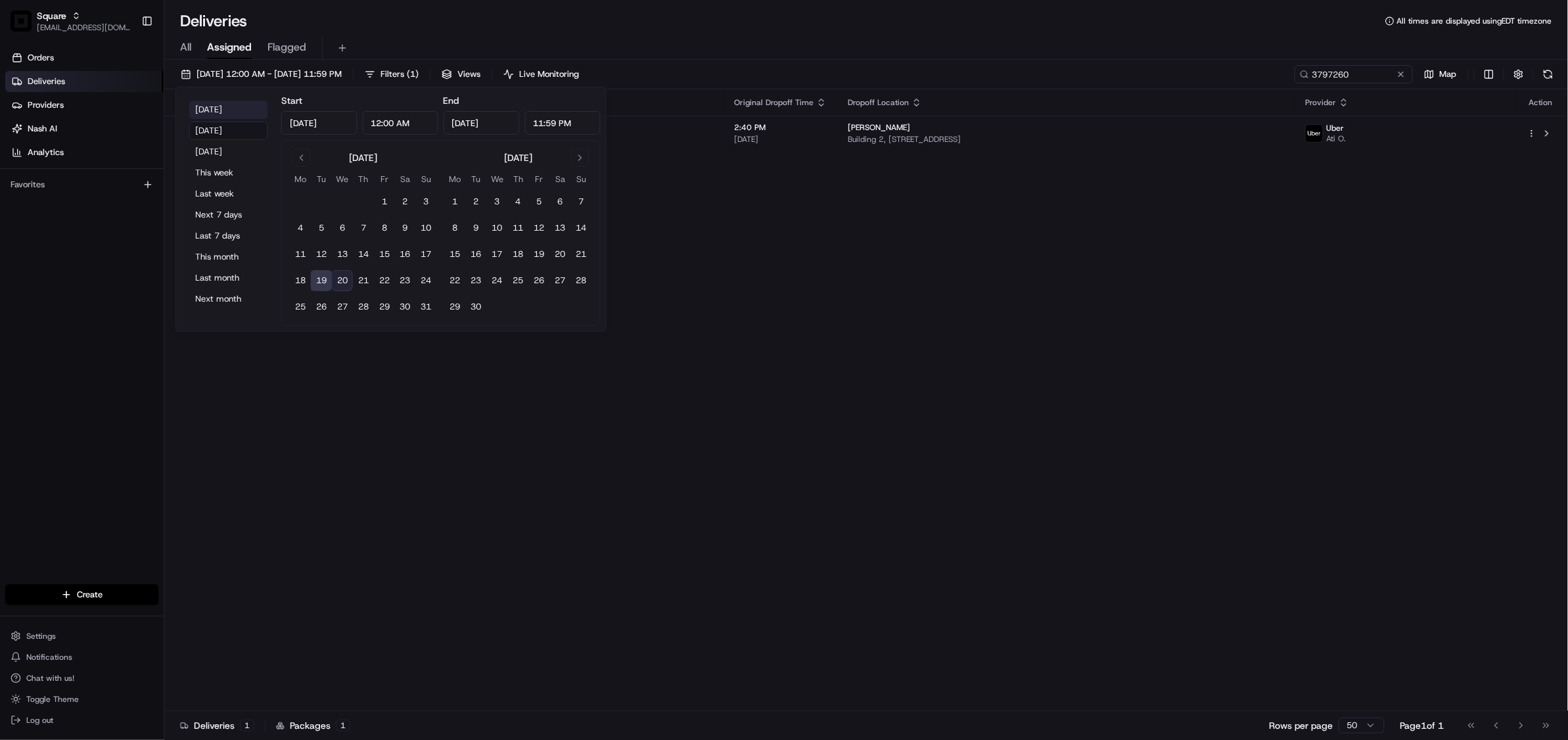
click at [213, 108] on button "Today" at bounding box center [228, 109] width 78 height 18
type input "Aug 20, 2025"
click at [229, 134] on button "Yesterday" at bounding box center [228, 130] width 78 height 18
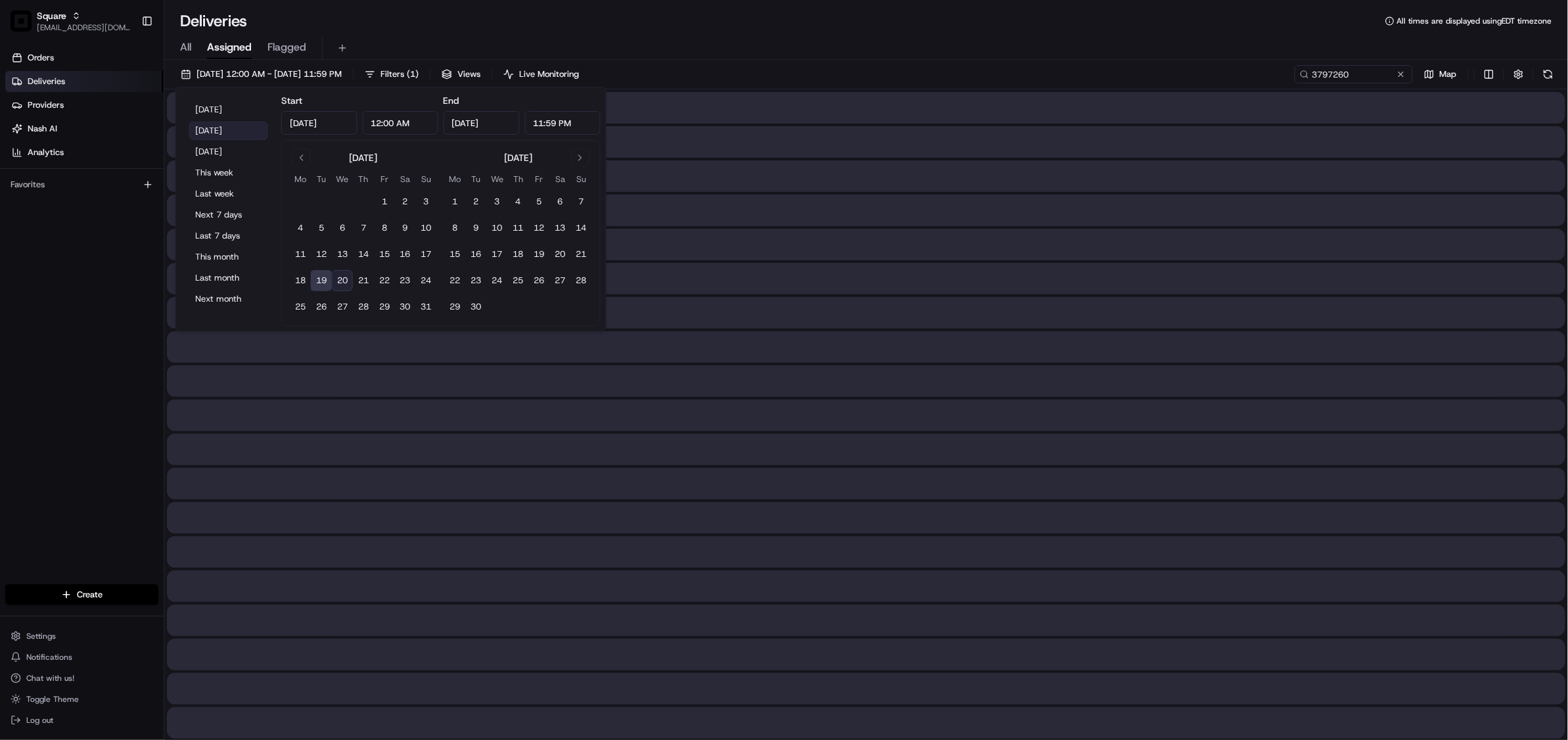
type input "Aug 19, 2025"
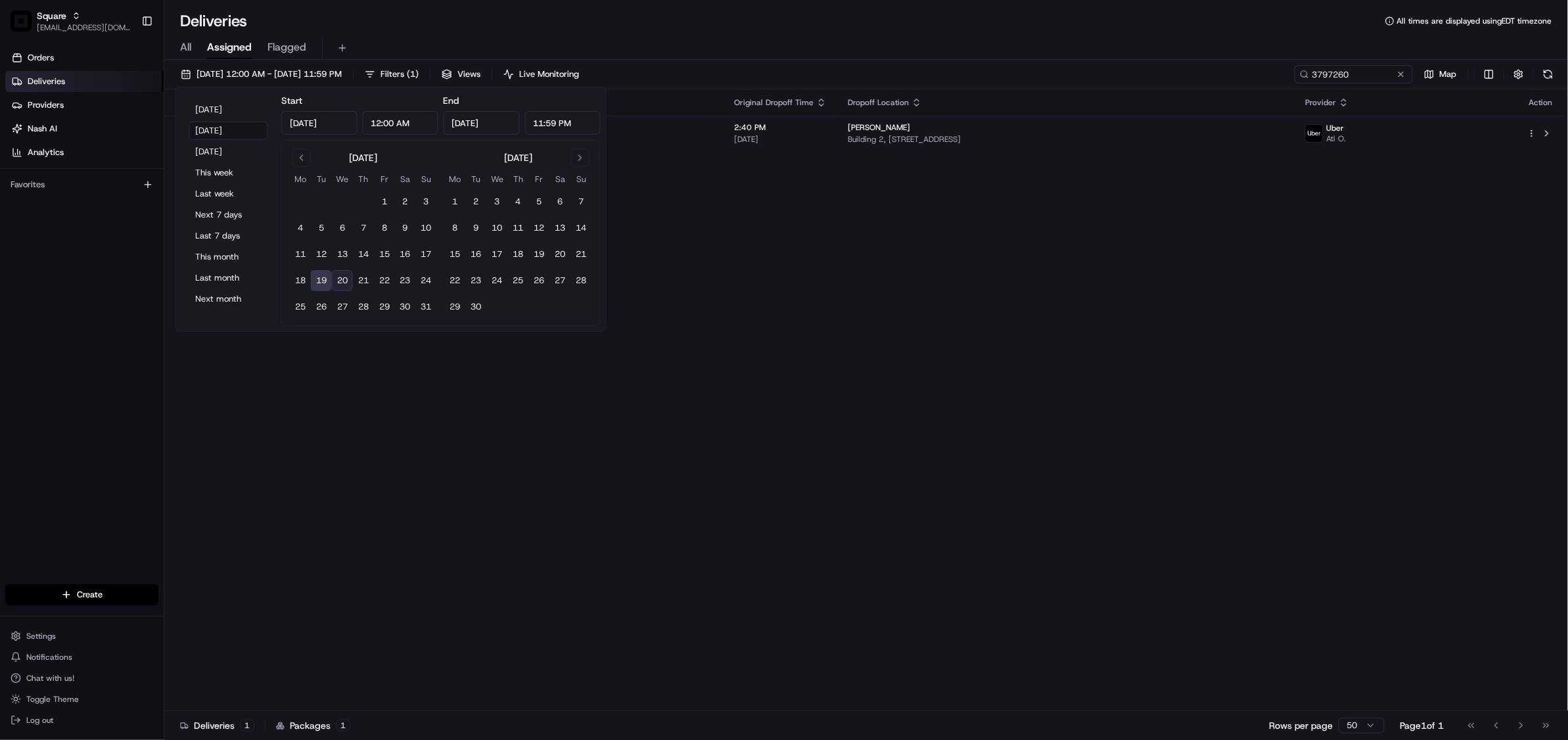
click at [929, 387] on div "Status Original Pickup Time Pickup Location Original Dropoff Time Dropoff Locat…" at bounding box center [864, 401] width 1401 height 622
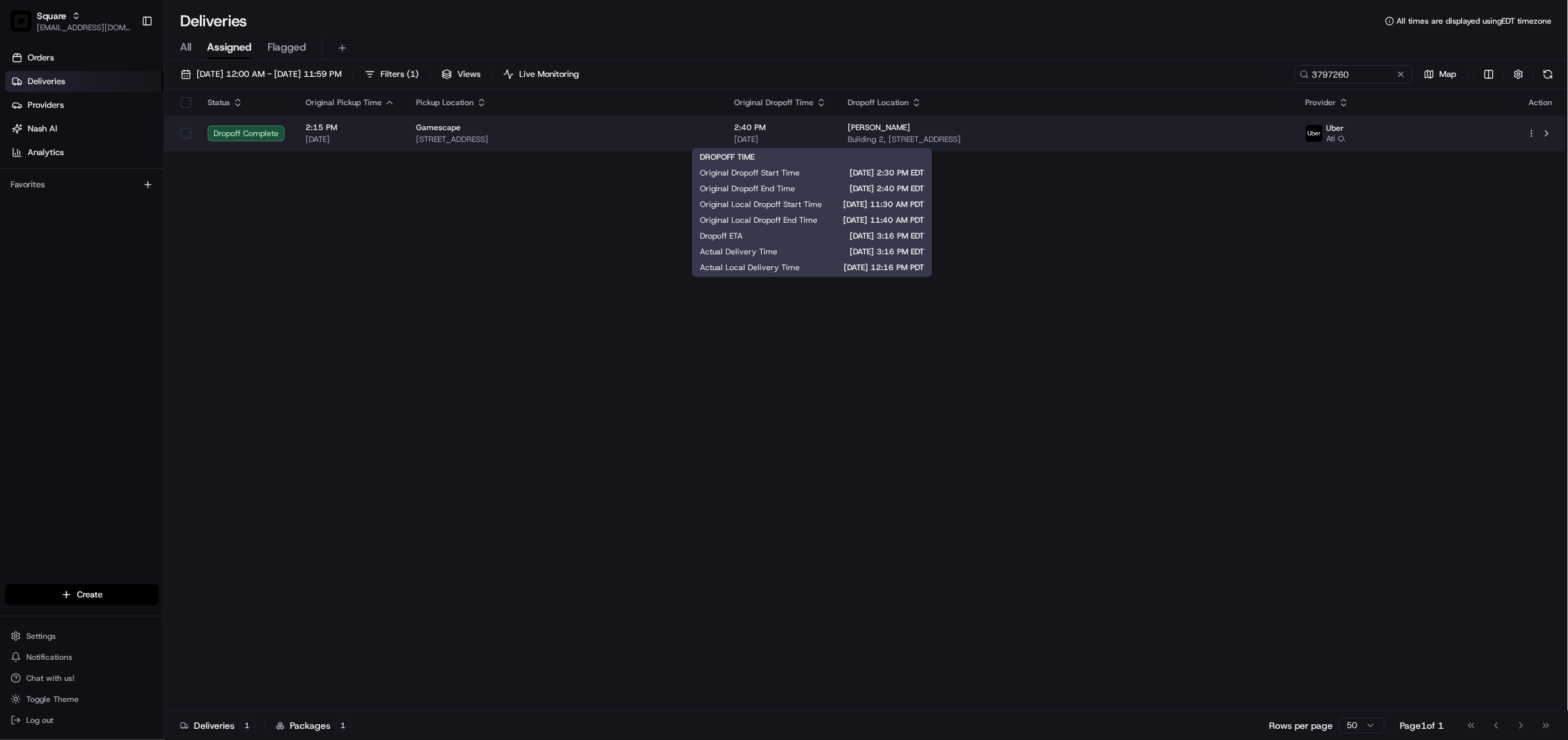
click at [827, 133] on span "2:40 PM" at bounding box center [780, 127] width 93 height 10
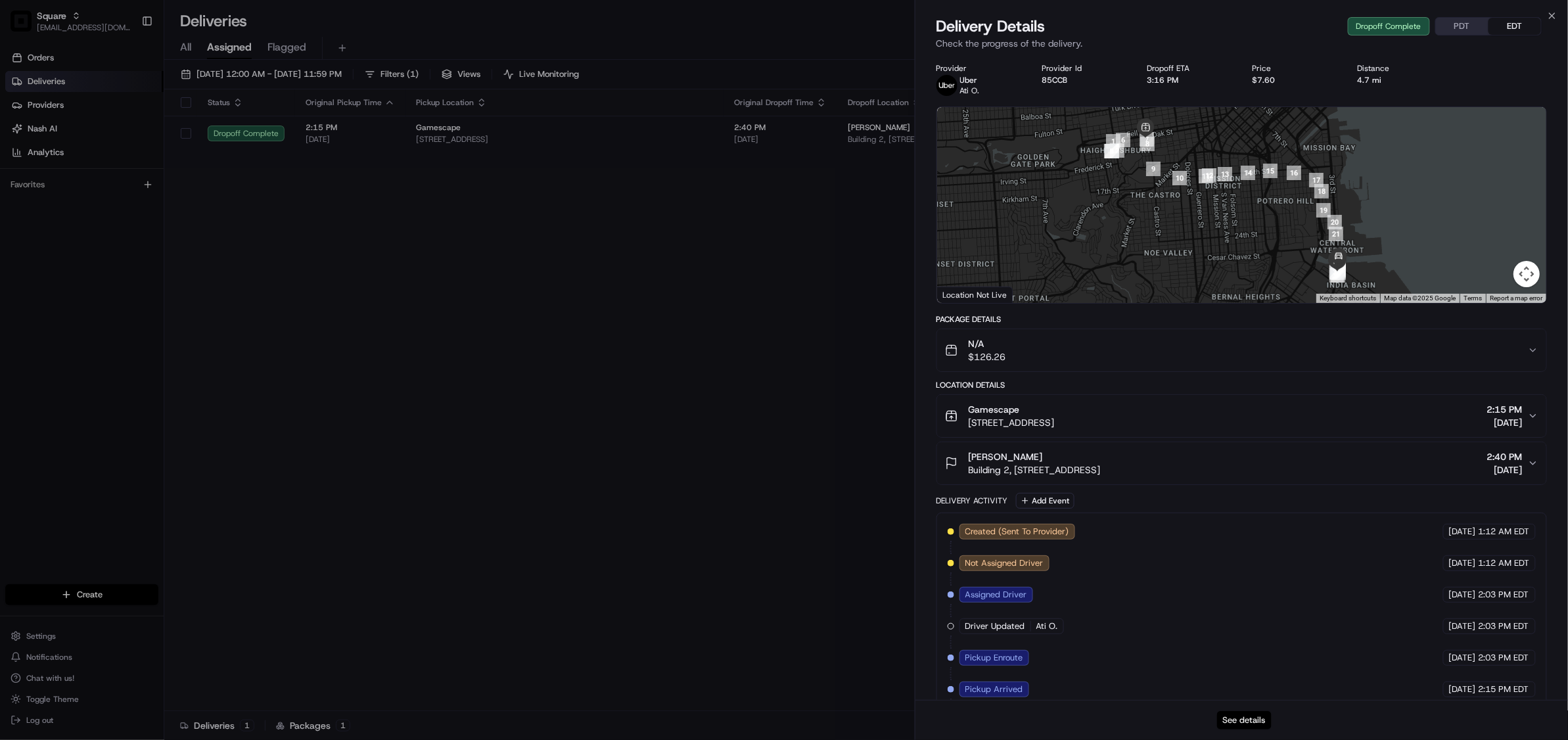
click at [1244, 729] on button "See details" at bounding box center [1244, 720] width 55 height 18
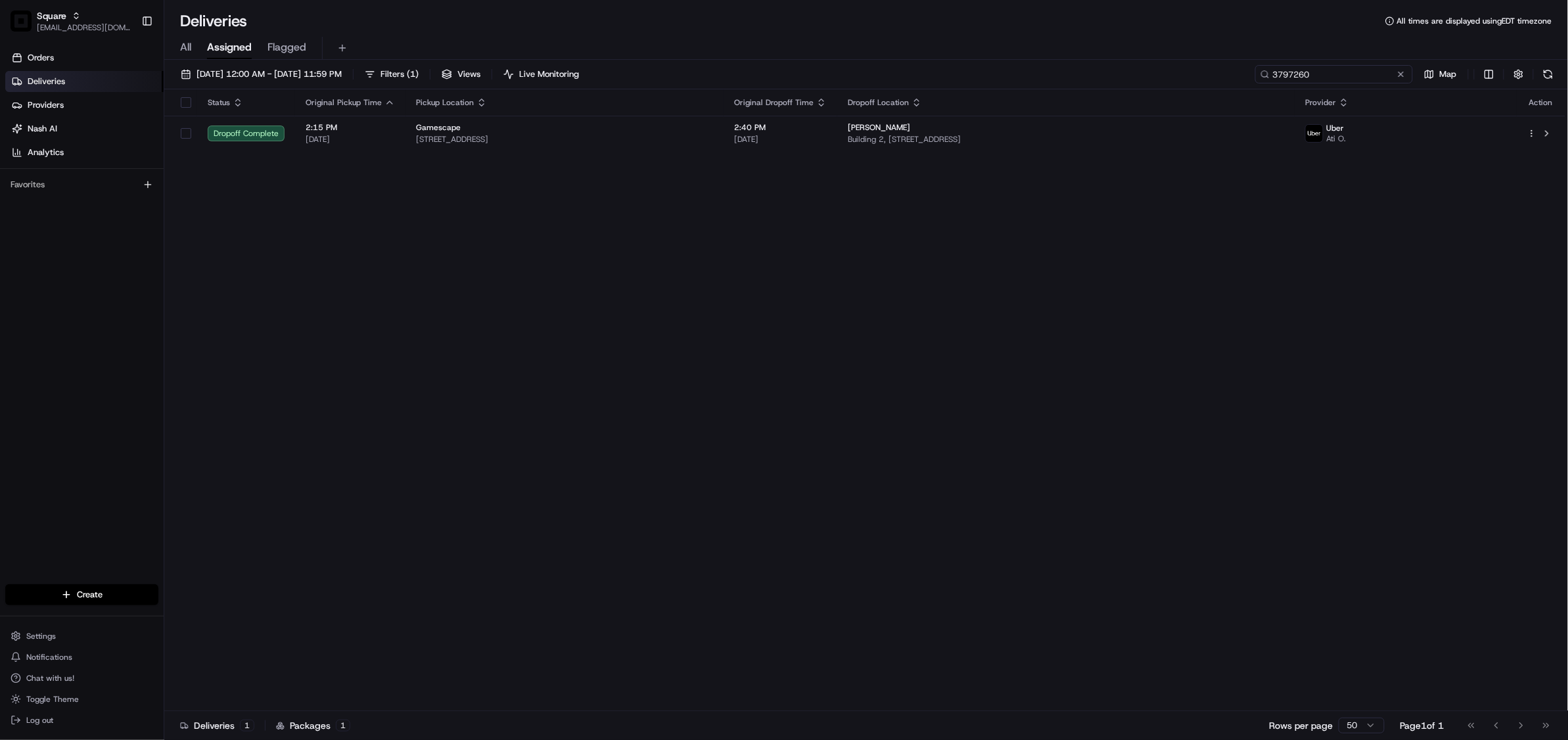
click at [1330, 70] on input "3797260" at bounding box center [1334, 74] width 158 height 18
paste input "084176"
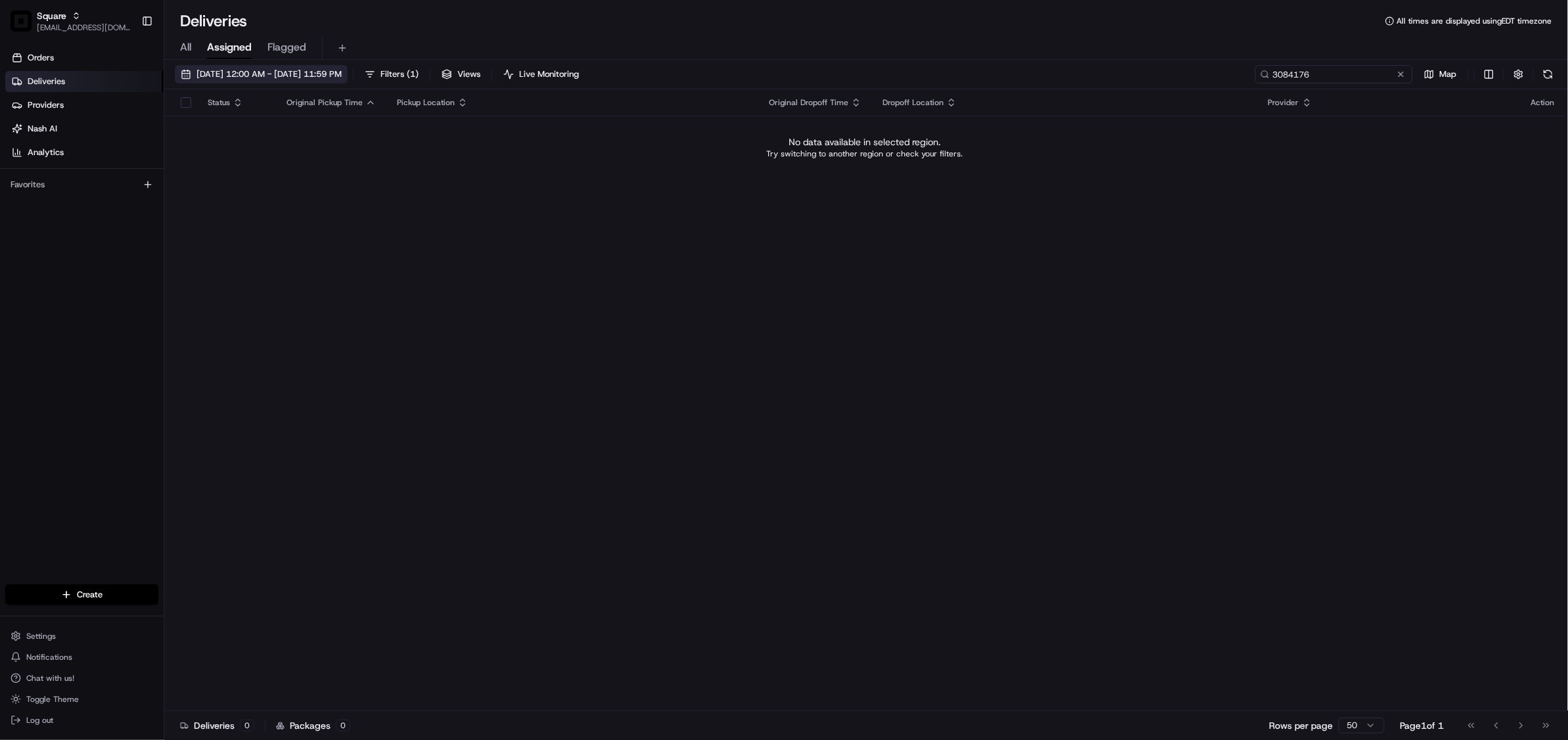
type input "3084176"
click at [268, 77] on span "08/19/2025 12:00 AM - 08/19/2025 11:59 PM" at bounding box center [269, 74] width 145 height 12
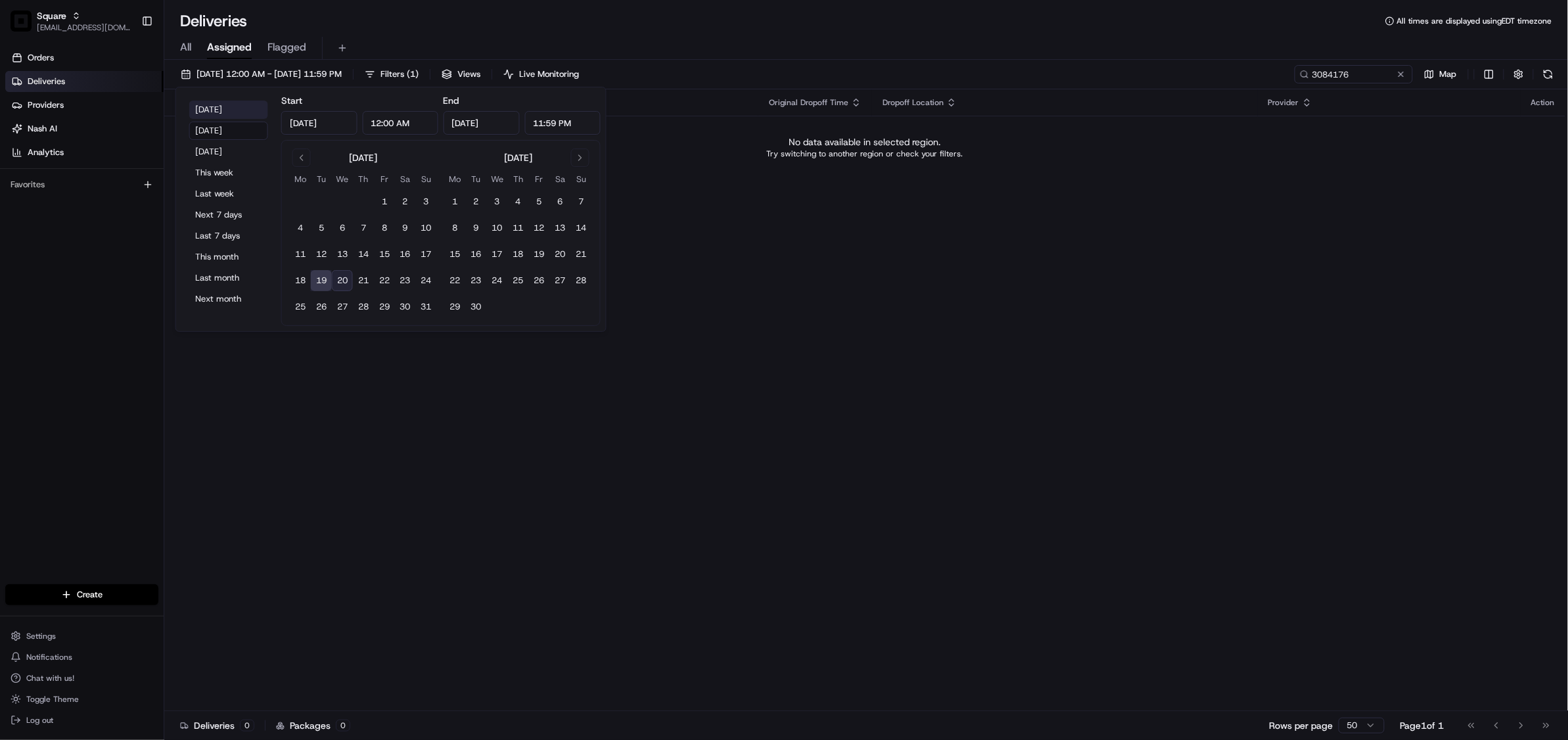
click at [221, 106] on button "Today" at bounding box center [228, 109] width 78 height 18
type input "Aug 20, 2025"
click at [1018, 340] on div "Status Original Pickup Time Pickup Location Original Dropoff Time Dropoff Locat…" at bounding box center [864, 401] width 1401 height 622
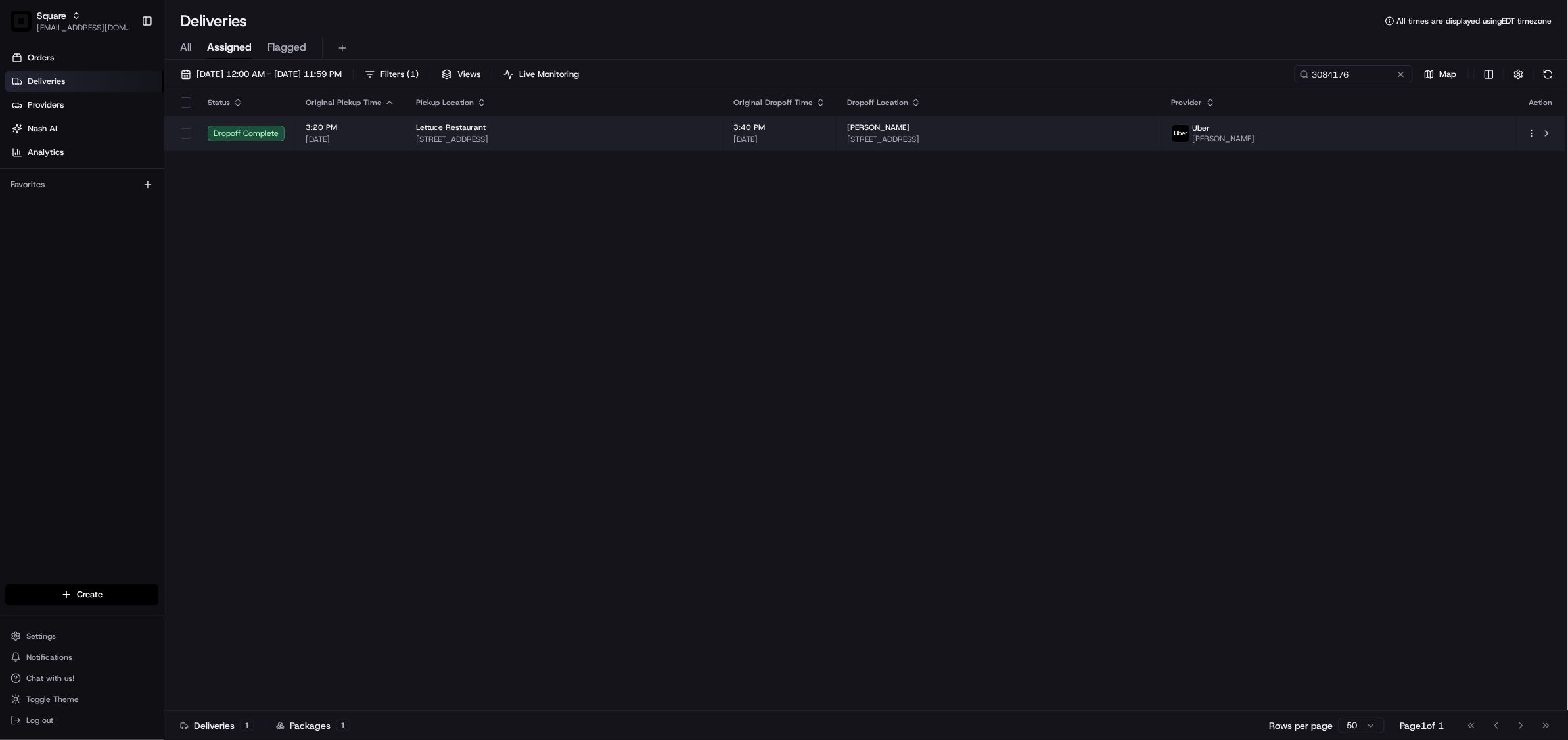
click at [712, 145] on span "[STREET_ADDRESS]" at bounding box center [564, 139] width 297 height 10
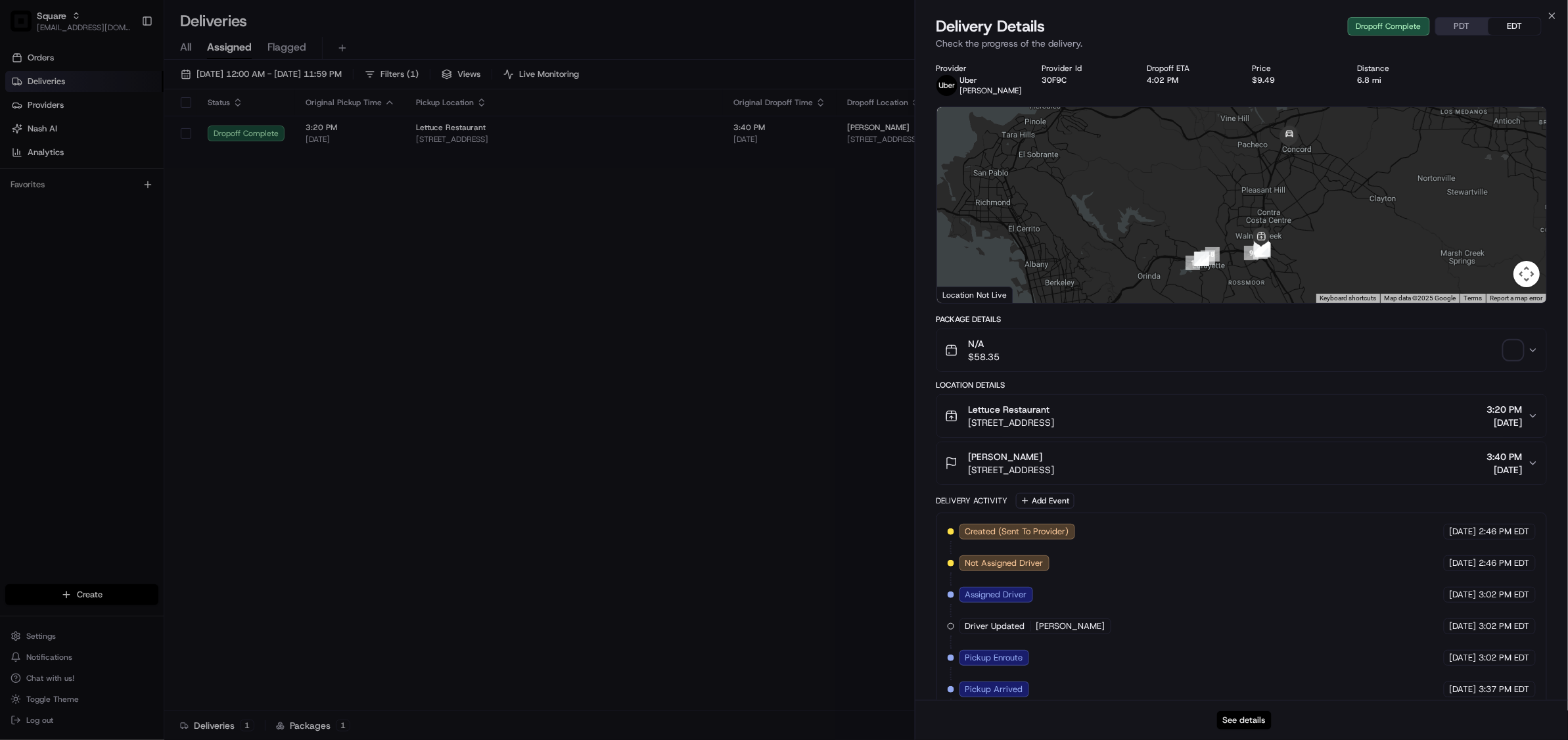
click at [1247, 723] on button "See details" at bounding box center [1244, 720] width 55 height 18
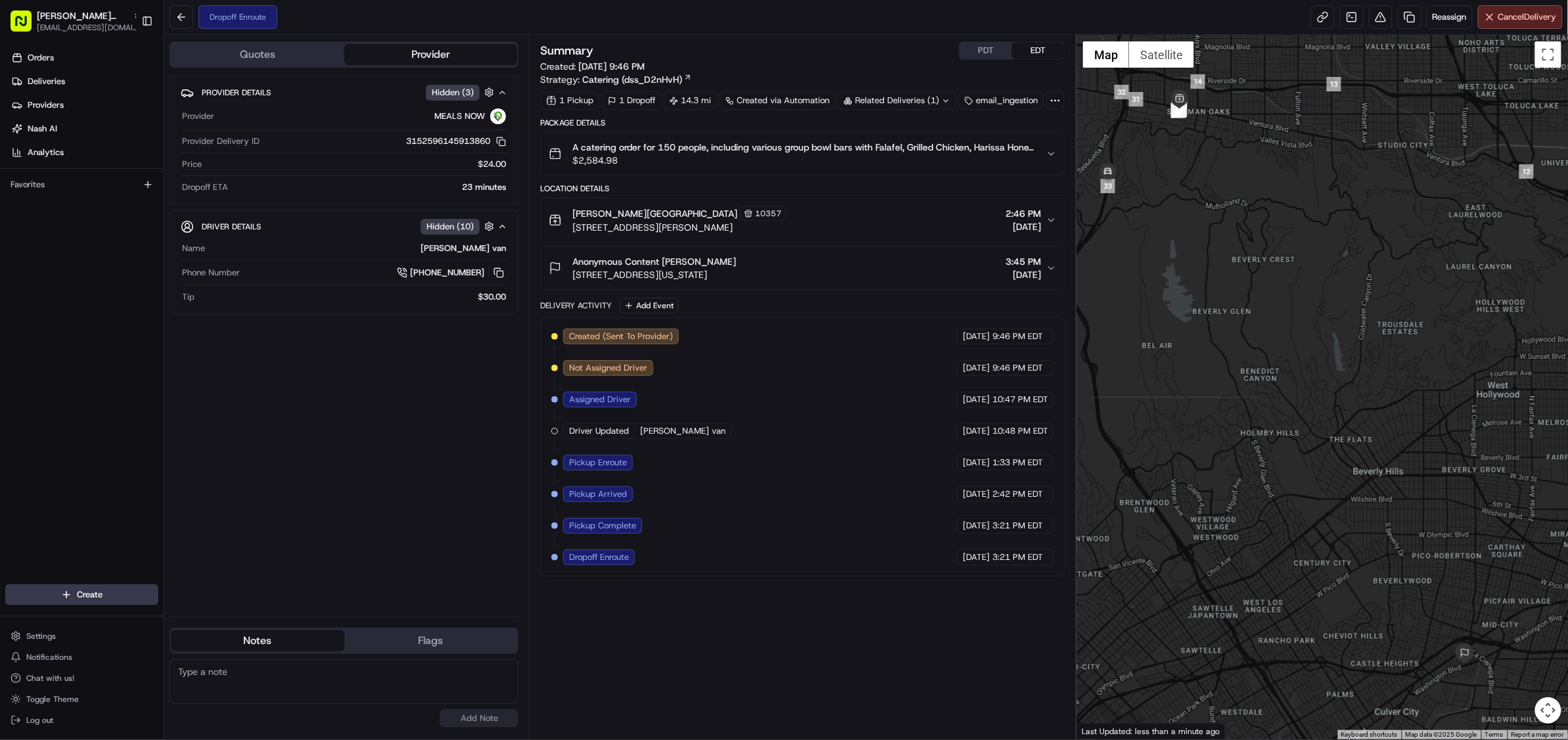
click at [1052, 159] on icon "button" at bounding box center [1050, 153] width 10 height 10
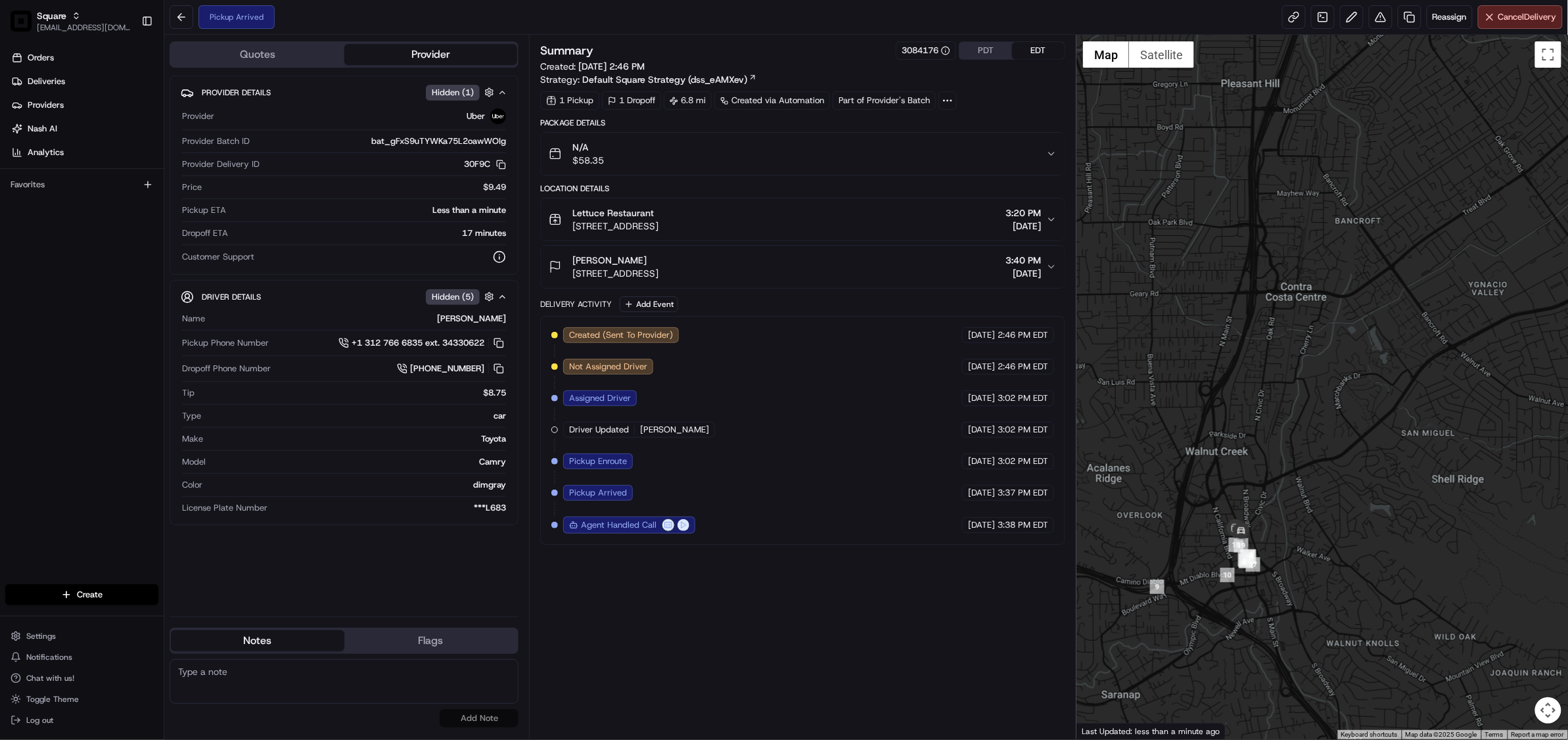
drag, startPoint x: 1297, startPoint y: 551, endPoint x: 1307, endPoint y: 498, distance: 53.9
click at [1307, 498] on div at bounding box center [1321, 387] width 491 height 705
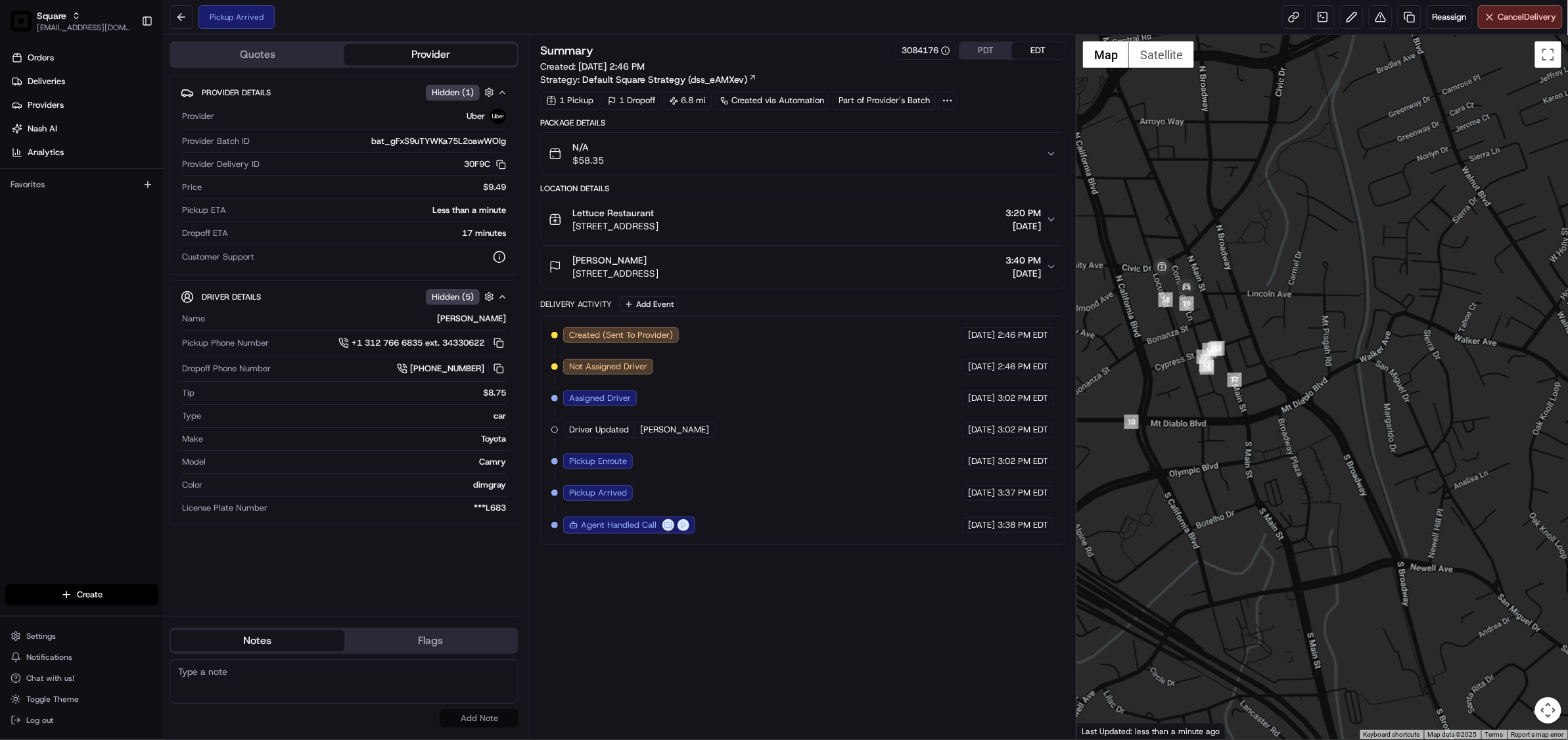
drag, startPoint x: 1292, startPoint y: 436, endPoint x: 1301, endPoint y: 513, distance: 77.5
click at [1301, 513] on div at bounding box center [1321, 387] width 491 height 705
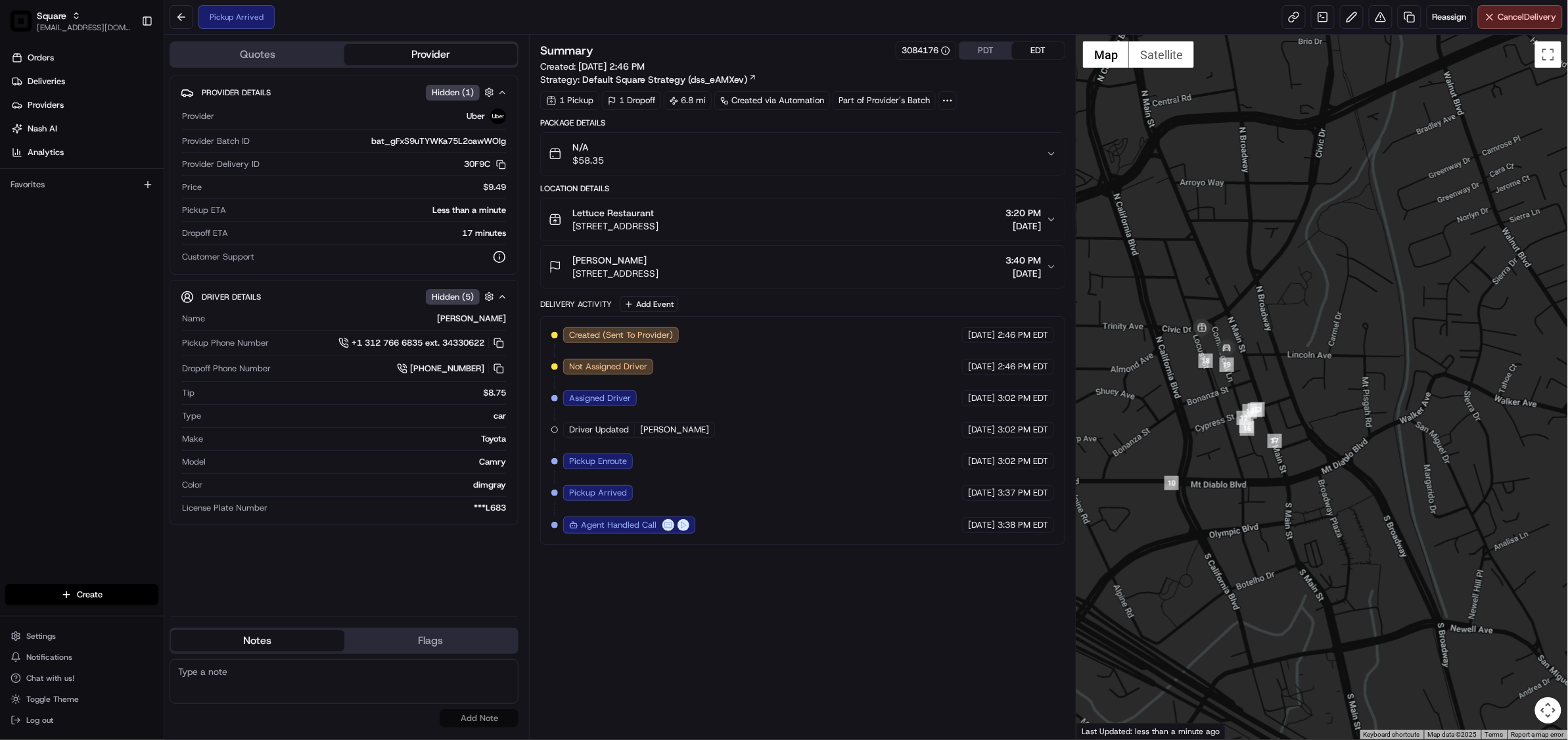
drag, startPoint x: 1182, startPoint y: 416, endPoint x: 1218, endPoint y: 474, distance: 68.3
click at [1218, 474] on div at bounding box center [1321, 387] width 491 height 705
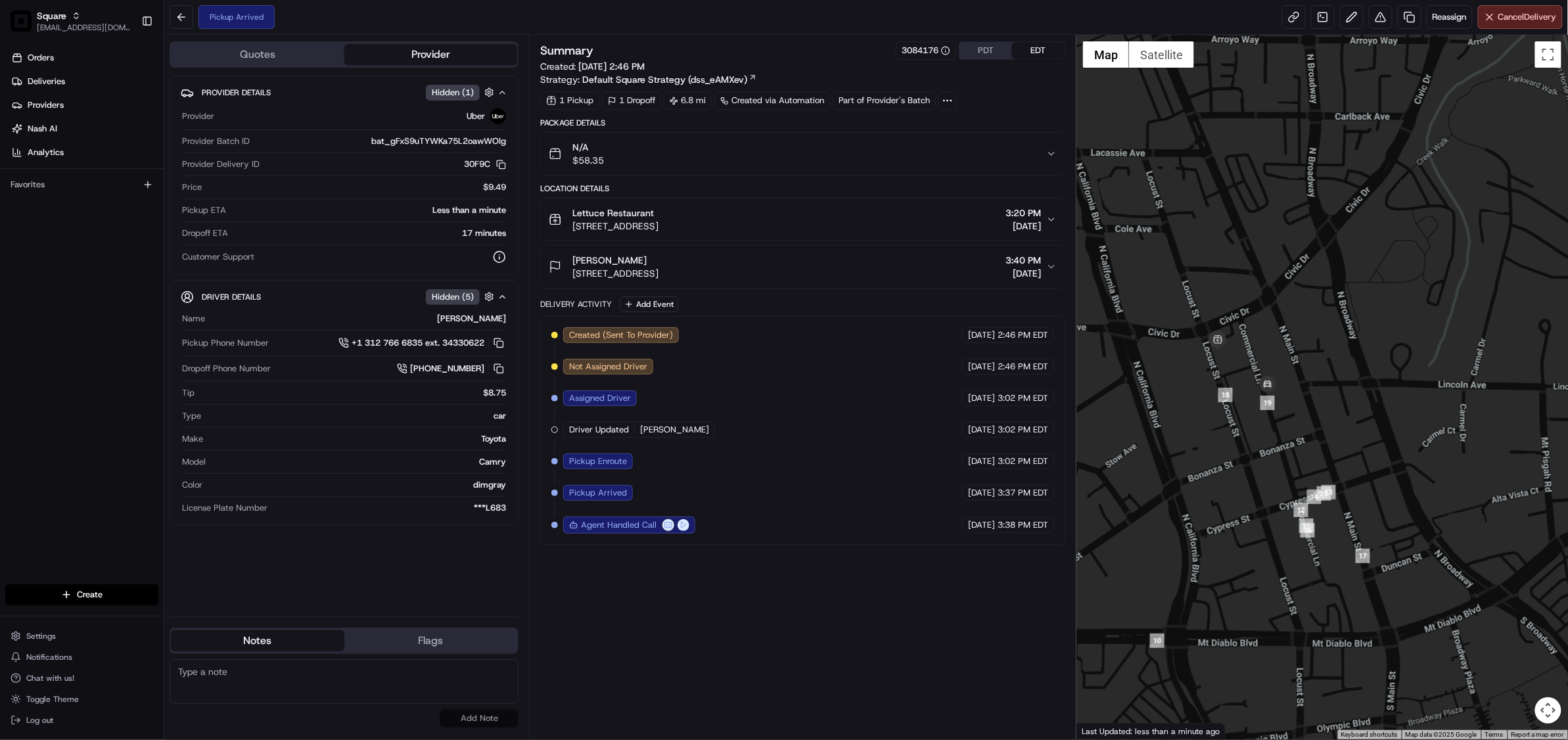
drag, startPoint x: 1212, startPoint y: 422, endPoint x: 1231, endPoint y: 538, distance: 117.5
click at [1231, 538] on div at bounding box center [1321, 387] width 491 height 705
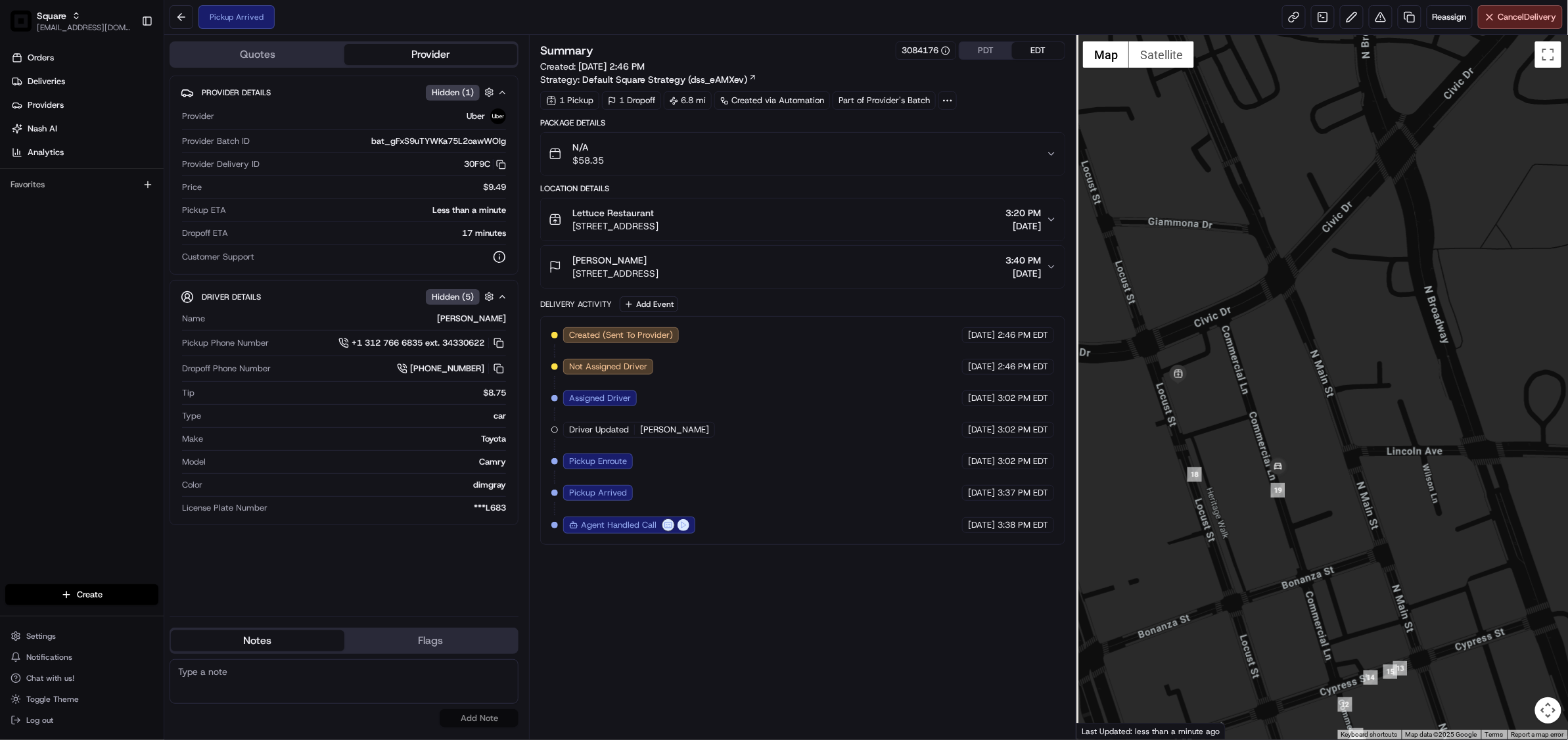
drag, startPoint x: 1262, startPoint y: 444, endPoint x: 1272, endPoint y: 574, distance: 130.4
click at [1272, 574] on div at bounding box center [1321, 387] width 491 height 705
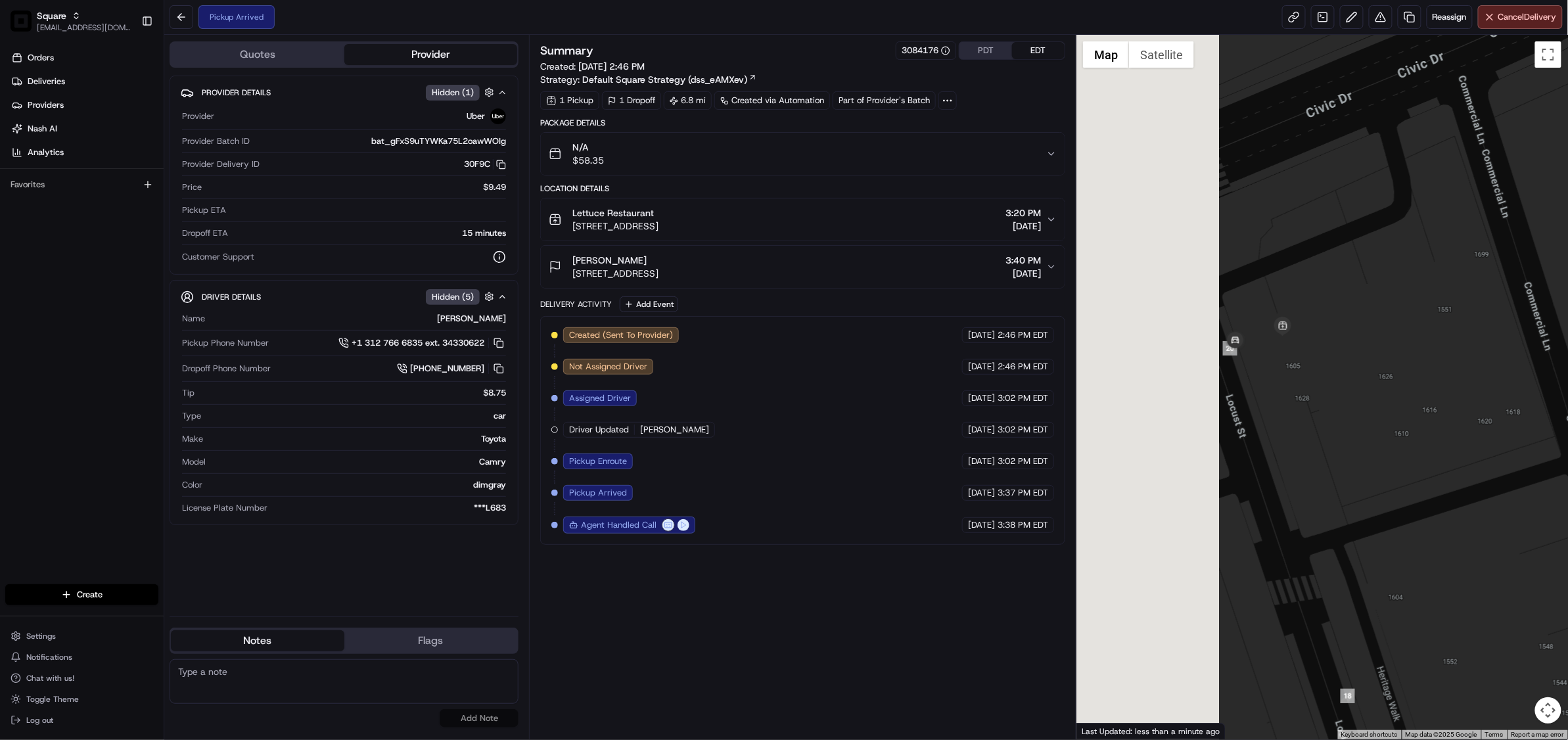
drag, startPoint x: 1176, startPoint y: 399, endPoint x: 1357, endPoint y: 384, distance: 181.6
click at [1357, 384] on div at bounding box center [1321, 387] width 491 height 705
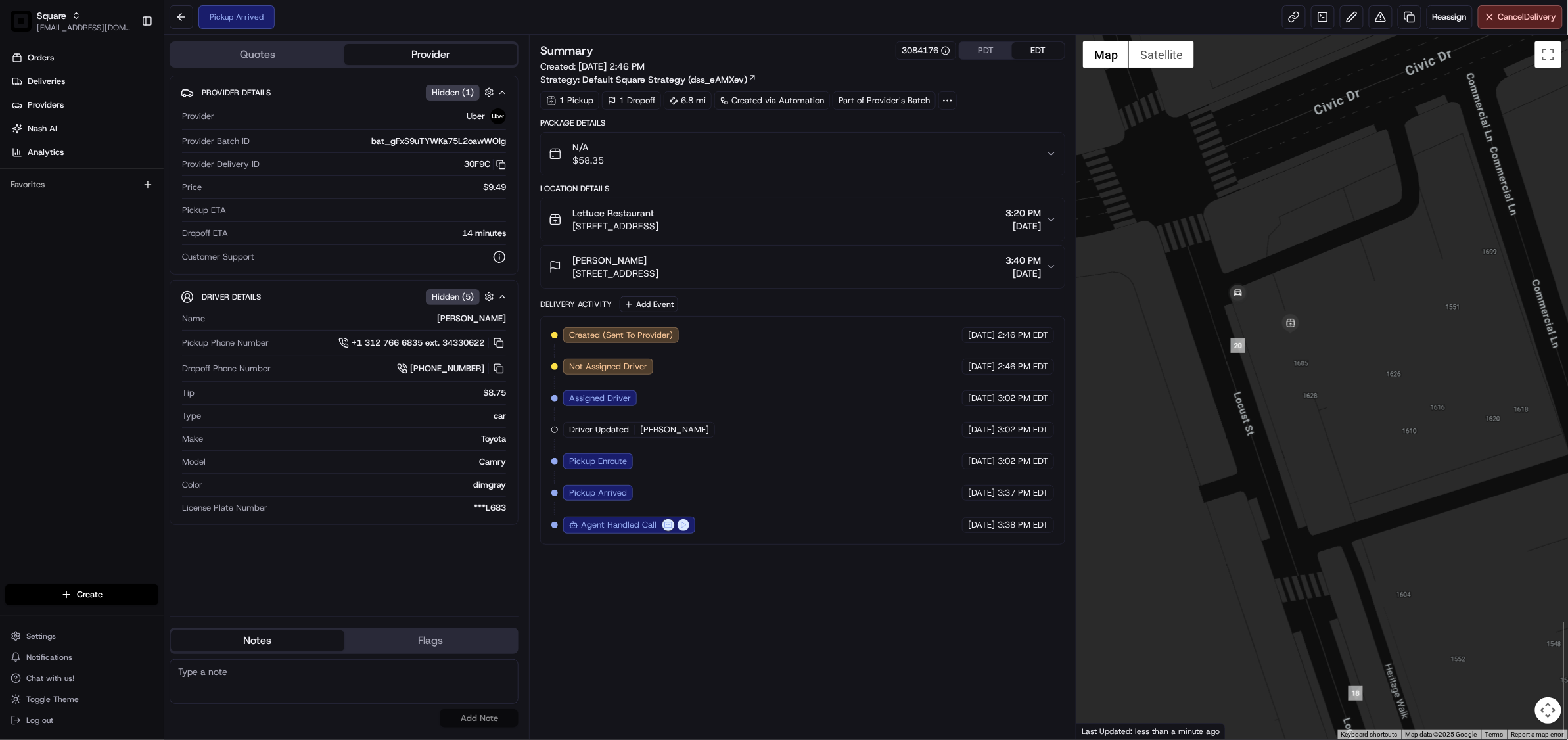
click at [272, 679] on textarea at bounding box center [343, 681] width 349 height 44
paste textarea "Chat/Caller Information: Merchant Reason for Call:"
click at [264, 685] on textarea "Chat/Caller Information: Merchant Reason for Call:" at bounding box center [343, 681] width 349 height 44
type textarea "Chat/Caller Information: Merchant Reason for Call: pick up ETA status. Adv driv…"
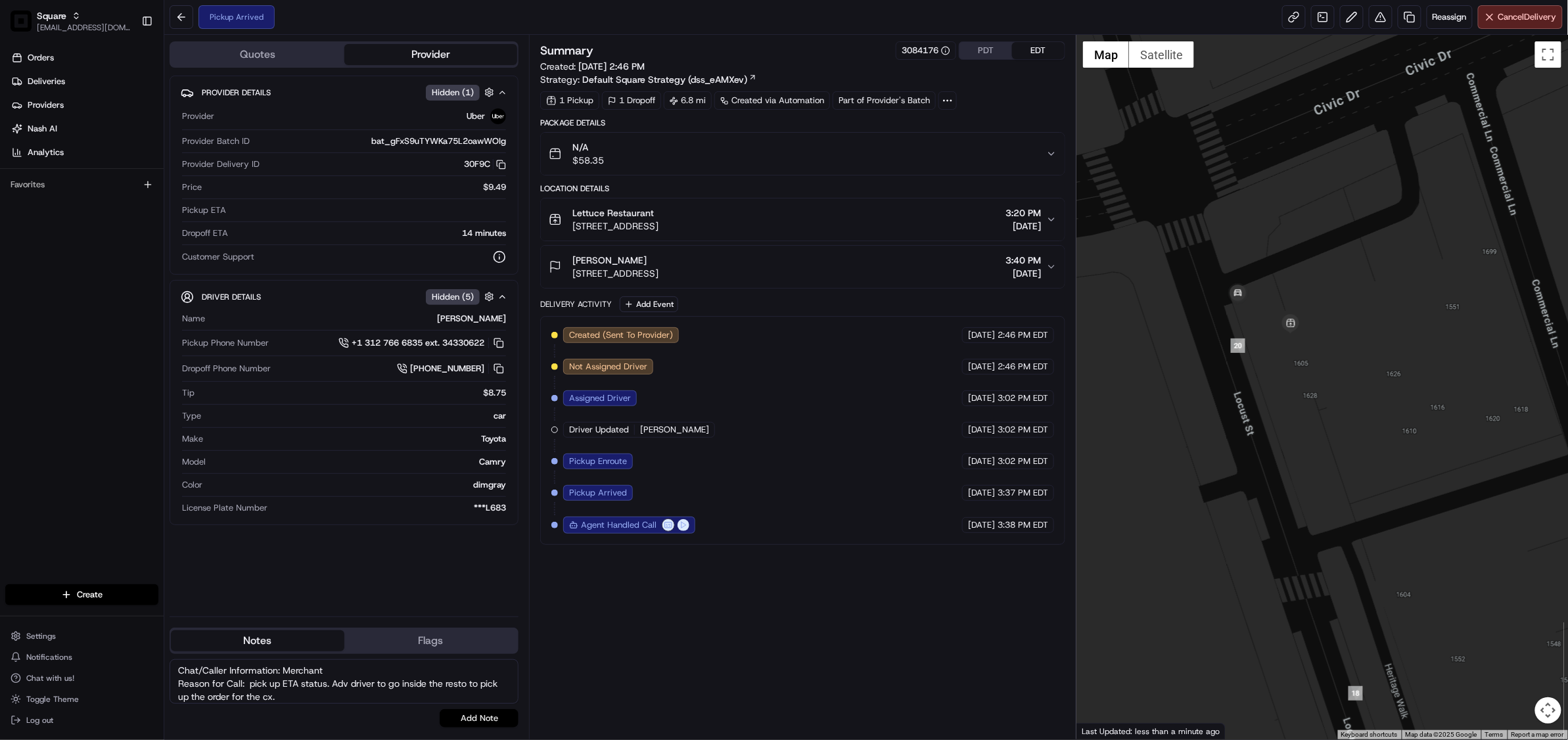
click at [479, 718] on button "Add Note" at bounding box center [478, 718] width 78 height 18
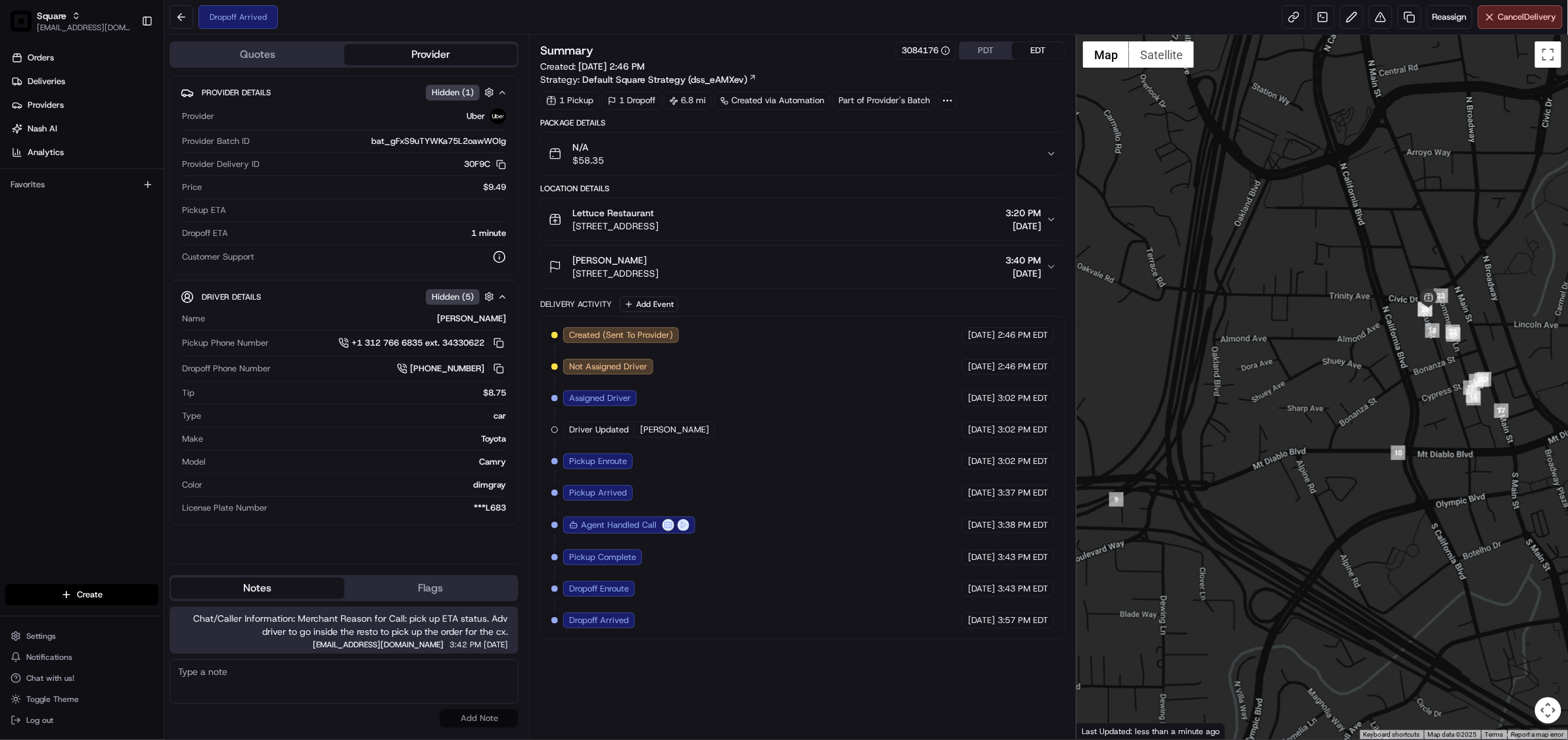
drag, startPoint x: 1272, startPoint y: 410, endPoint x: 1507, endPoint y: 390, distance: 235.8
click at [1507, 390] on div at bounding box center [1321, 387] width 491 height 705
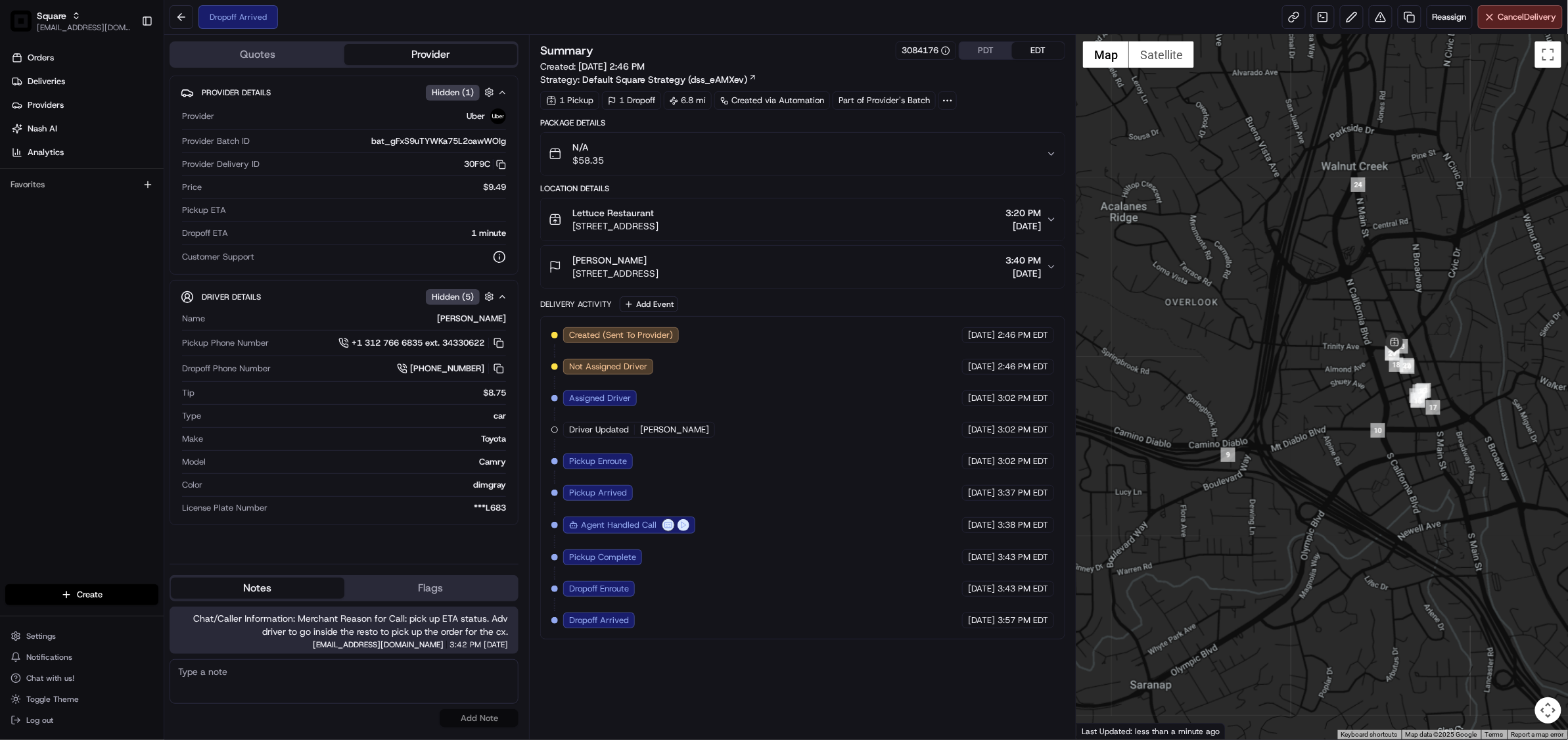
click at [1322, 435] on div at bounding box center [1321, 387] width 491 height 705
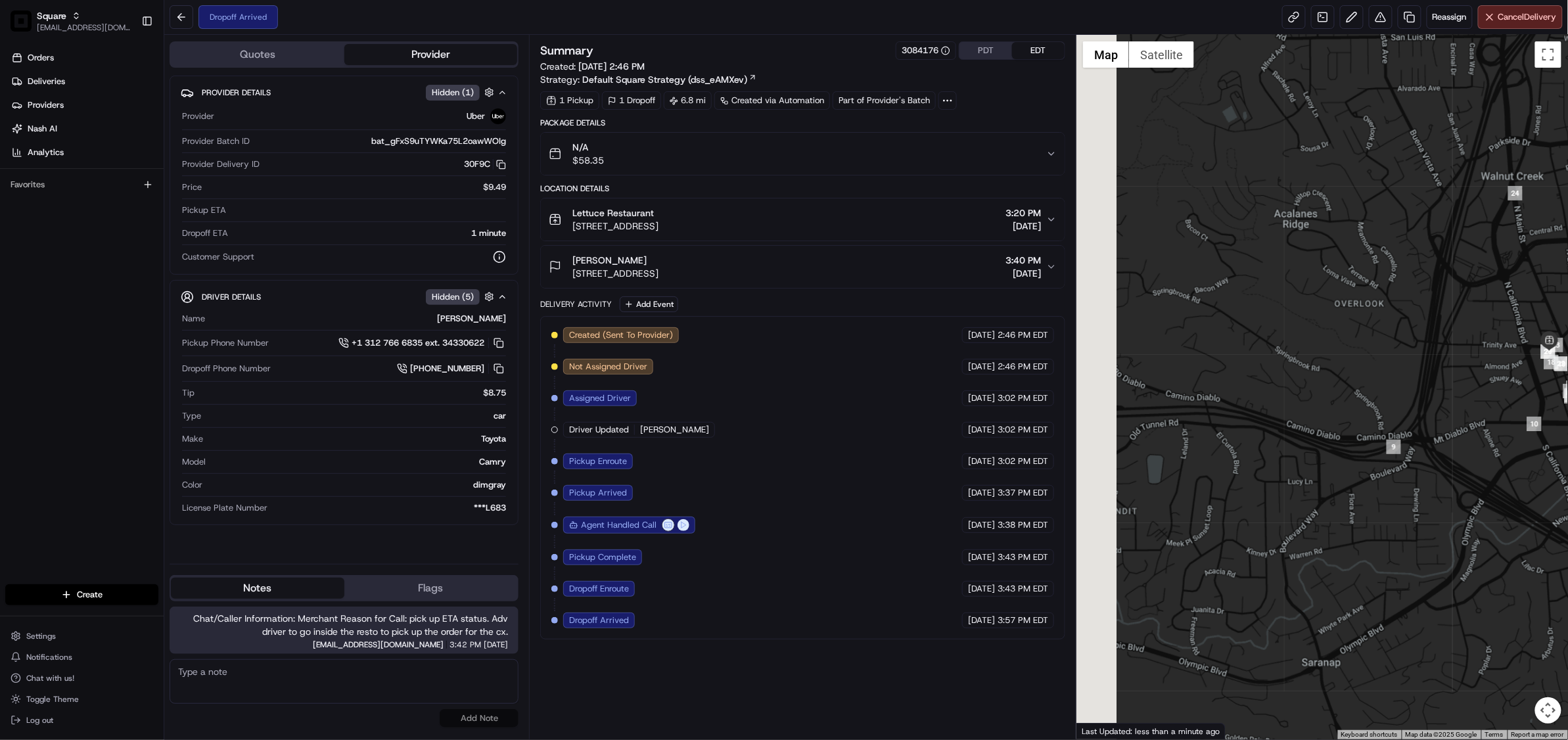
drag, startPoint x: 1336, startPoint y: 440, endPoint x: 1485, endPoint y: 431, distance: 149.3
click at [1485, 431] on div at bounding box center [1321, 387] width 491 height 705
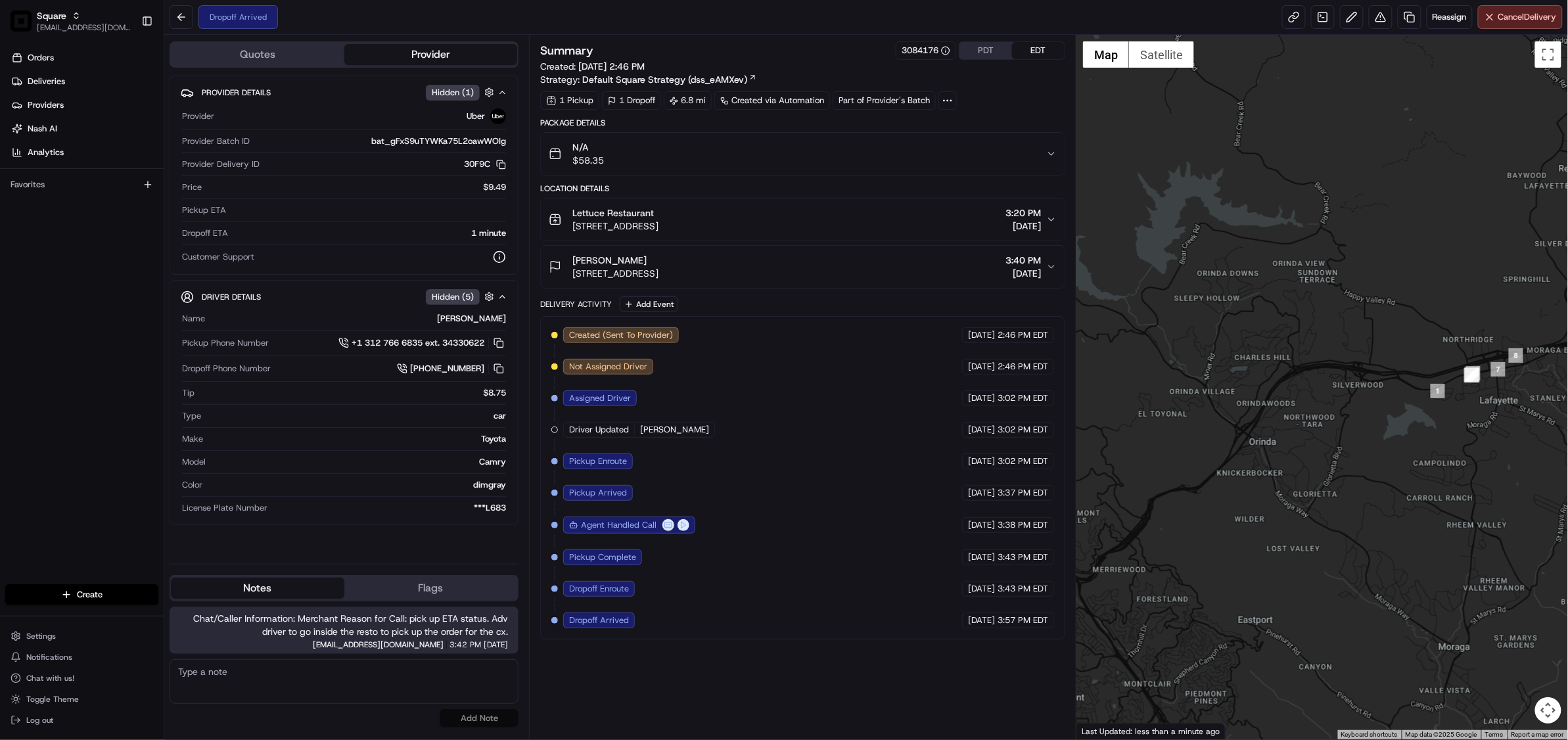
drag, startPoint x: 1311, startPoint y: 504, endPoint x: 1559, endPoint y: 416, distance: 263.2
click at [1559, 416] on div at bounding box center [1321, 387] width 491 height 705
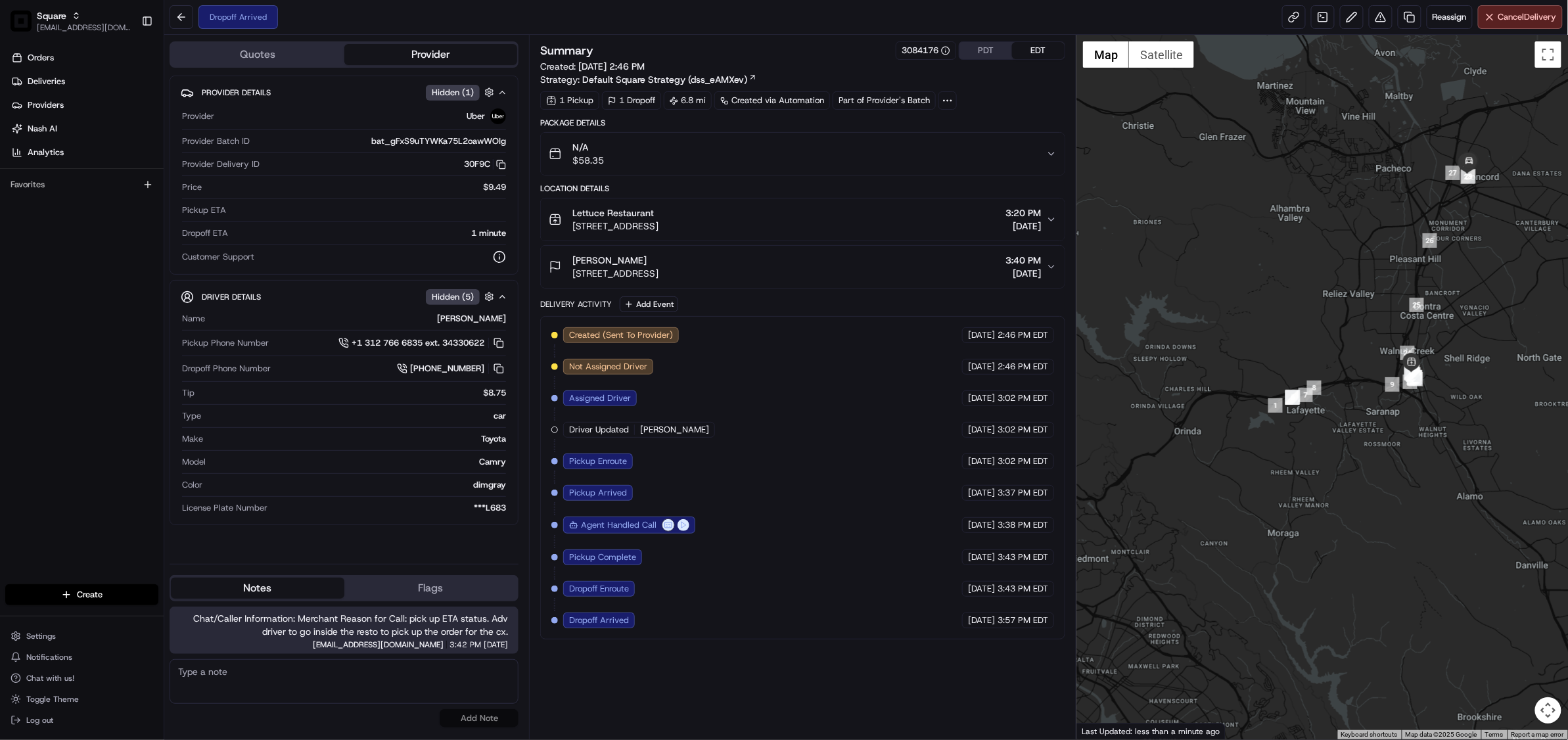
drag, startPoint x: 1426, startPoint y: 476, endPoint x: 1304, endPoint y: 466, distance: 122.4
click at [1304, 466] on div at bounding box center [1321, 387] width 491 height 705
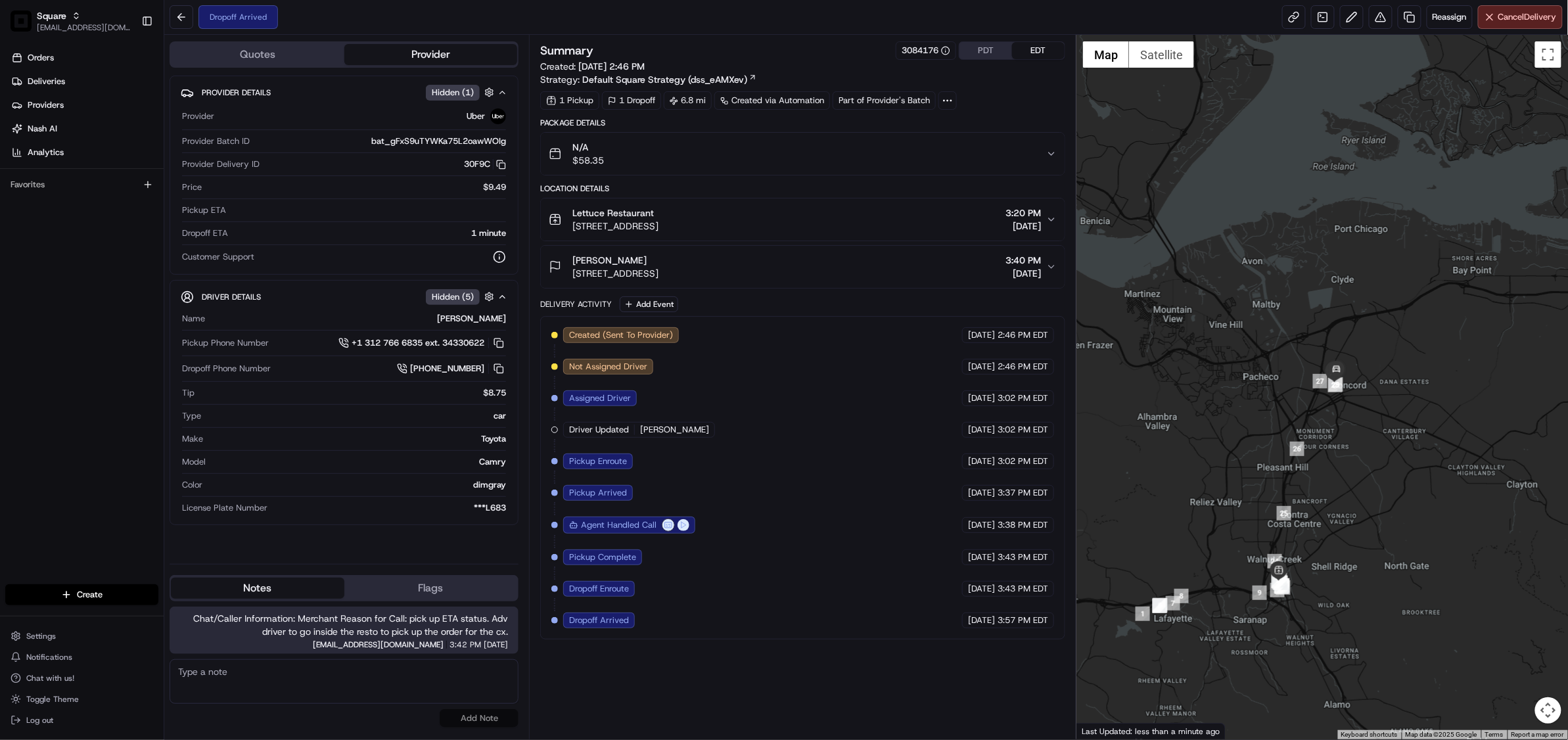
drag, startPoint x: 1515, startPoint y: 295, endPoint x: 1383, endPoint y: 503, distance: 246.3
click at [1383, 503] on div at bounding box center [1321, 387] width 491 height 705
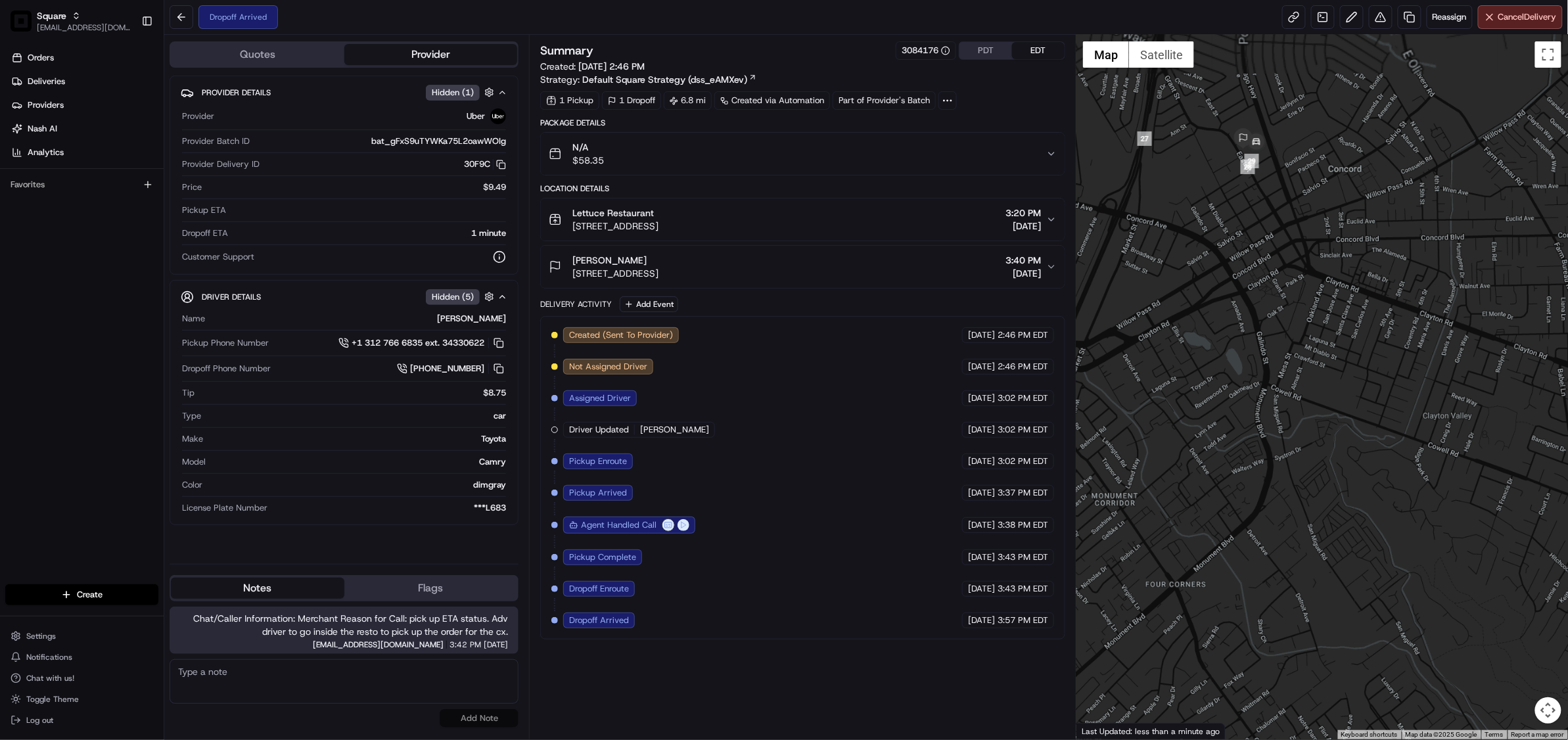
drag, startPoint x: 1344, startPoint y: 369, endPoint x: 1355, endPoint y: 524, distance: 155.4
click at [1355, 524] on div at bounding box center [1321, 387] width 491 height 705
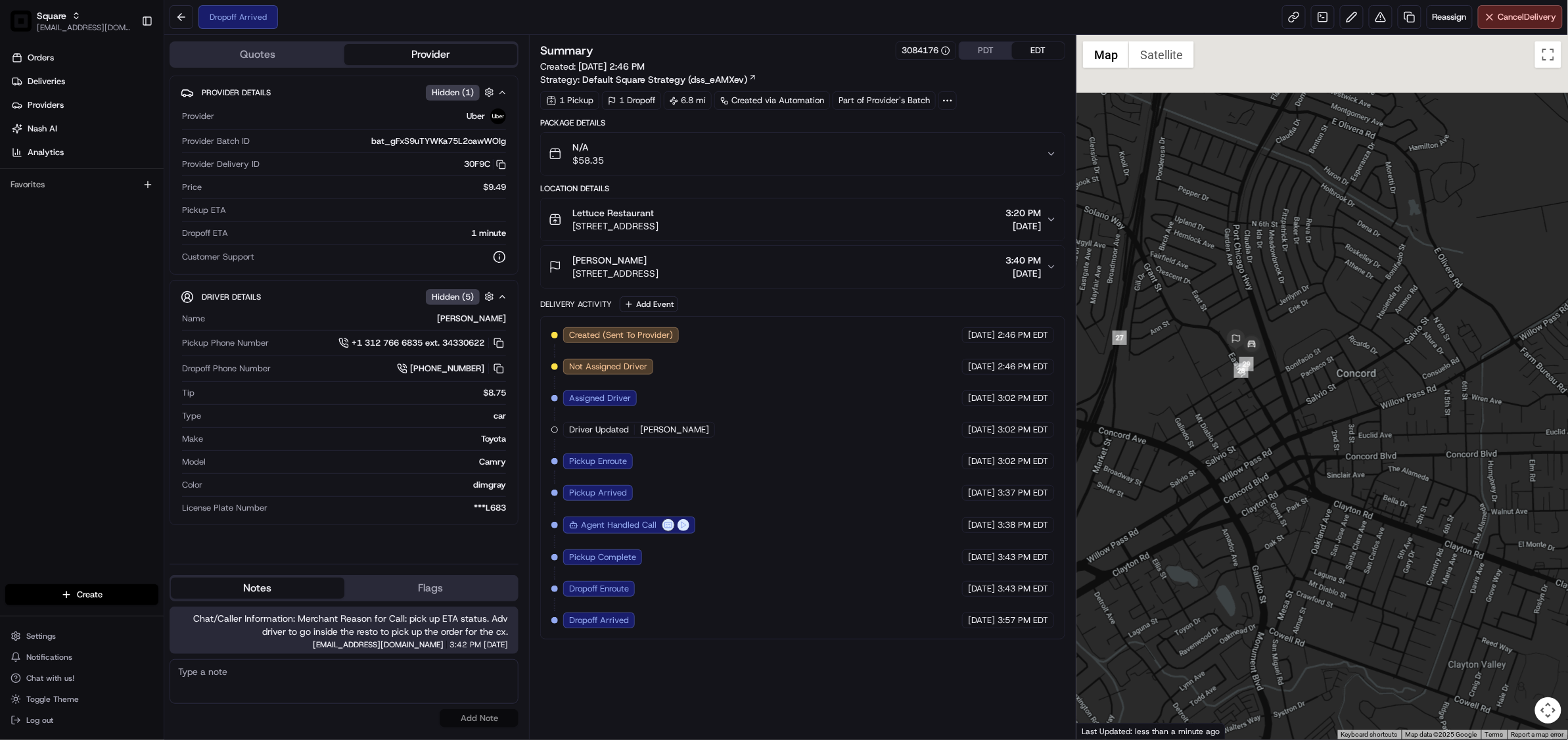
drag, startPoint x: 1232, startPoint y: 232, endPoint x: 1236, endPoint y: 463, distance: 231.0
click at [1236, 463] on div at bounding box center [1321, 387] width 491 height 705
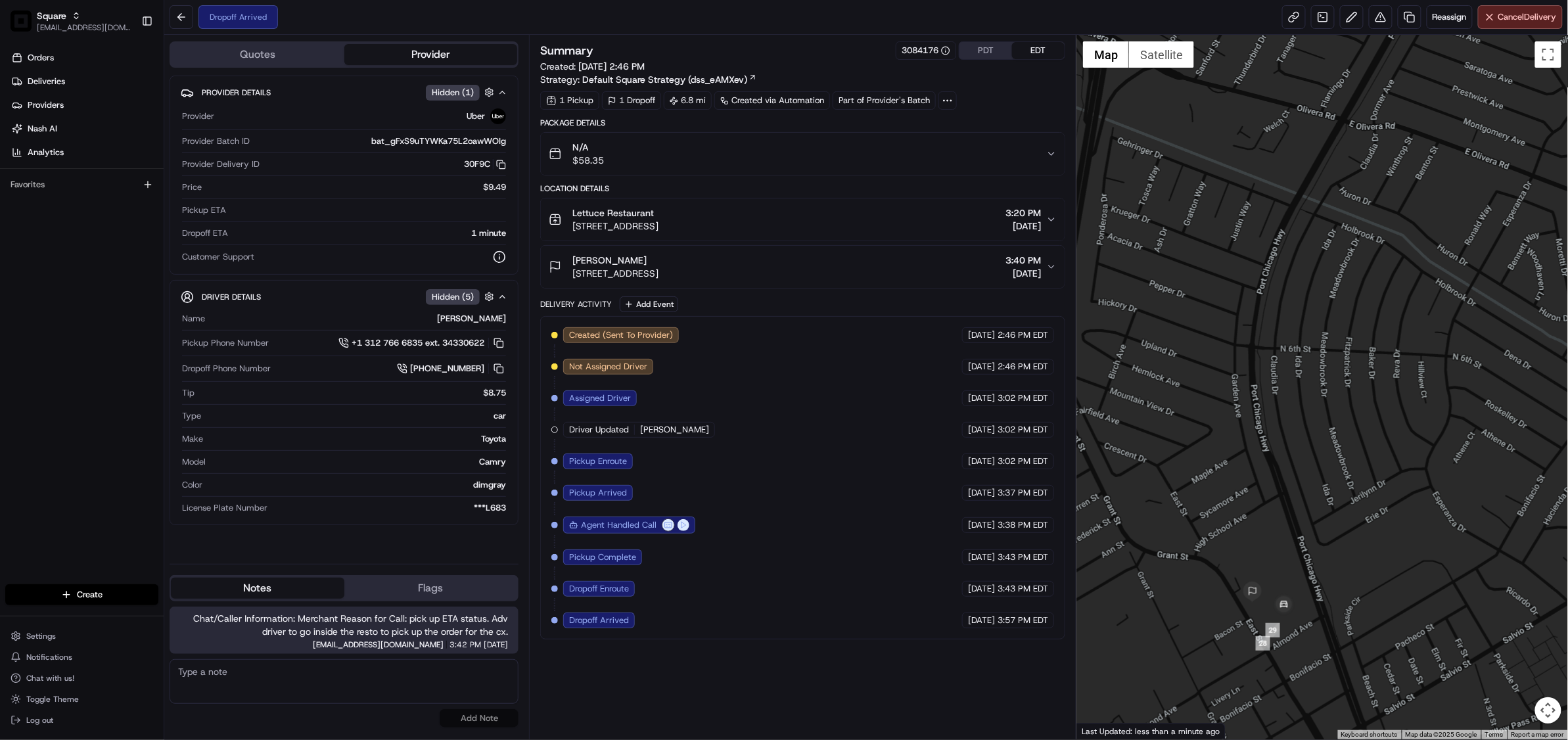
drag, startPoint x: 1234, startPoint y: 581, endPoint x: 1234, endPoint y: 481, distance: 100.0
click at [1234, 481] on div at bounding box center [1321, 387] width 491 height 705
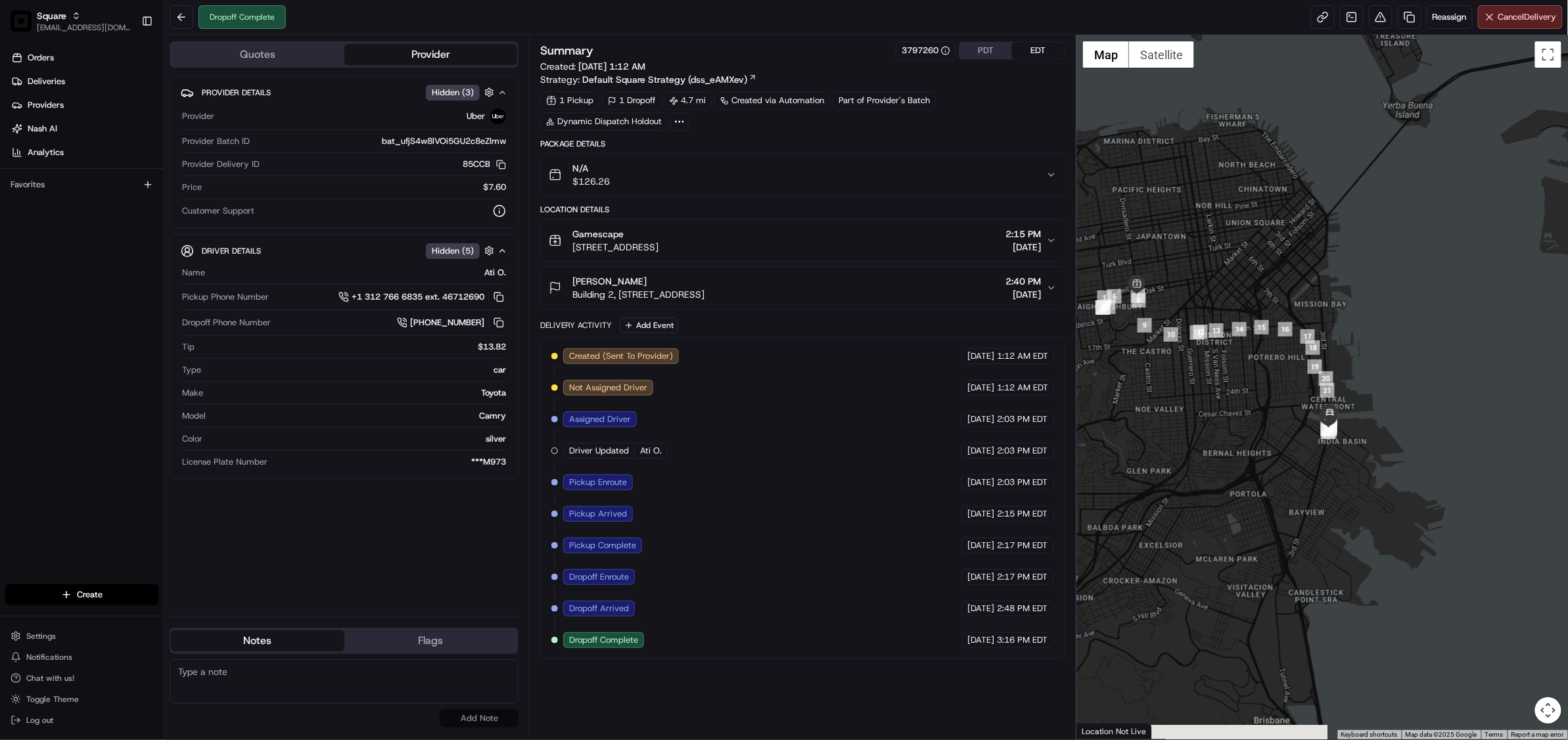
drag, startPoint x: 1306, startPoint y: 490, endPoint x: 1233, endPoint y: 435, distance: 91.4
click at [1233, 435] on div at bounding box center [1321, 387] width 491 height 705
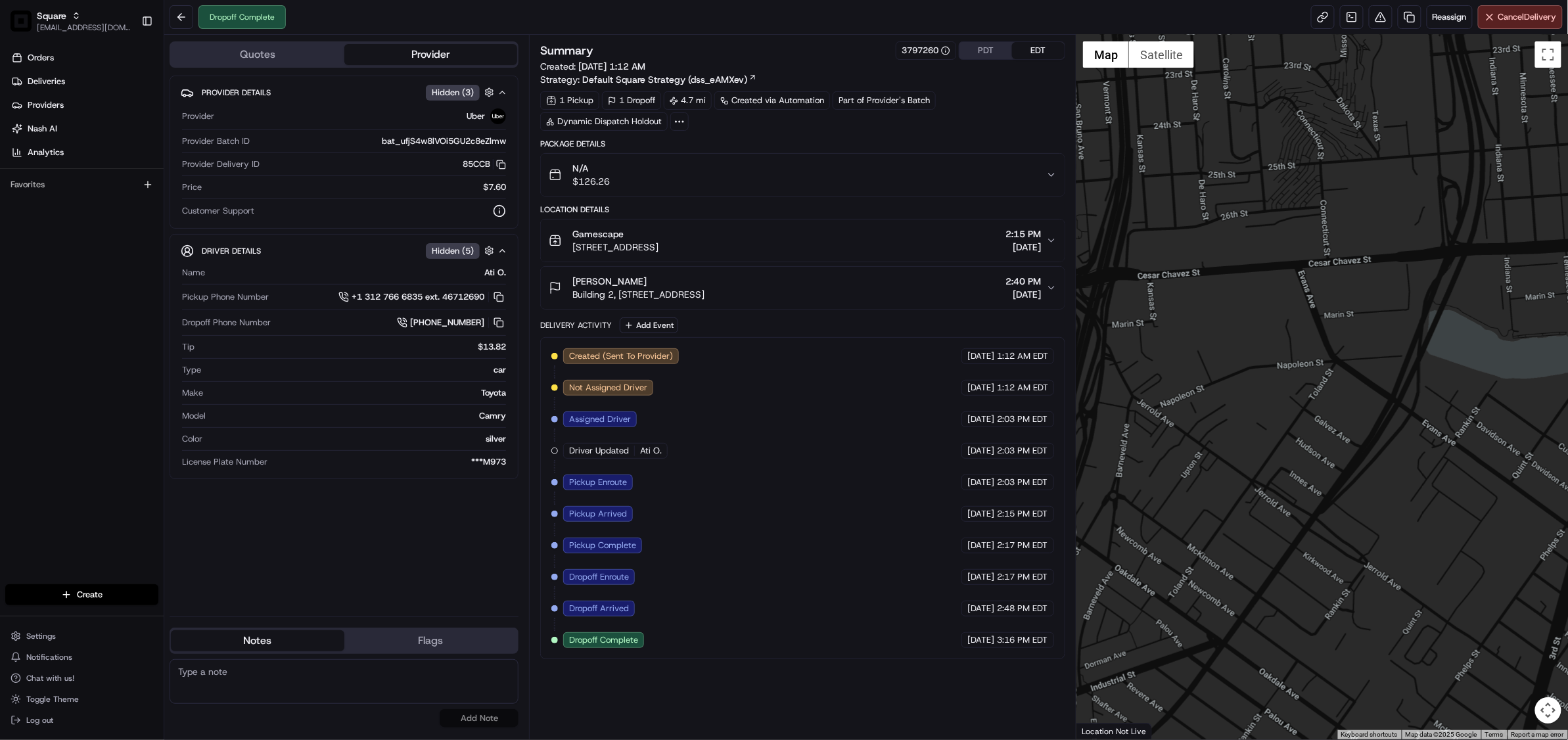
drag, startPoint x: 1389, startPoint y: 429, endPoint x: 1334, endPoint y: 389, distance: 68.0
click at [1336, 392] on div at bounding box center [1321, 387] width 491 height 705
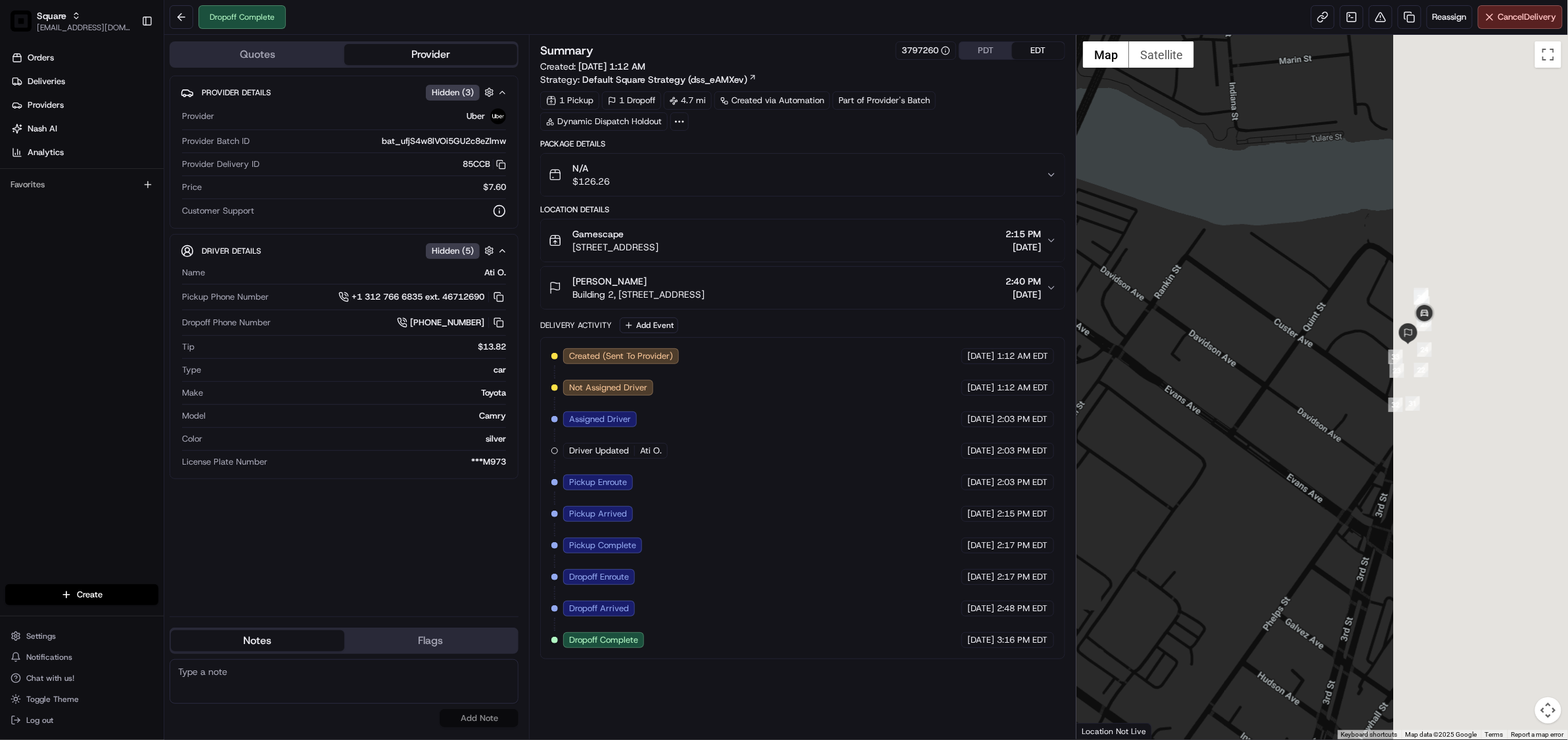
drag, startPoint x: 1450, startPoint y: 400, endPoint x: 1240, endPoint y: 393, distance: 210.1
click at [1240, 393] on div at bounding box center [1321, 387] width 491 height 705
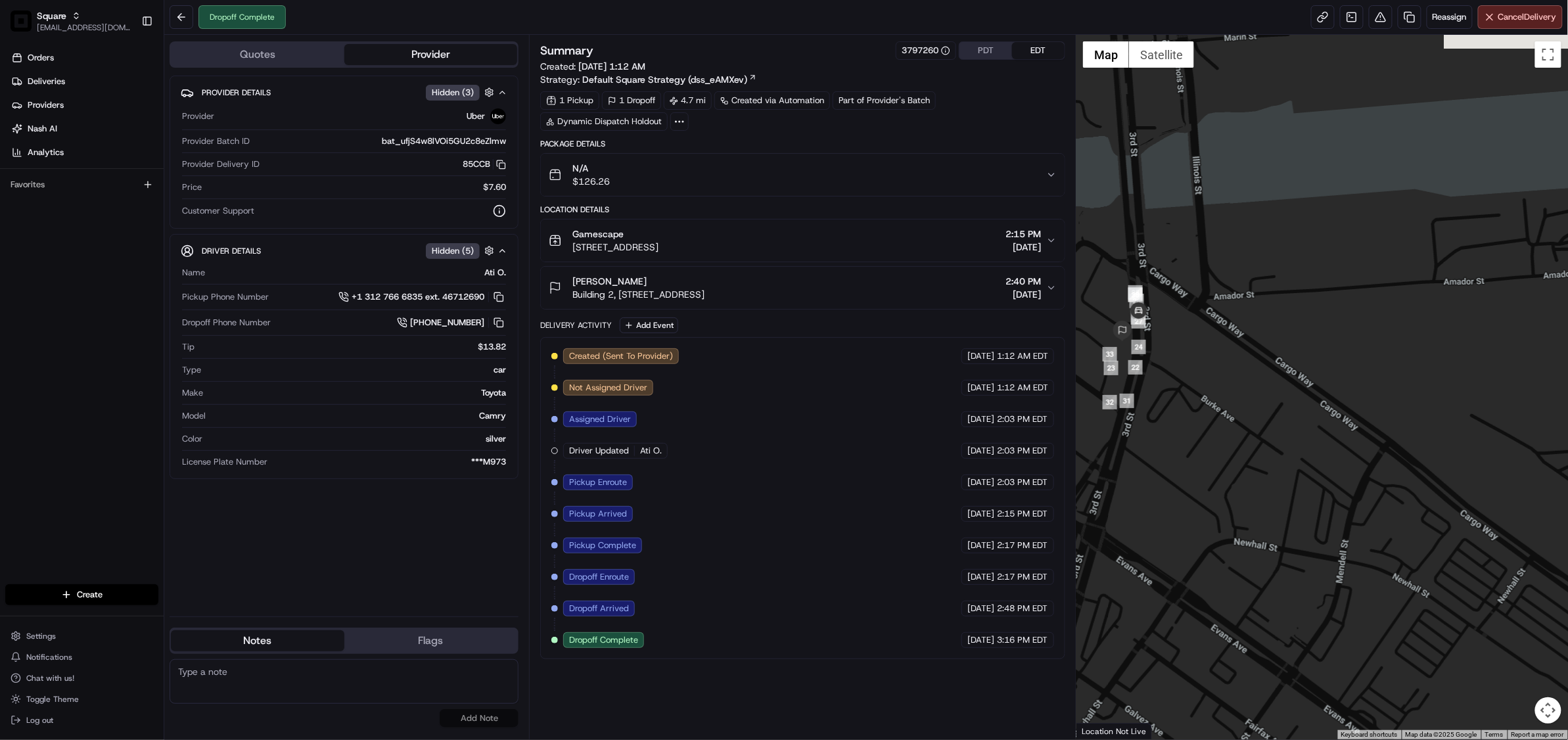
drag, startPoint x: 1195, startPoint y: 358, endPoint x: 1252, endPoint y: 394, distance: 67.4
click at [1252, 395] on div at bounding box center [1321, 387] width 491 height 705
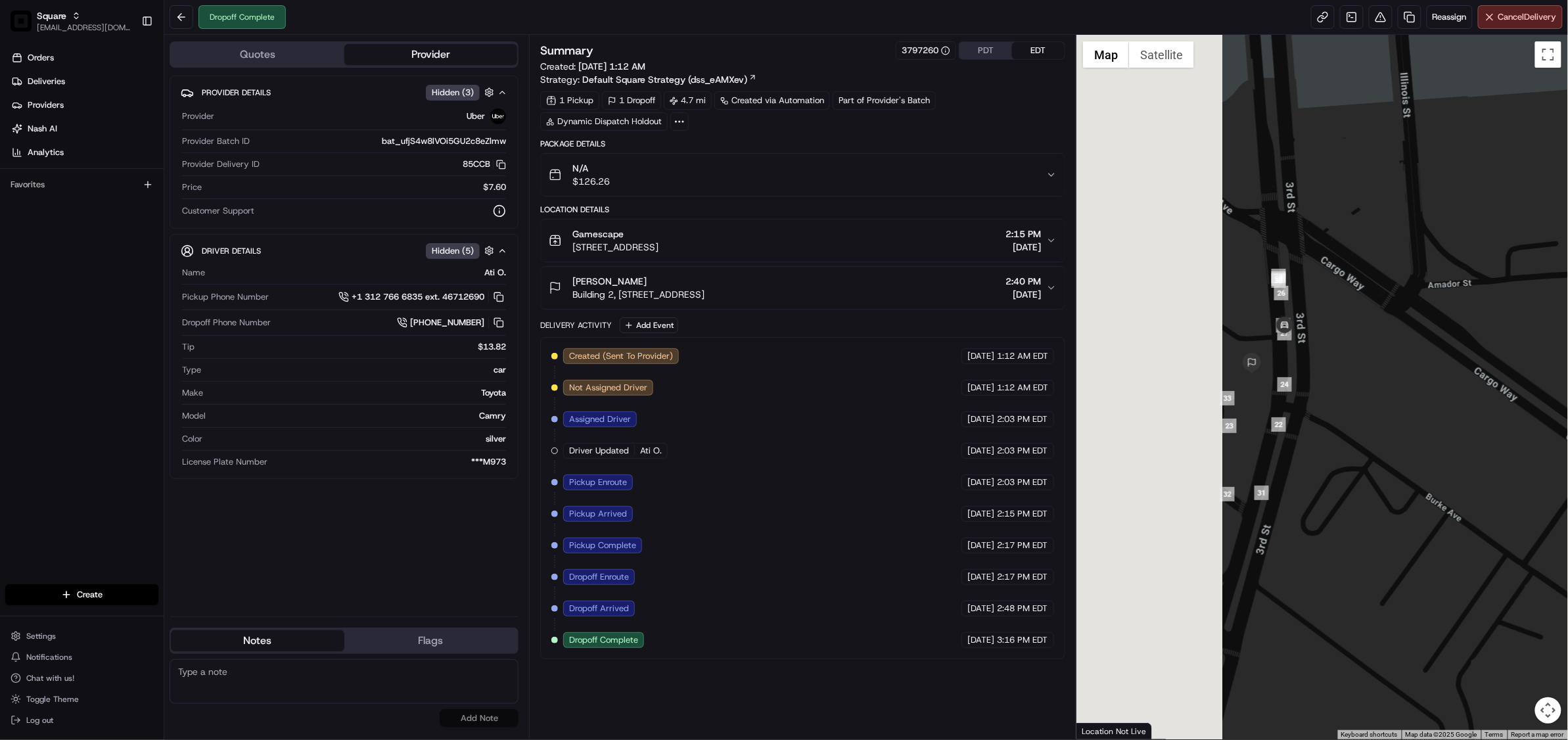
drag, startPoint x: 1161, startPoint y: 370, endPoint x: 1385, endPoint y: 433, distance: 232.7
click at [1385, 433] on div at bounding box center [1321, 387] width 491 height 705
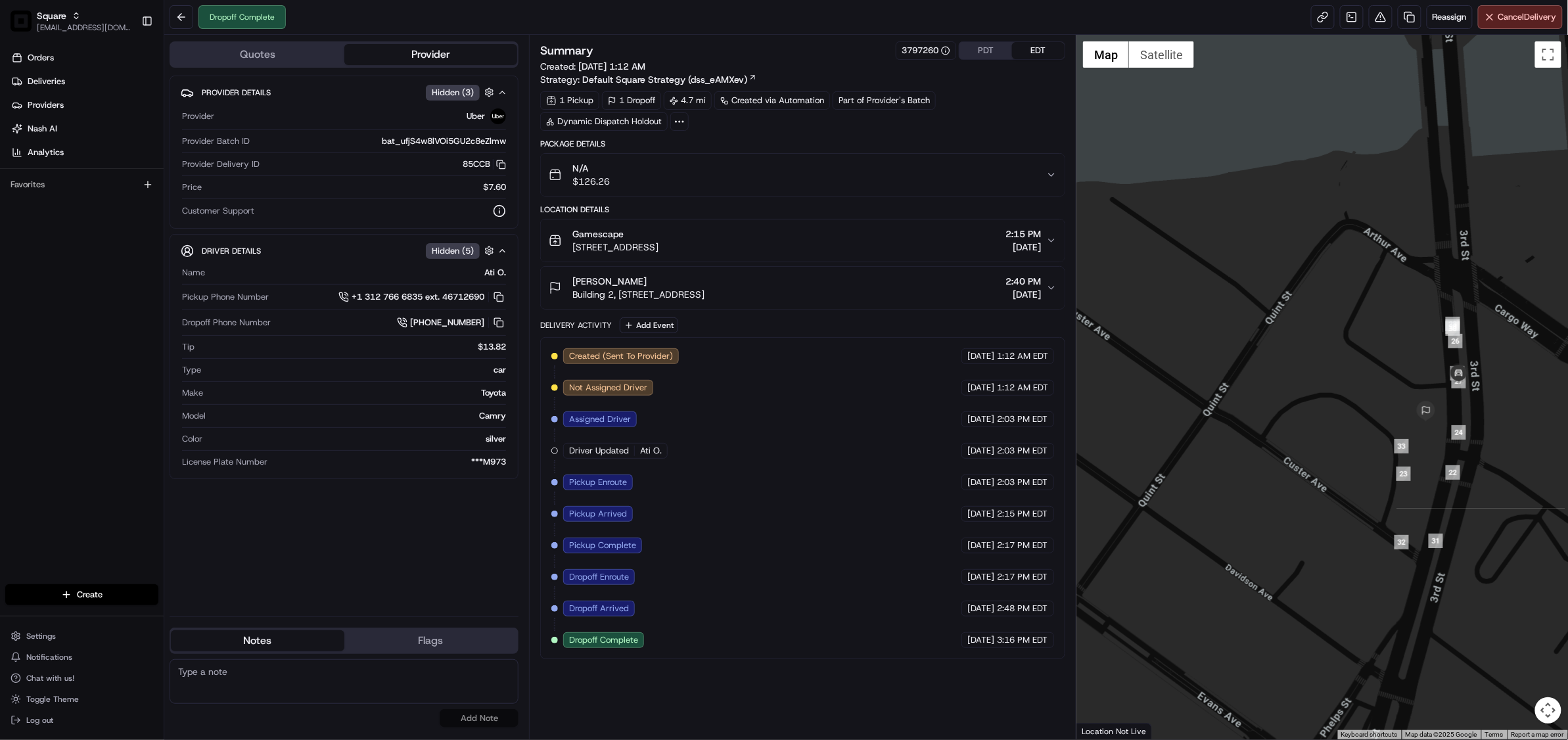
drag, startPoint x: 1458, startPoint y: 431, endPoint x: 1385, endPoint y: 431, distance: 73.0
click at [1385, 431] on div at bounding box center [1321, 387] width 491 height 705
click at [1052, 176] on icon "button" at bounding box center [1051, 175] width 6 height 3
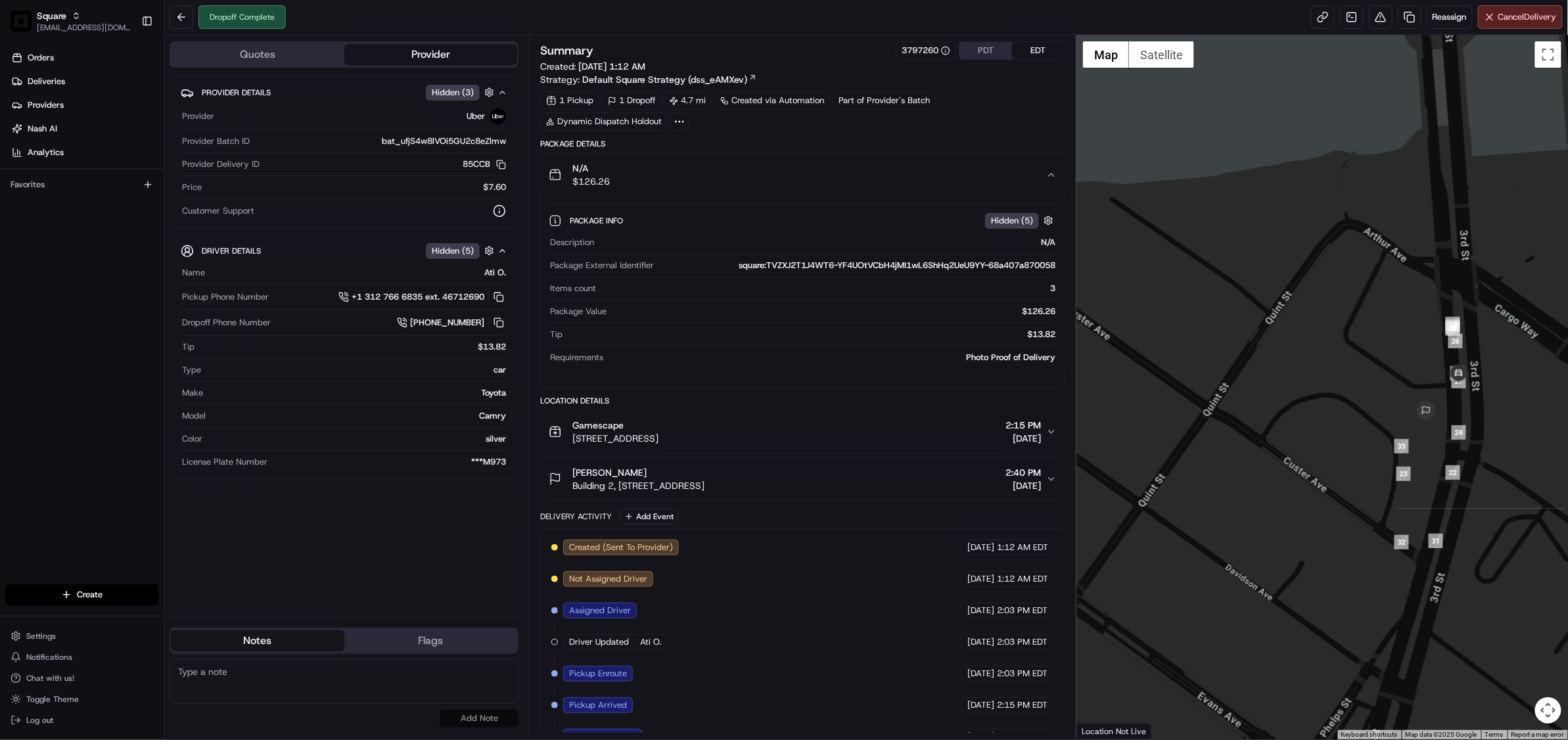
click at [758, 648] on div "Created (Sent To Provider) Uber 08/19/2025 1:12 AM EDT Not Assigned Driver Uber…" at bounding box center [803, 689] width 503 height 300
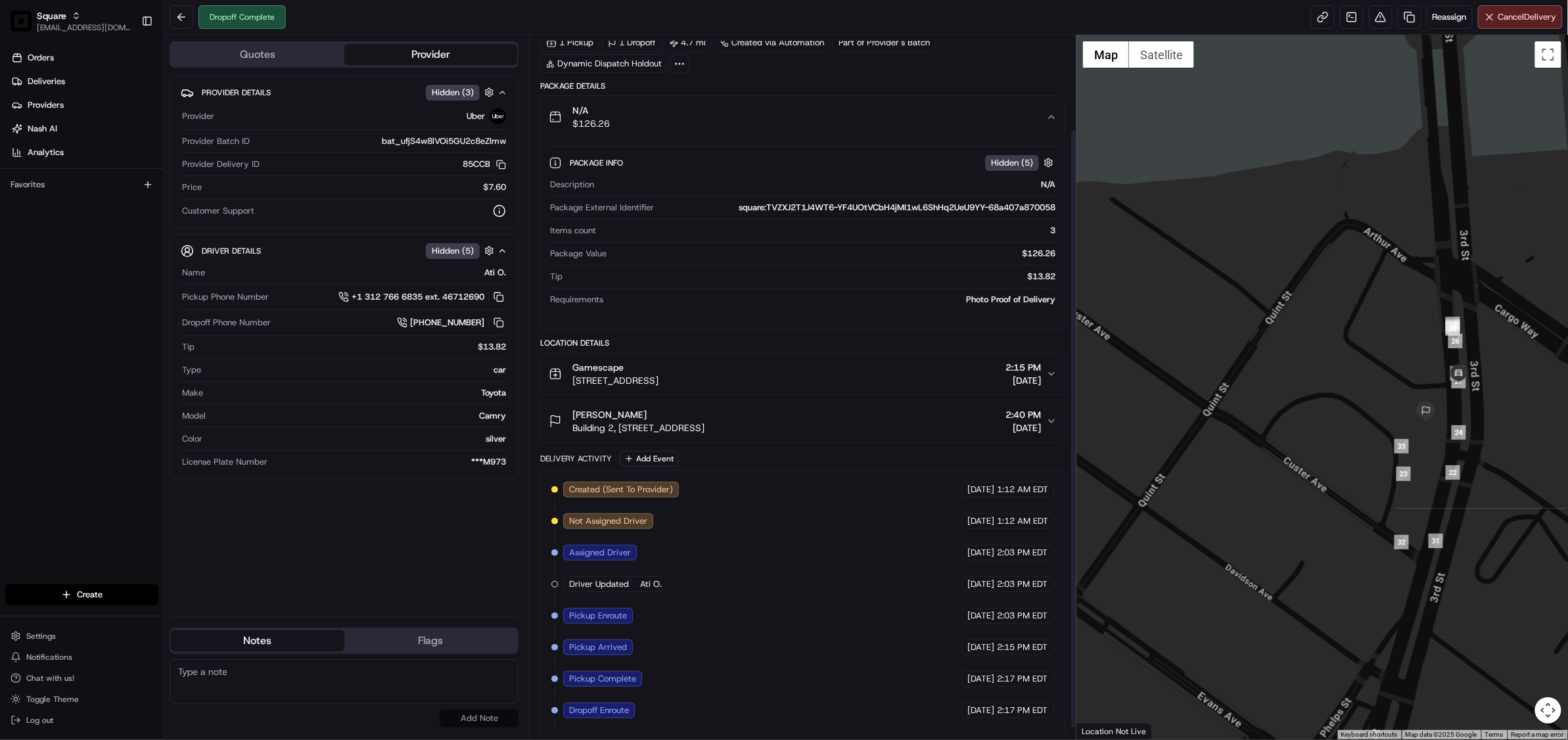
scroll to position [125, 0]
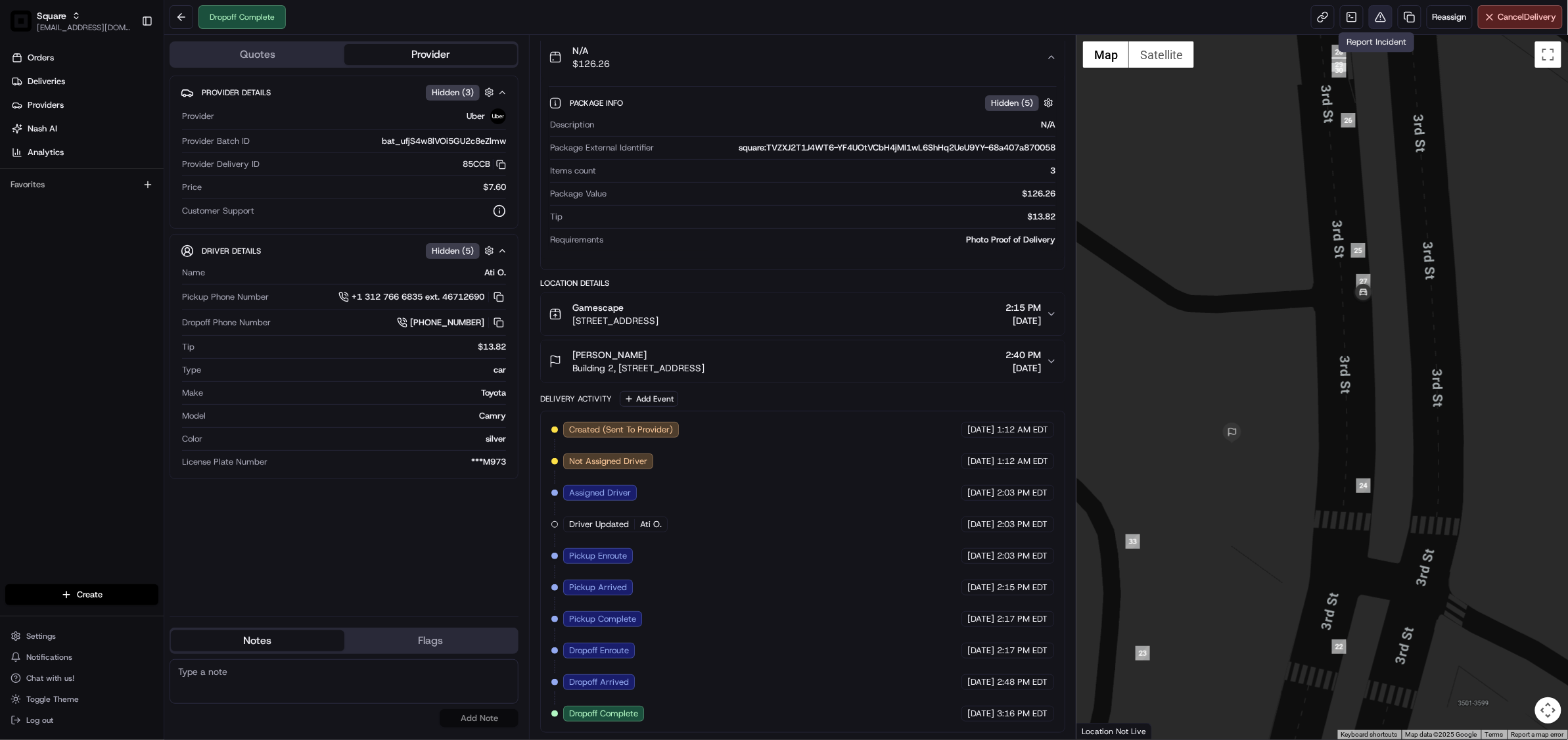
click at [1370, 26] on button at bounding box center [1380, 17] width 24 height 24
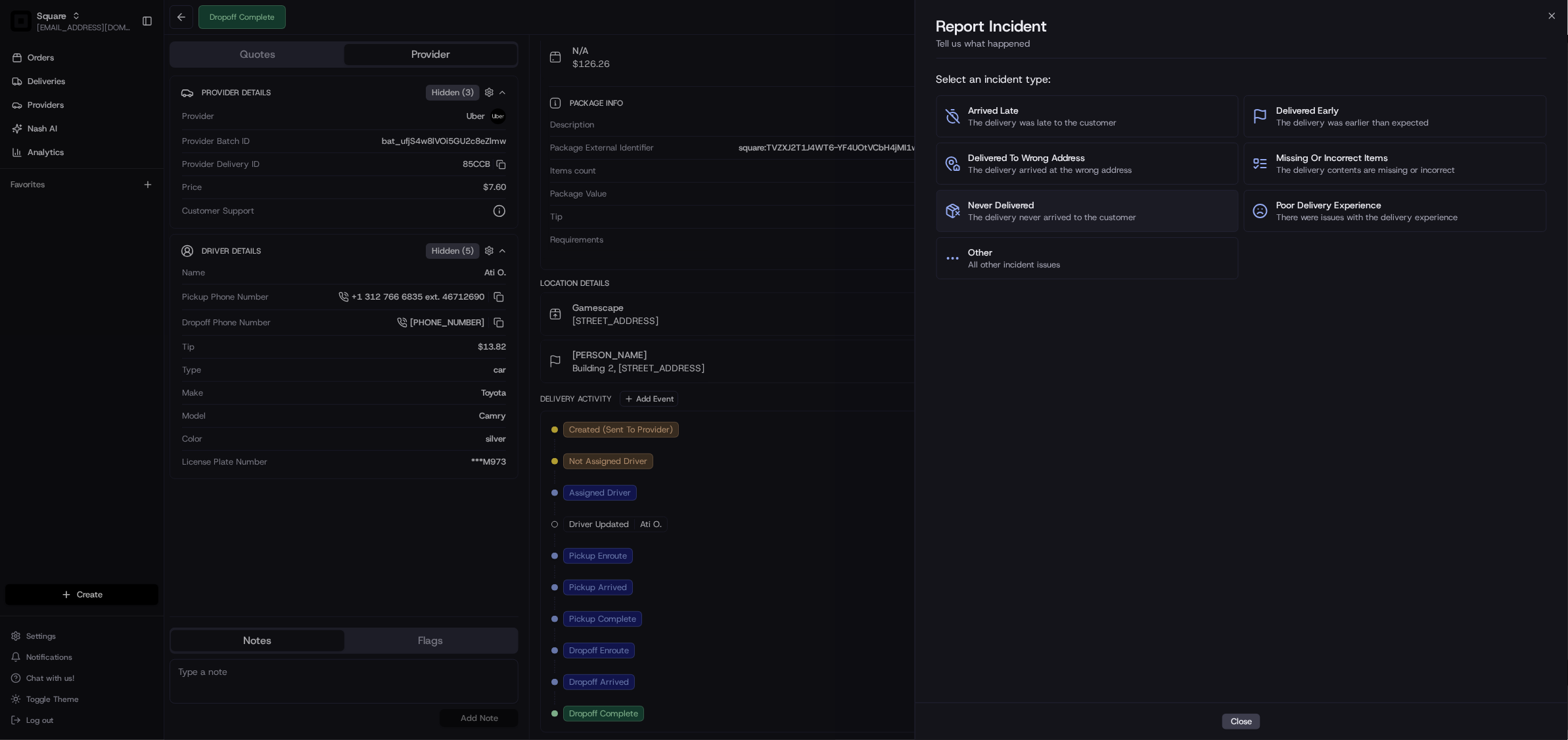
click at [1055, 221] on span "The delivery never arrived to the customer" at bounding box center [1052, 217] width 168 height 12
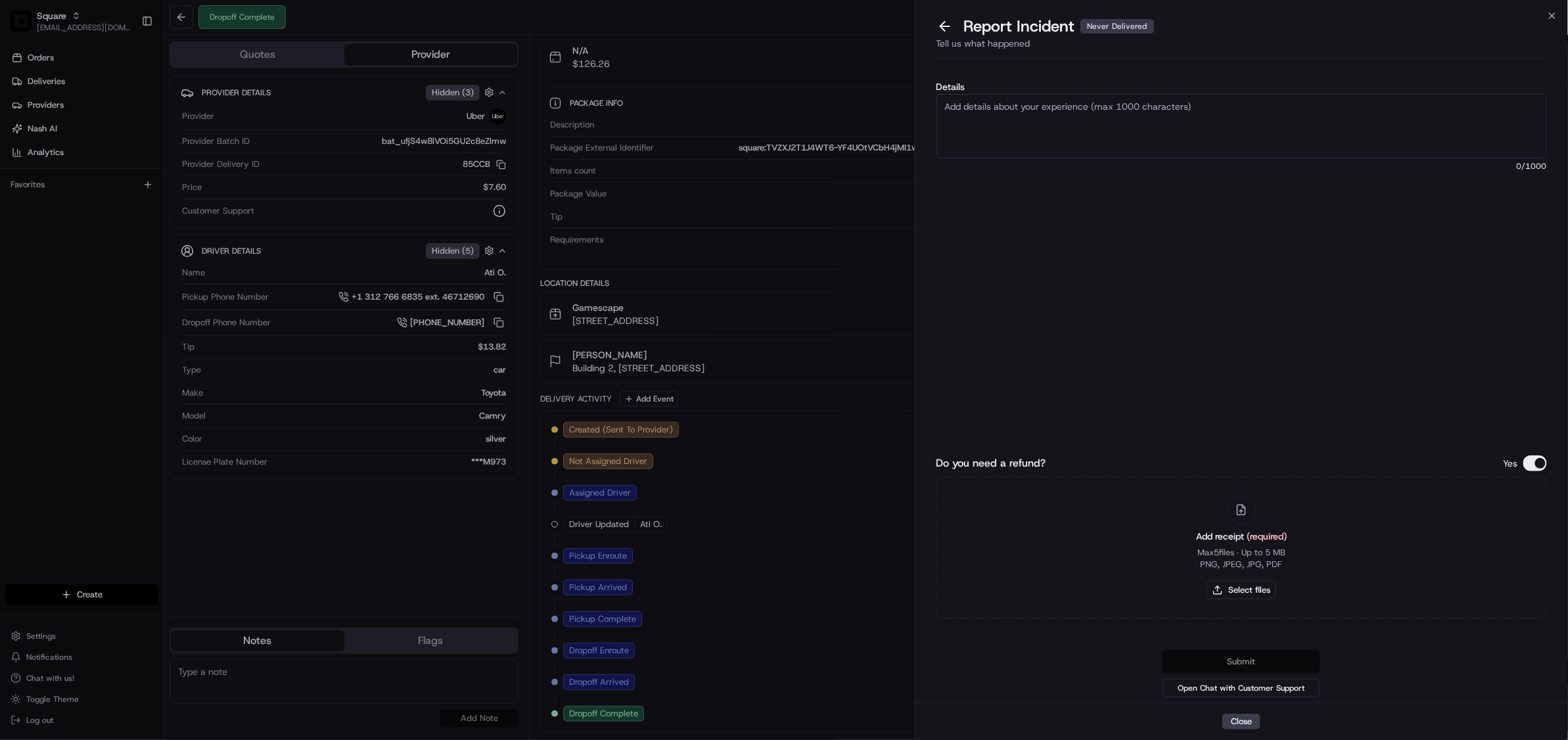
click at [1144, 137] on textarea "Details" at bounding box center [1241, 126] width 610 height 64
type textarea "As per merchant, the order was not delivered to the customer. No proof of deliv…"
click at [1539, 461] on button "Do you need a refund?" at bounding box center [1534, 463] width 24 height 16
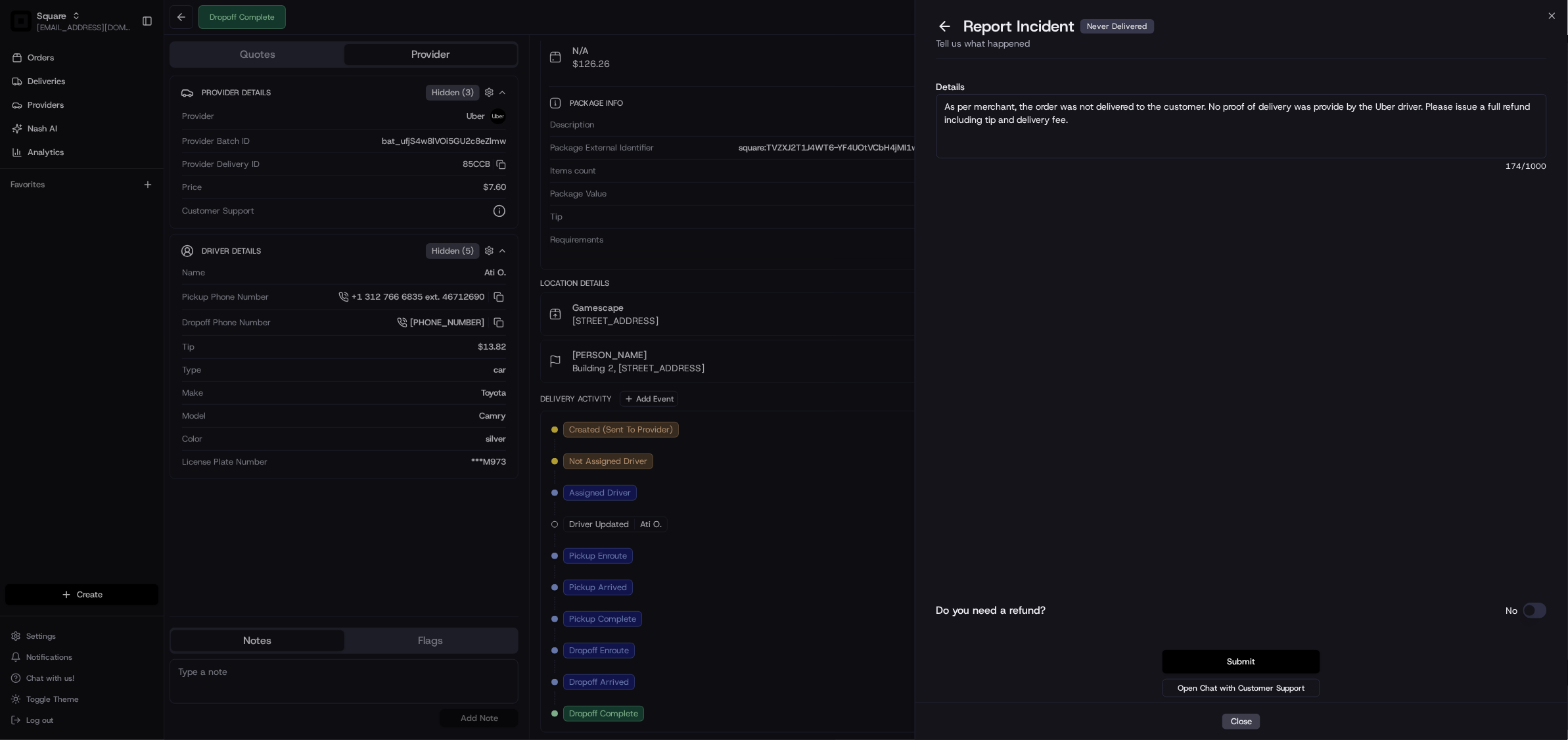
click at [1265, 663] on button "Submit" at bounding box center [1241, 662] width 158 height 24
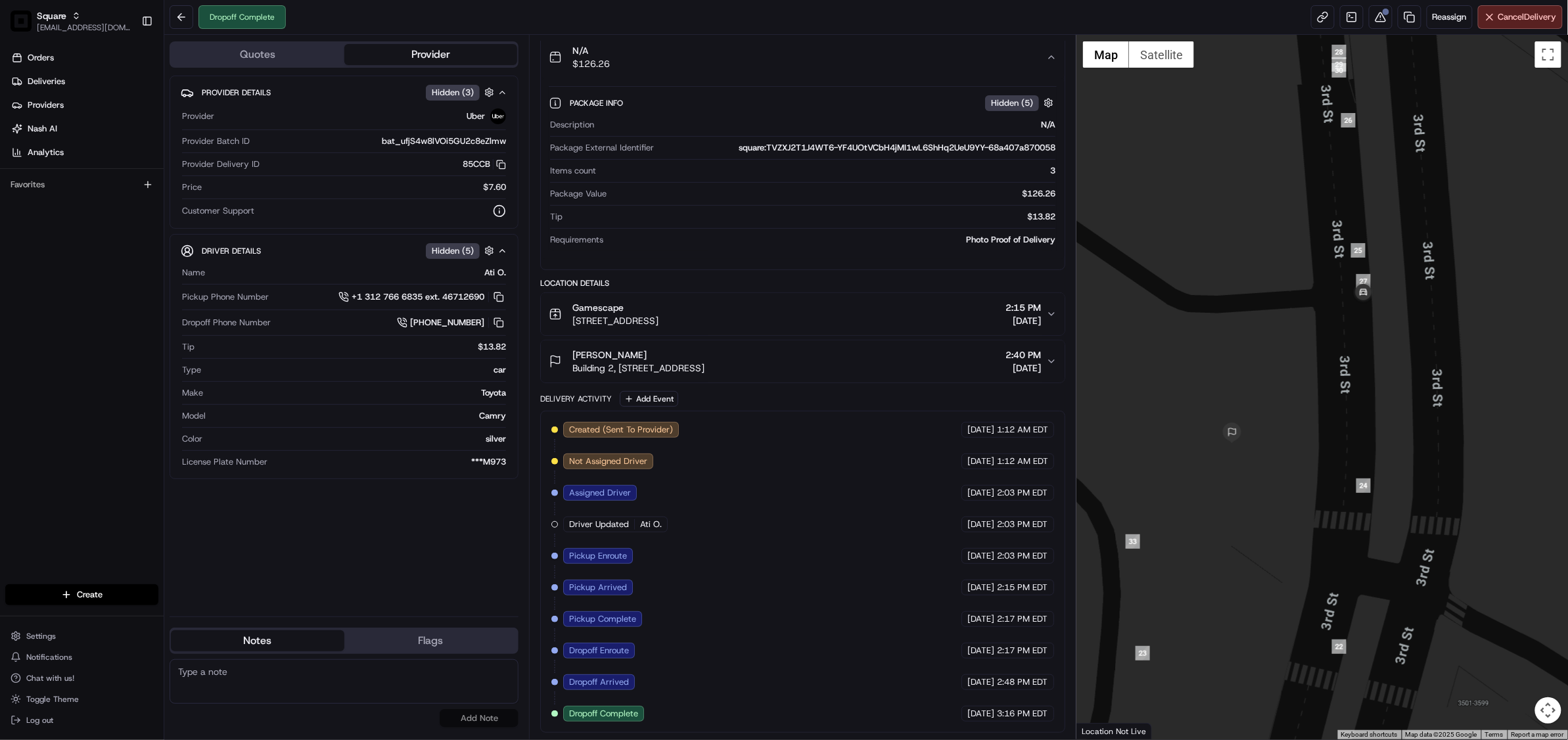
click at [280, 676] on textarea at bounding box center [343, 681] width 349 height 44
paste textarea "Chat/Caller Information: Merchant Reason for Call: Customer did not receive the…"
click at [409, 669] on textarea "Chat/Caller Information: Merchant Reason for Call: Customer did not receive the…" at bounding box center [343, 681] width 349 height 44
type textarea "Chat/Caller Information: Merchant Reason for Call: Customer did not receive the…"
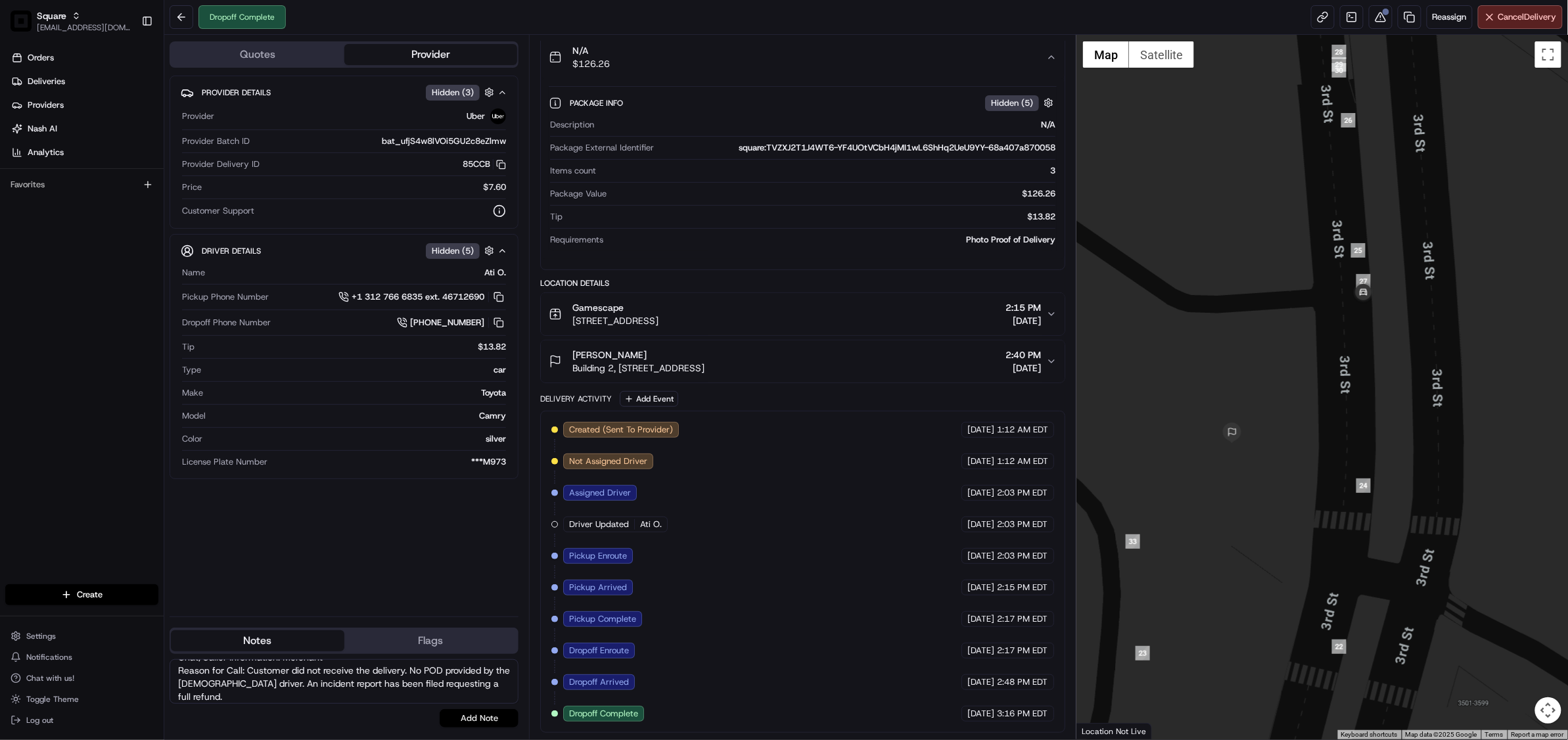
click at [484, 712] on button "Add Note" at bounding box center [478, 718] width 78 height 18
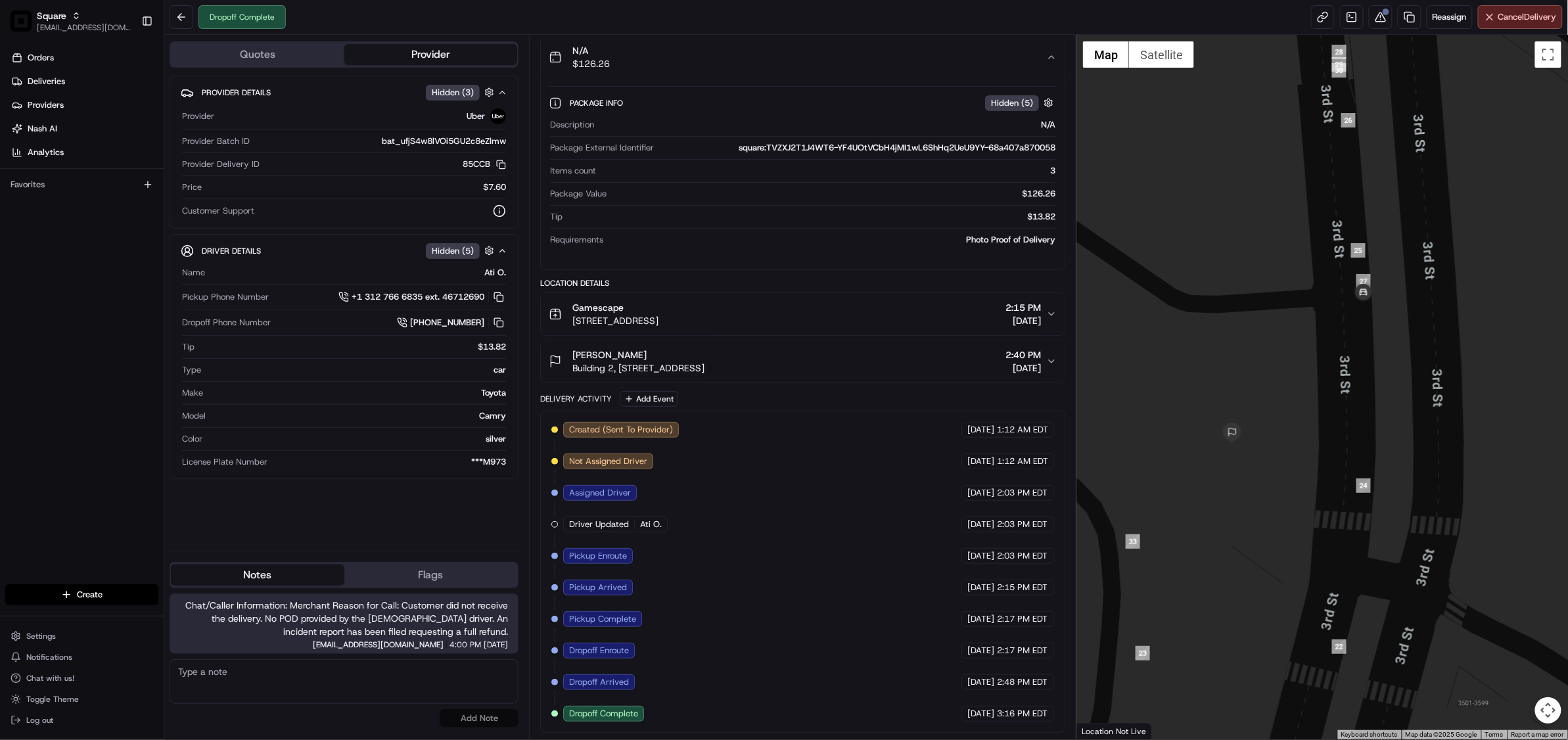
click at [771, 471] on div "Created (Sent To Provider) Uber 08/19/2025 1:12 AM EDT Not Assigned Driver Uber…" at bounding box center [803, 572] width 503 height 300
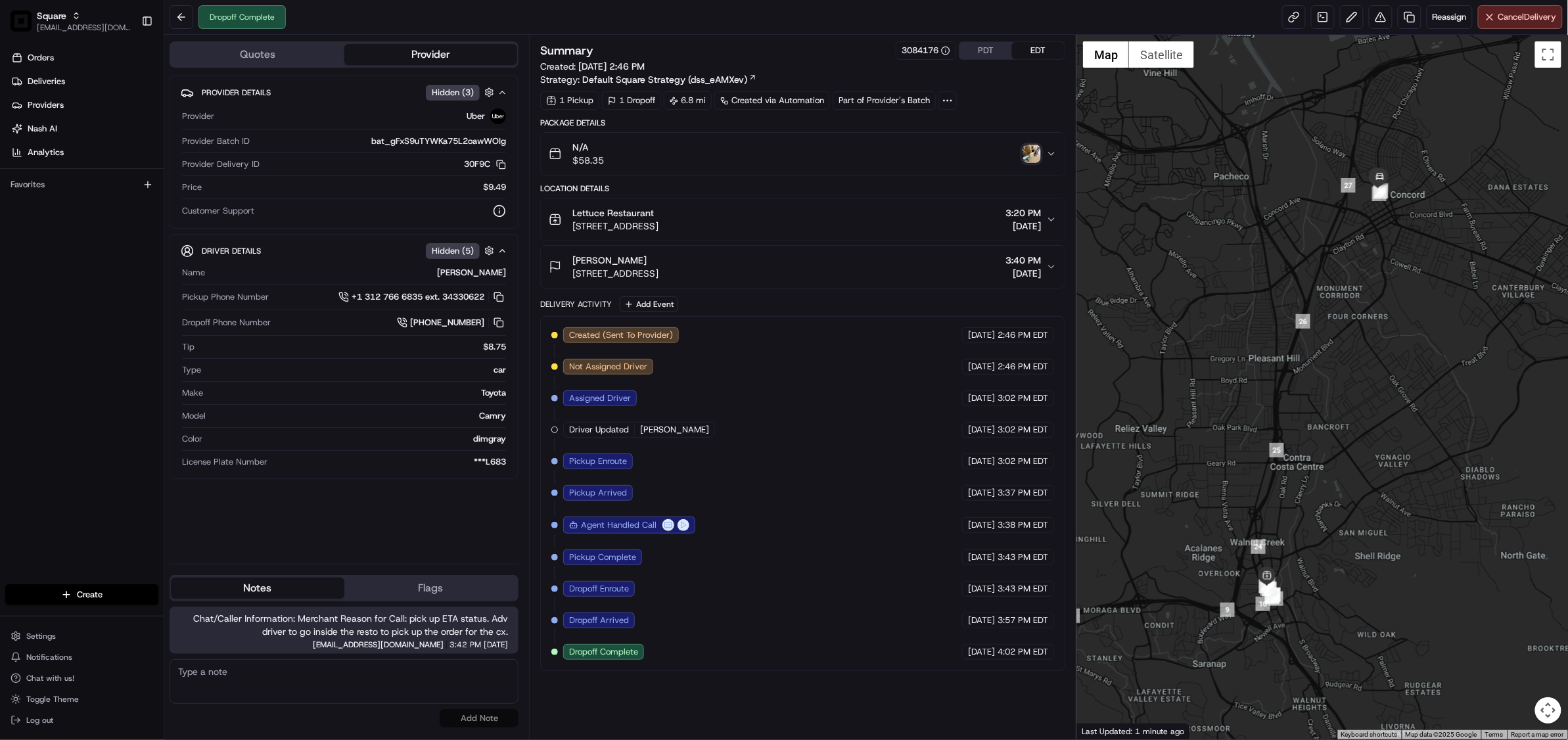
click at [422, 673] on textarea at bounding box center [343, 681] width 349 height 44
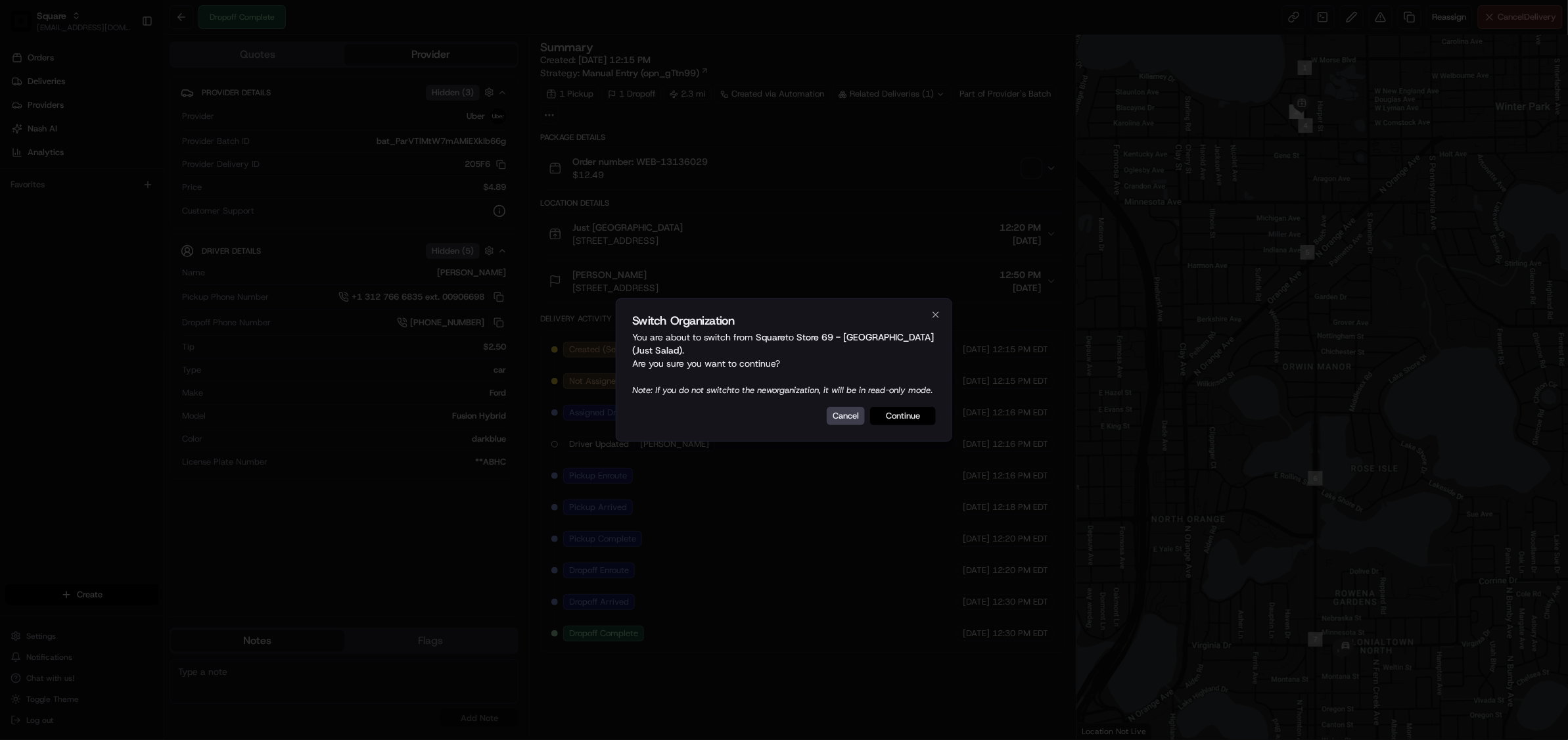
click at [900, 422] on button "Continue" at bounding box center [903, 416] width 66 height 18
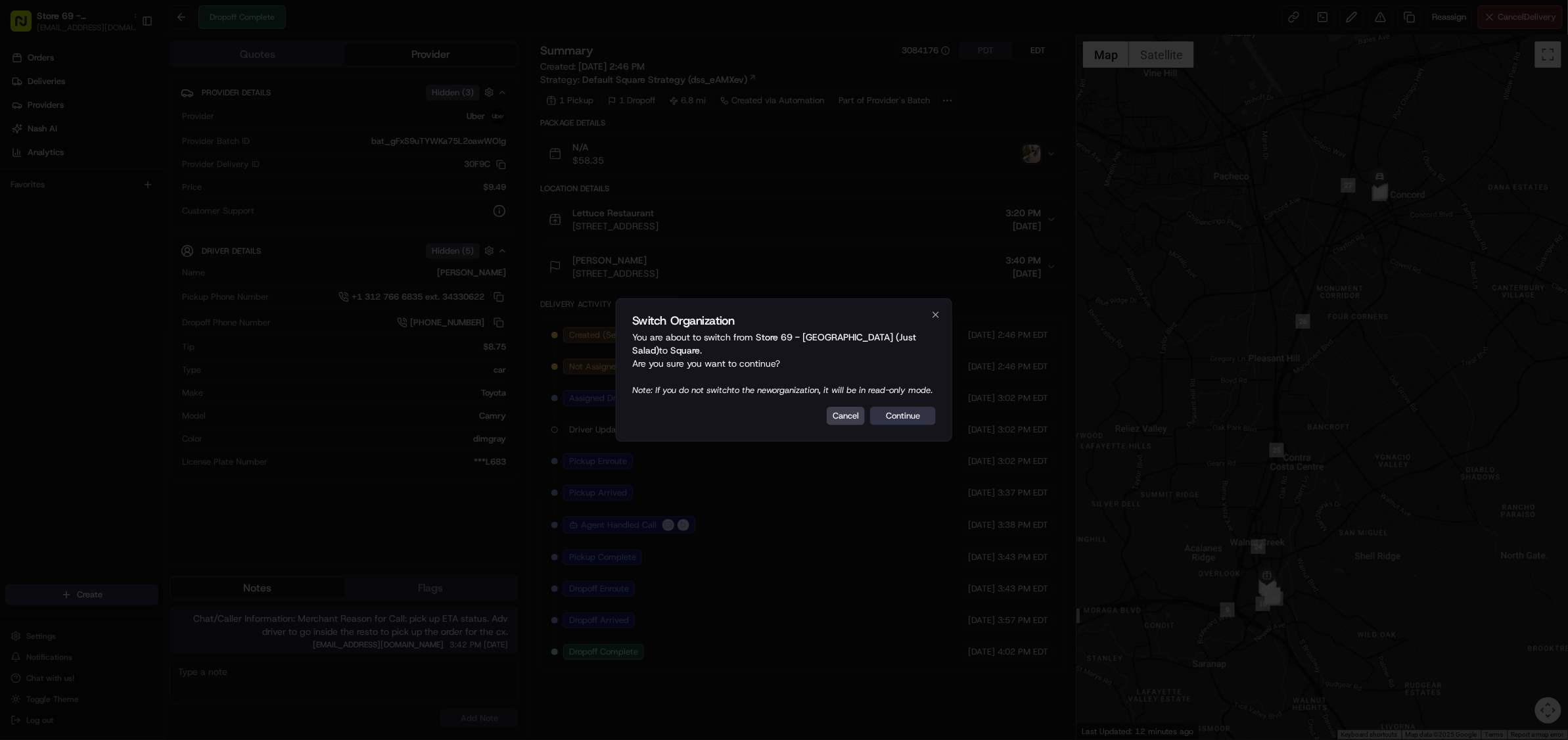
click at [905, 424] on button "Continue" at bounding box center [903, 416] width 66 height 18
